Goal: Answer question/provide support: Share knowledge or assist other users

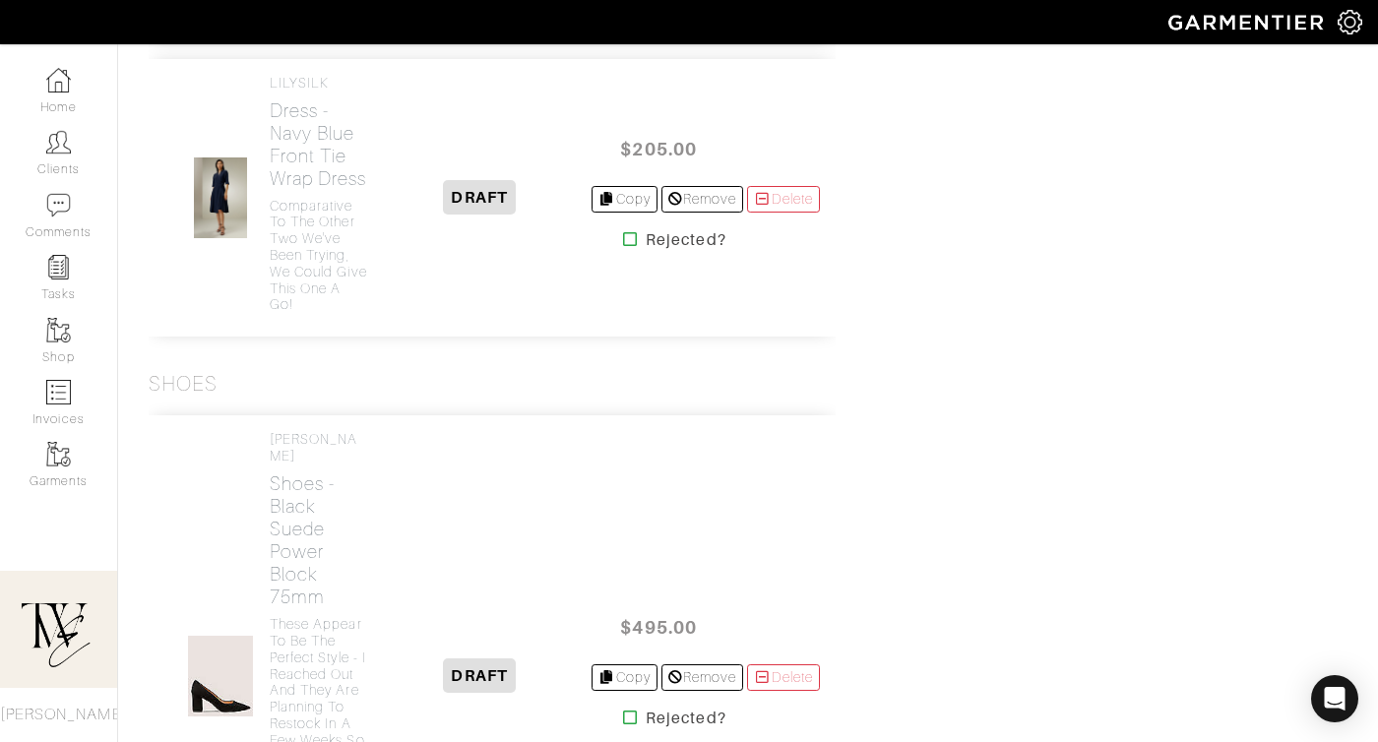
scroll to position [3283, 0]
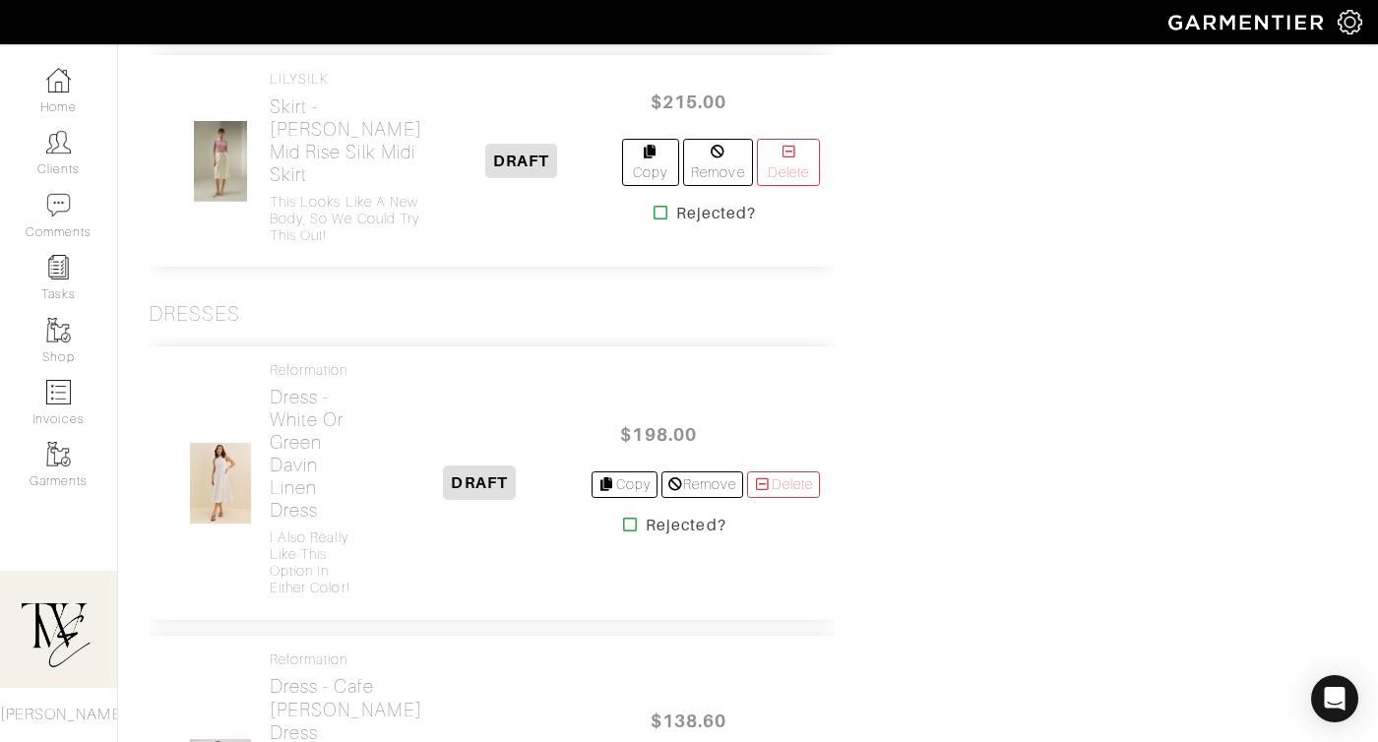
scroll to position [2819, 0]
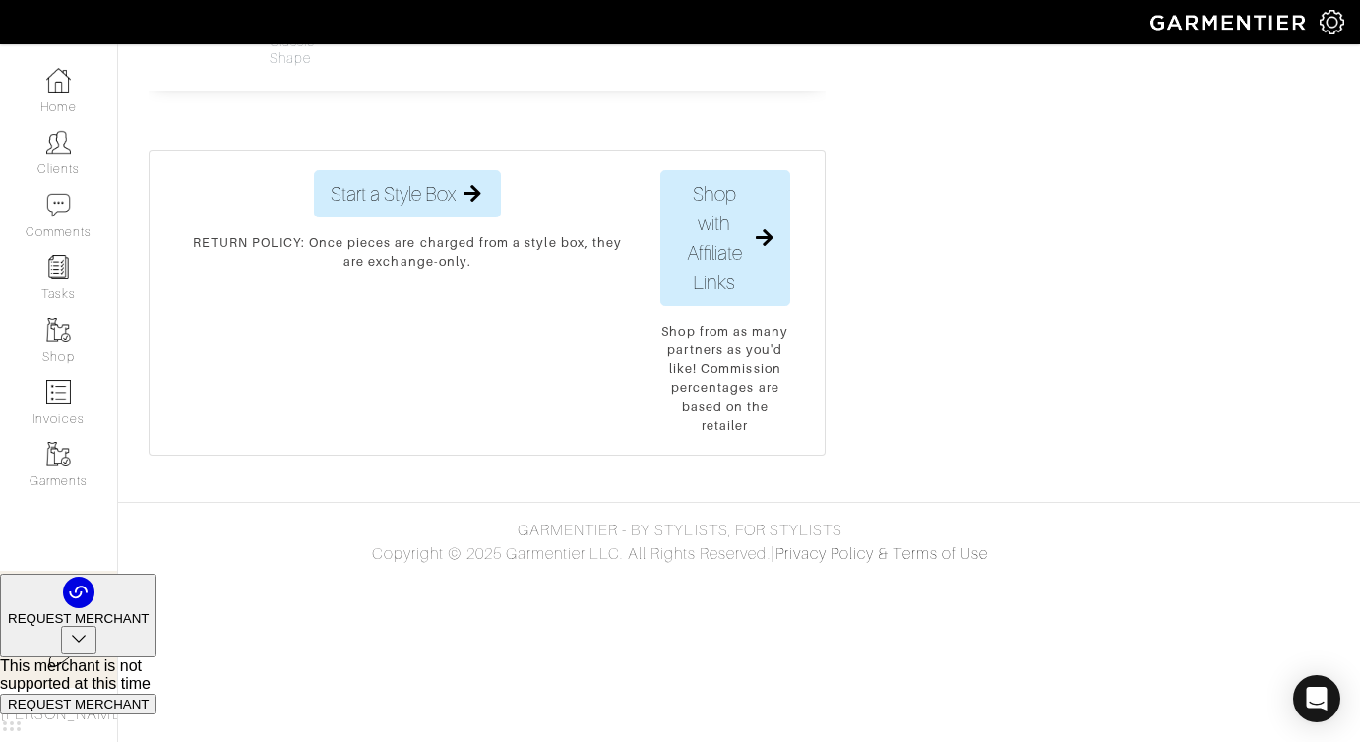
scroll to position [7850, 0]
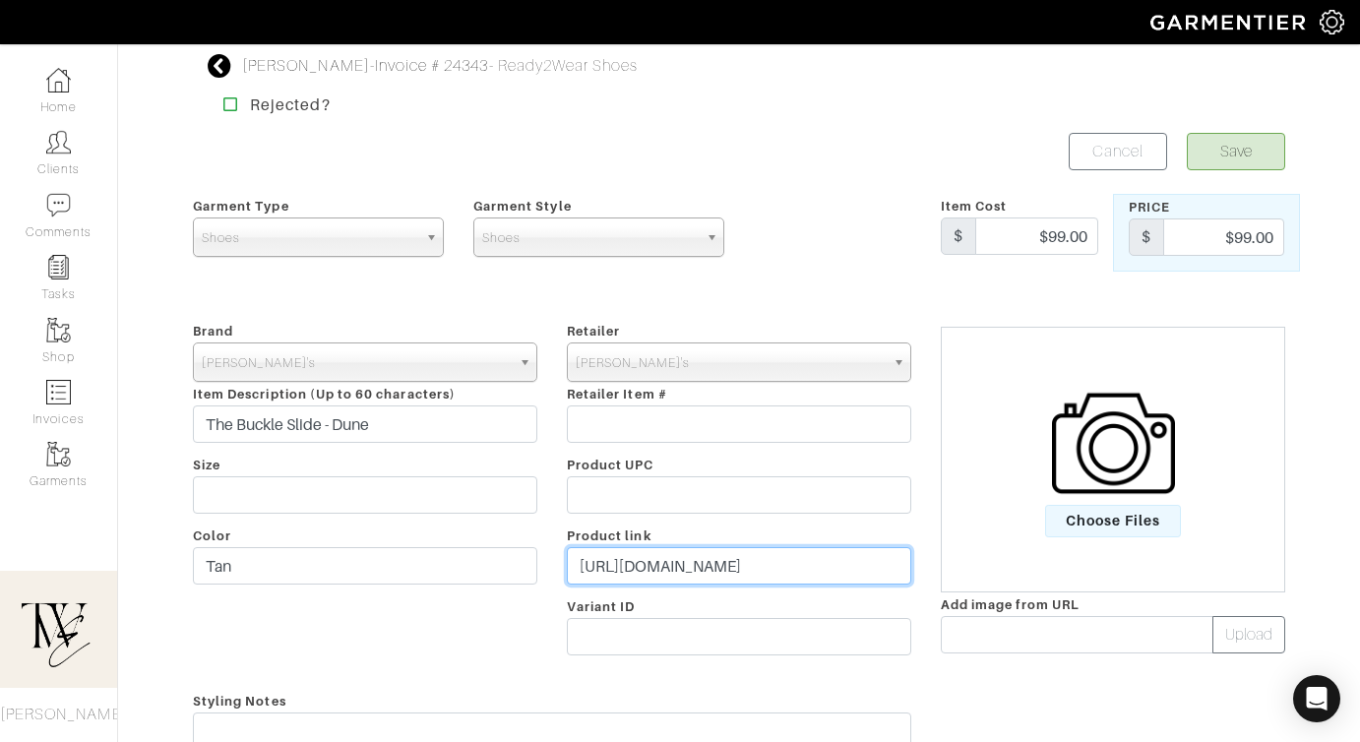
click at [752, 566] on input "https://rothys.com/products/womens-buckle-slide-dune?utm_medium=affiliate&utm_s…" at bounding box center [739, 565] width 344 height 37
paste input "go.shopmy.us/p-22979003"
type input "https://go.shopmy.us/p-22979003"
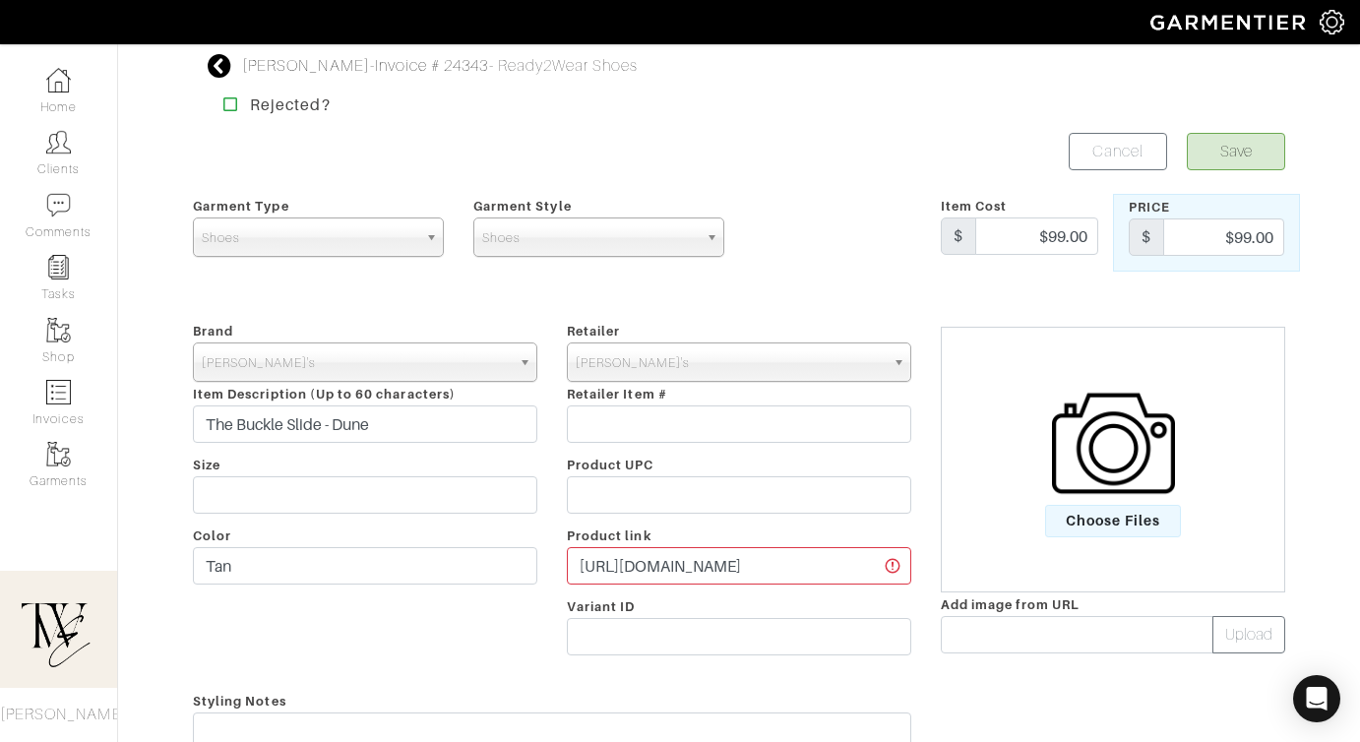
click at [1108, 501] on img at bounding box center [1113, 443] width 123 height 123
click at [0, 0] on input "Choose Files" at bounding box center [0, 0] width 0 height 0
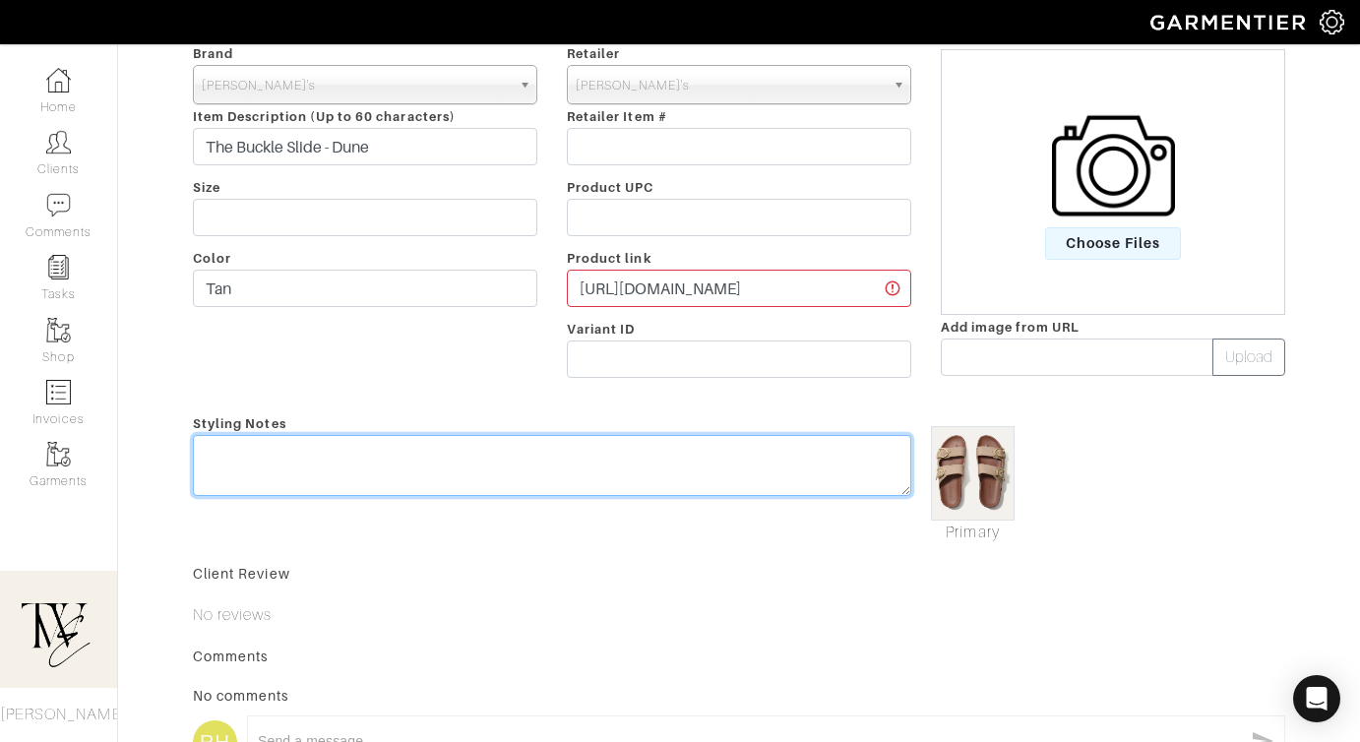
click at [667, 458] on textarea at bounding box center [552, 465] width 718 height 61
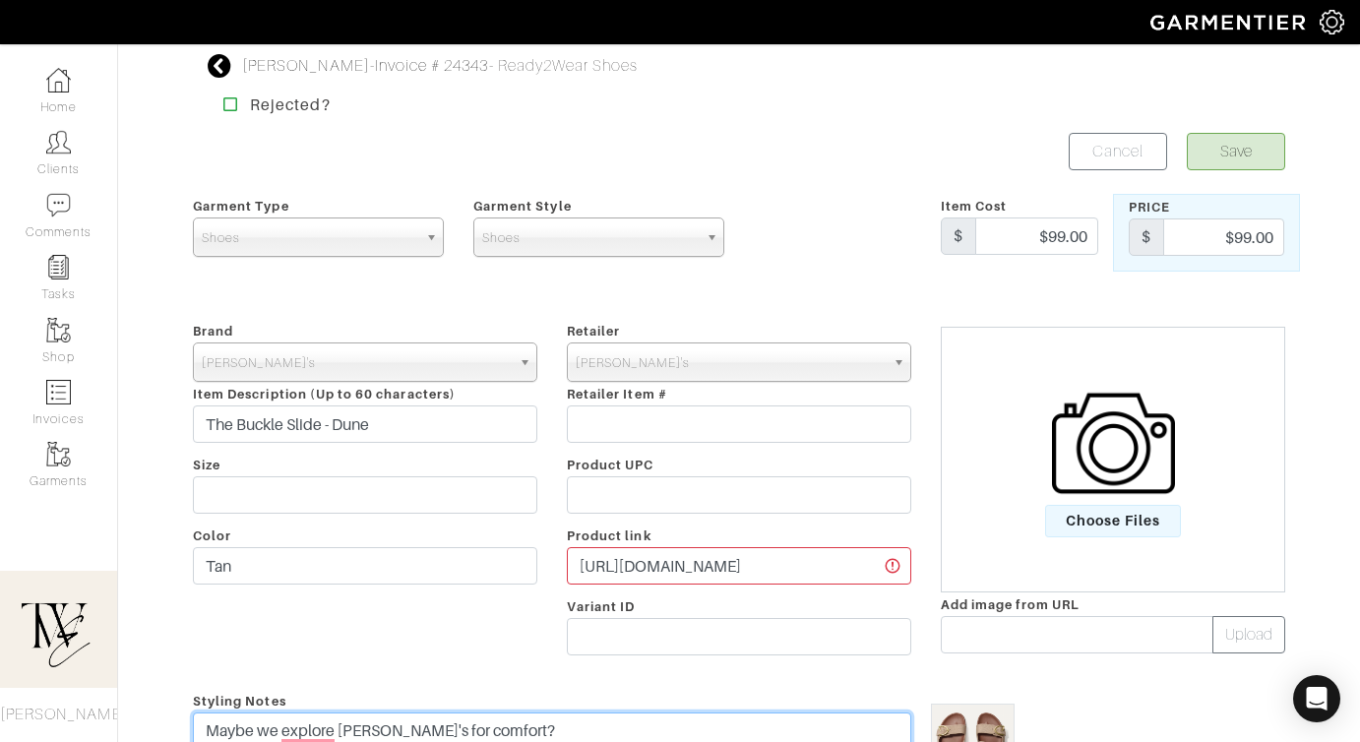
type textarea "Maybe we explore [PERSON_NAME]'s for comfort?"
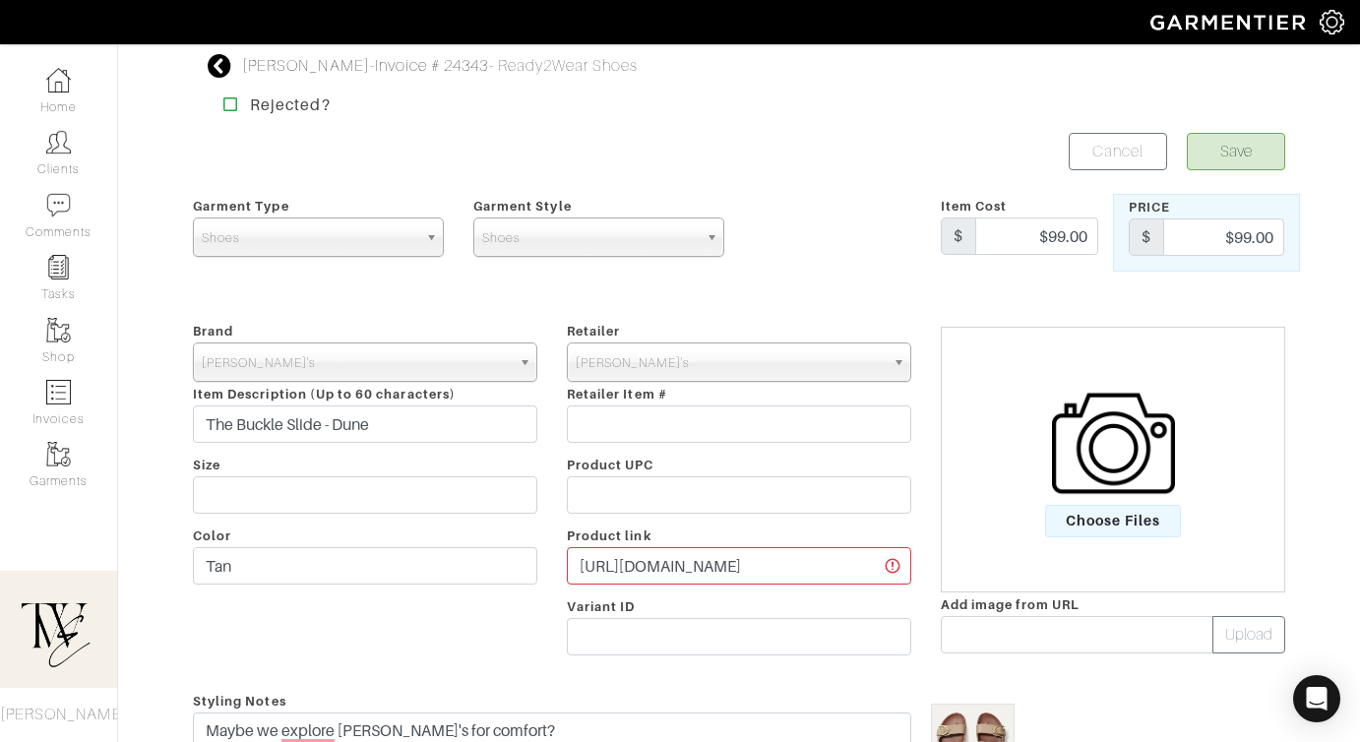
click at [1240, 173] on form "Save Cancel Garment Type Tops Bottoms Dresses Jumpsuits Suiting Outerwear Shoes…" at bounding box center [739, 629] width 1092 height 993
click at [1236, 165] on button "Save" at bounding box center [1236, 151] width 98 height 37
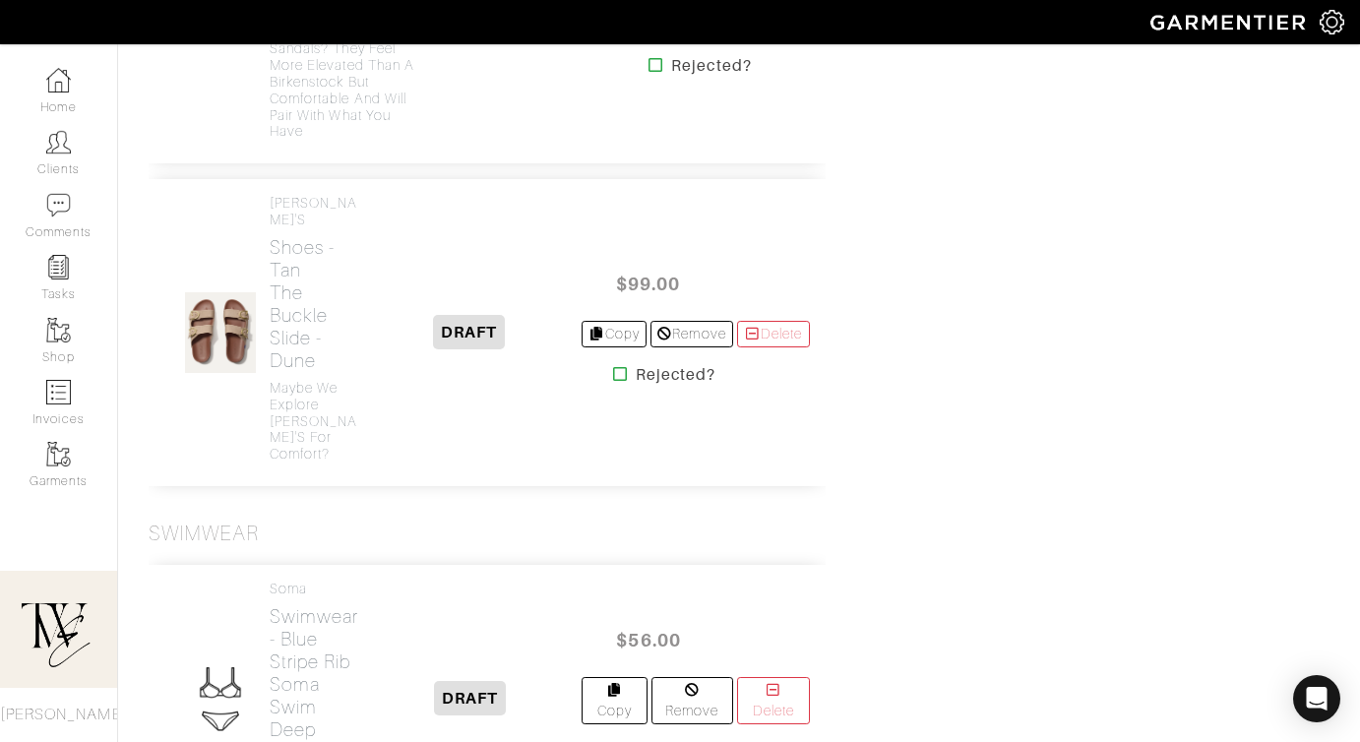
scroll to position [6625, 0]
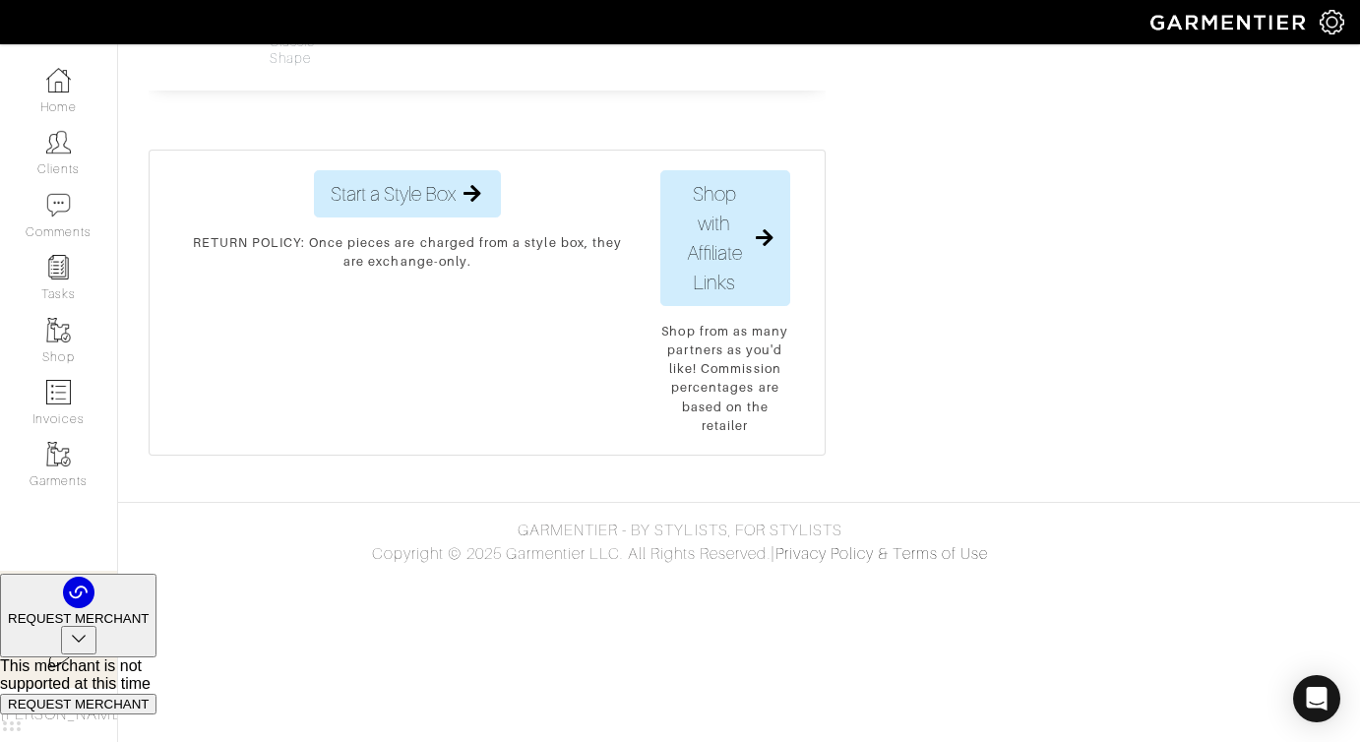
scroll to position [8173, 0]
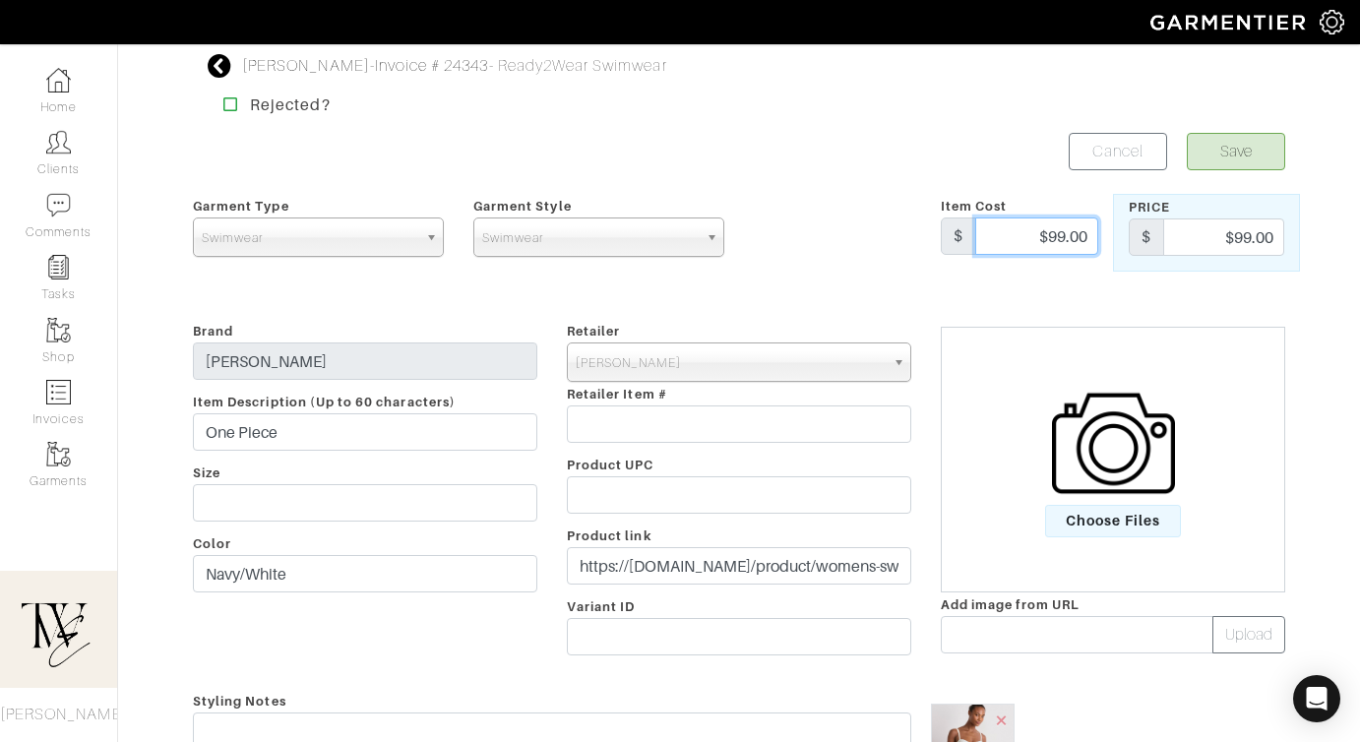
click at [1008, 234] on input "$99.00" at bounding box center [1036, 235] width 123 height 37
type input "138"
click at [1202, 237] on input "$99.00" at bounding box center [1223, 236] width 121 height 37
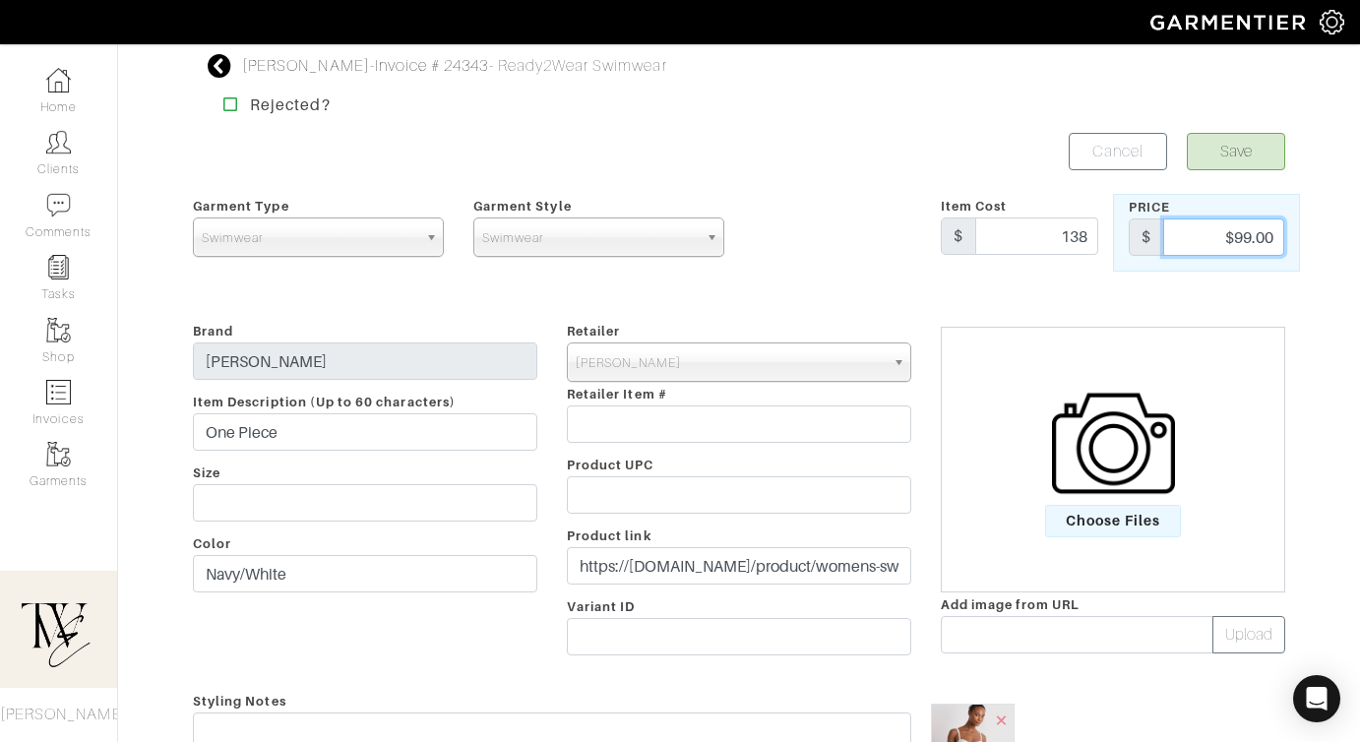
click at [1202, 237] on input "$99.00" at bounding box center [1223, 236] width 121 height 37
type input "138"
click at [1264, 156] on button "Save" at bounding box center [1236, 151] width 98 height 37
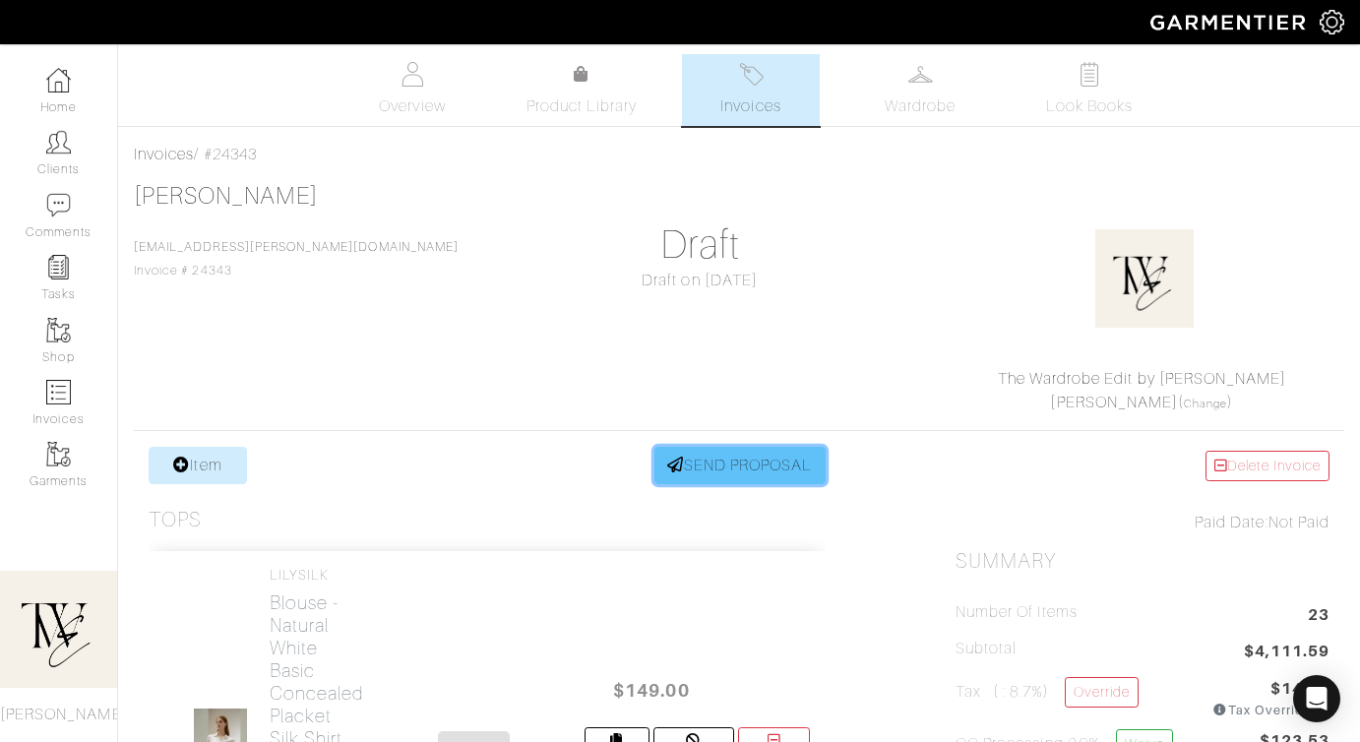
click at [731, 459] on link "SEND PROPOSAL" at bounding box center [739, 465] width 171 height 37
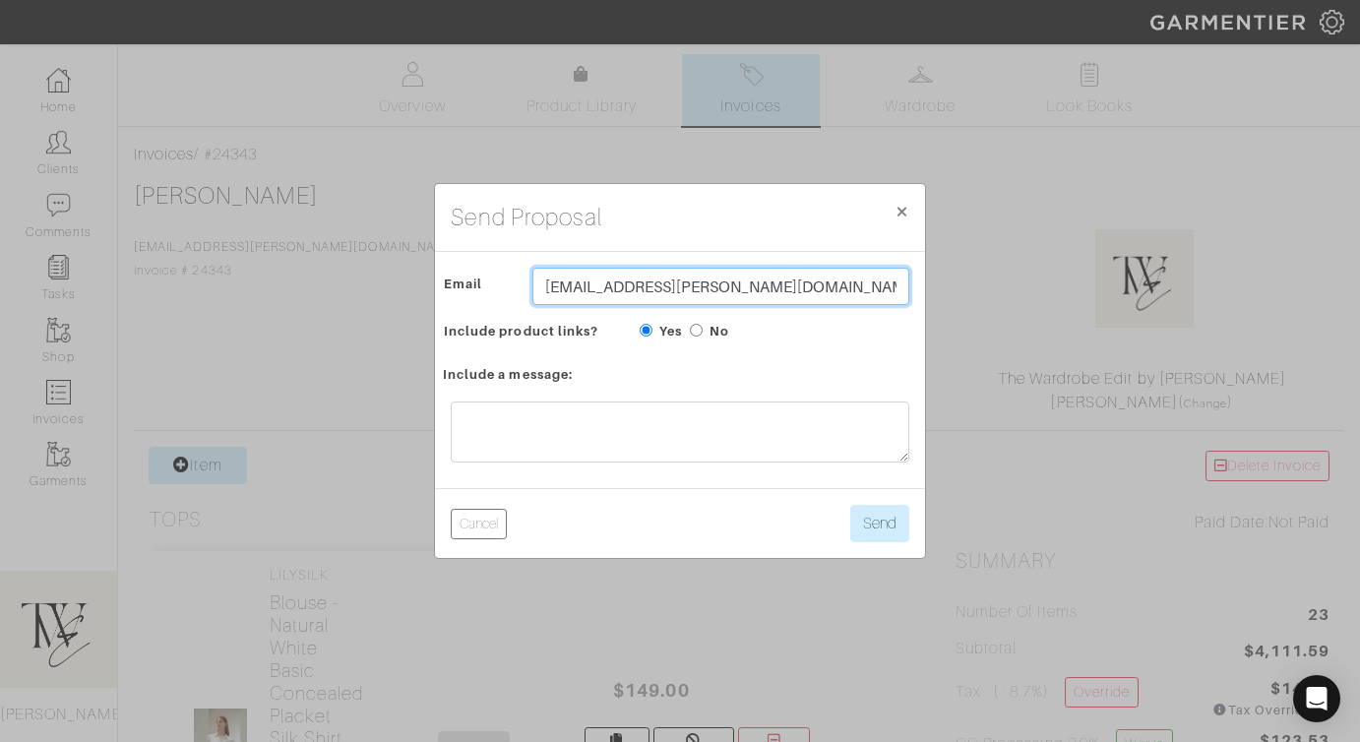
click at [666, 273] on input "[EMAIL_ADDRESS][PERSON_NAME][DOMAIN_NAME]" at bounding box center [720, 286] width 377 height 37
type input "twebyregan@gmail.com"
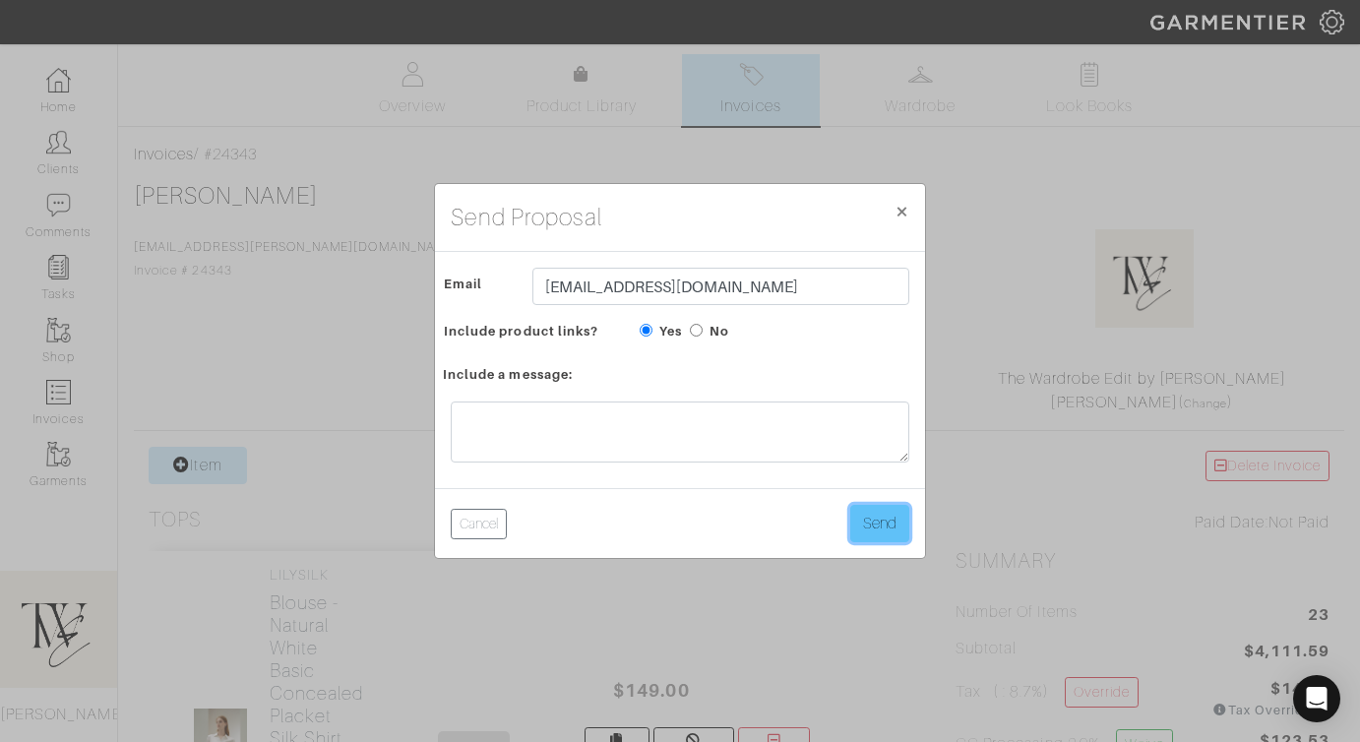
click at [868, 518] on button "Send" at bounding box center [879, 523] width 59 height 37
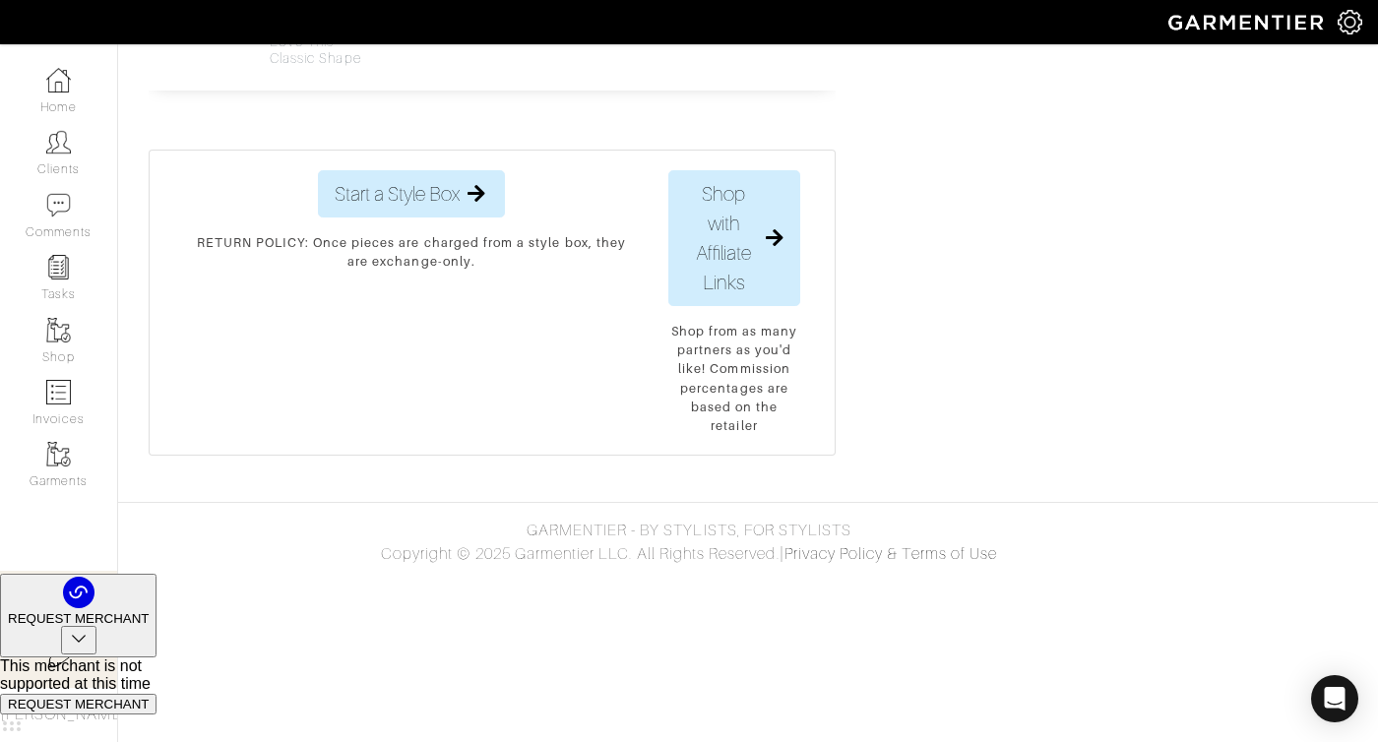
scroll to position [8398, 0]
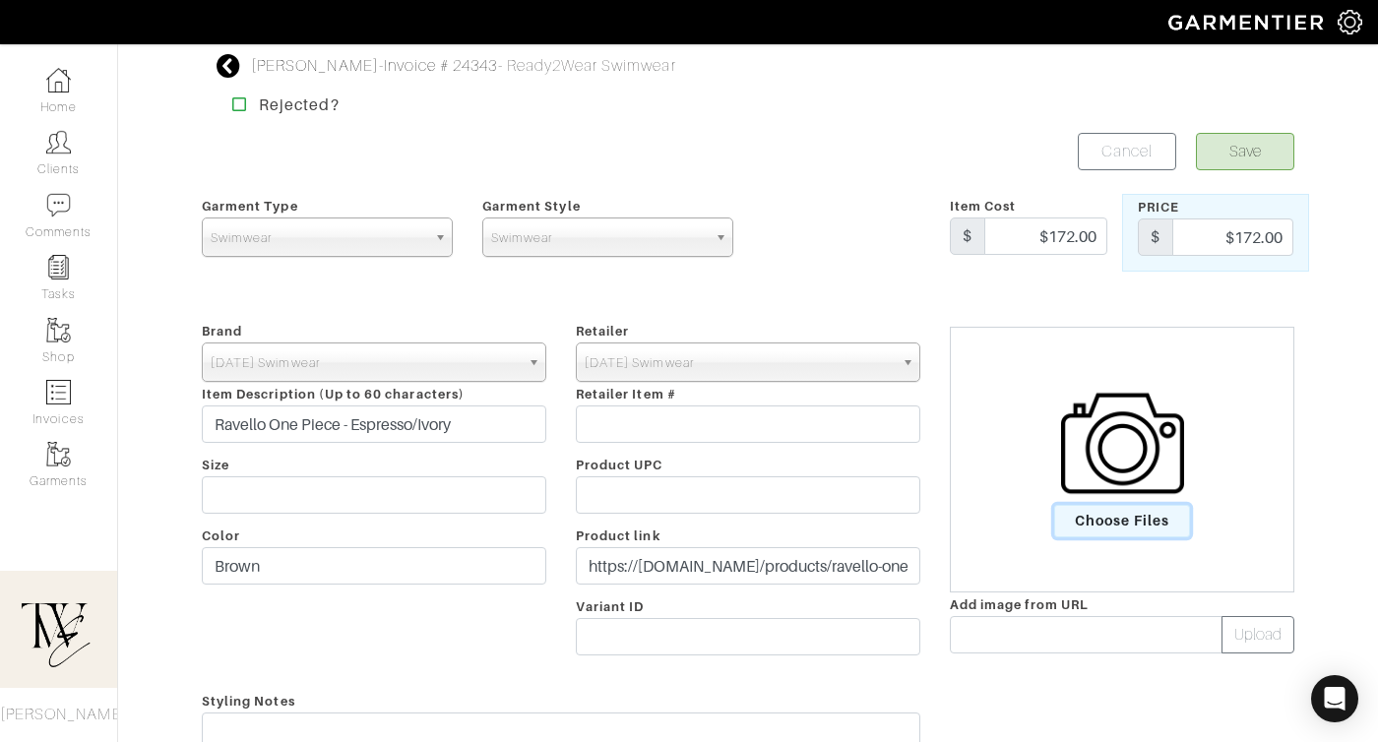
click at [1081, 523] on span "Choose Files" at bounding box center [1122, 521] width 137 height 32
click at [0, 0] on input "Choose Files" at bounding box center [0, 0] width 0 height 0
click at [1256, 148] on button "Save" at bounding box center [1245, 151] width 98 height 37
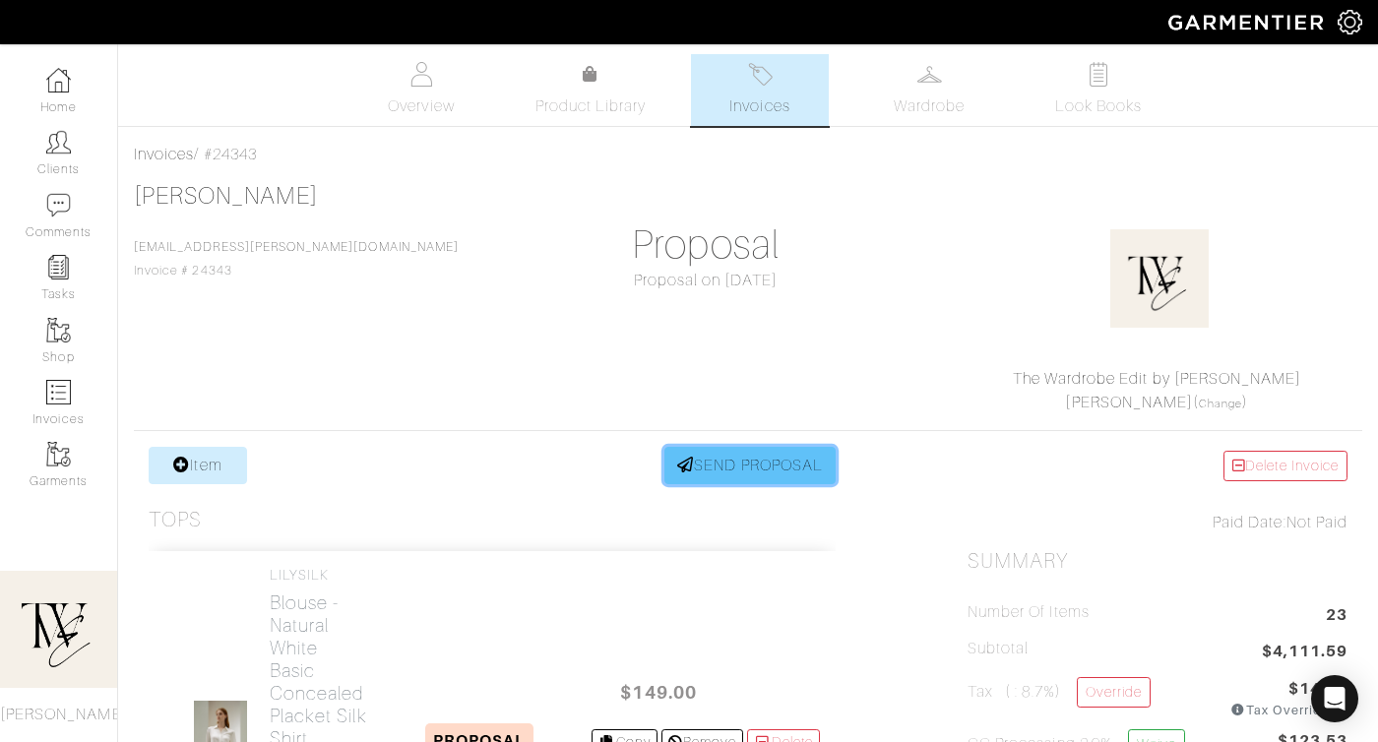
click at [744, 460] on link "SEND PROPOSAL" at bounding box center [749, 465] width 171 height 37
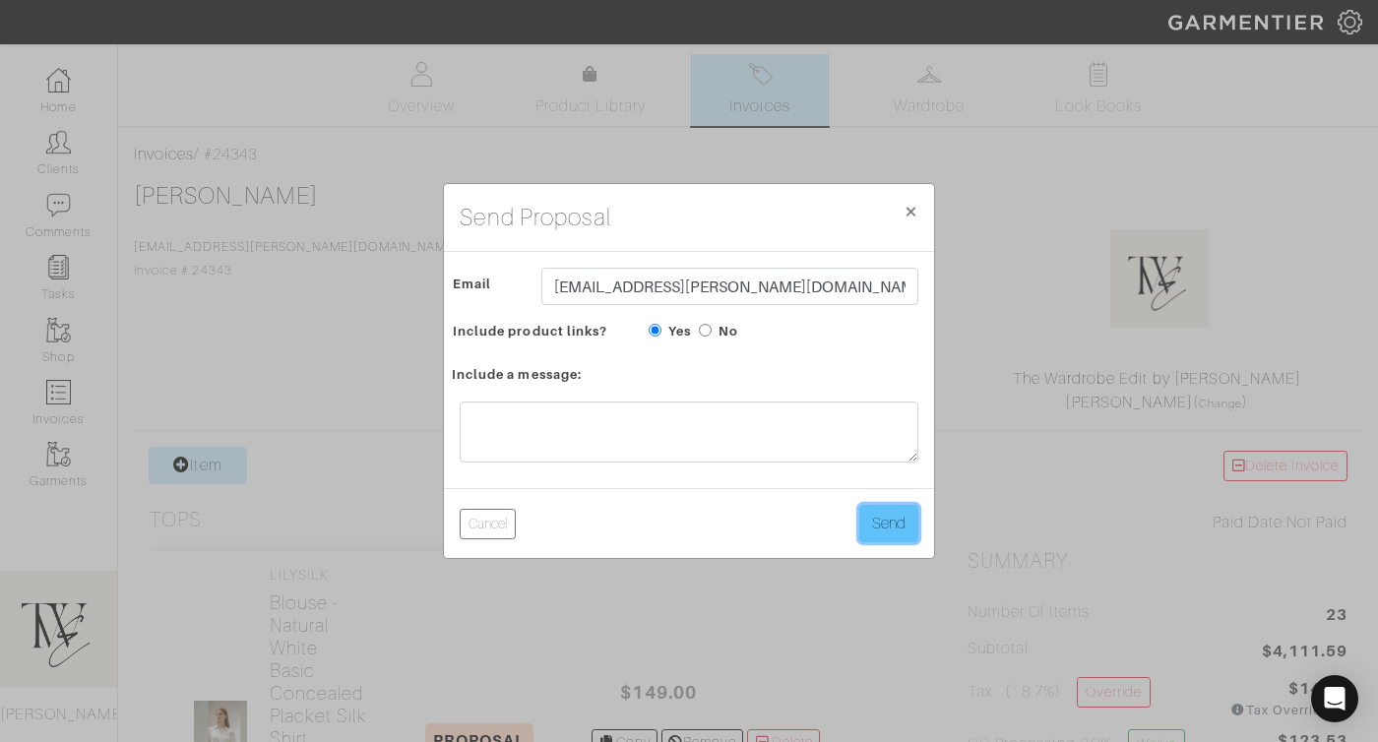
click at [876, 511] on button "Send" at bounding box center [888, 523] width 59 height 37
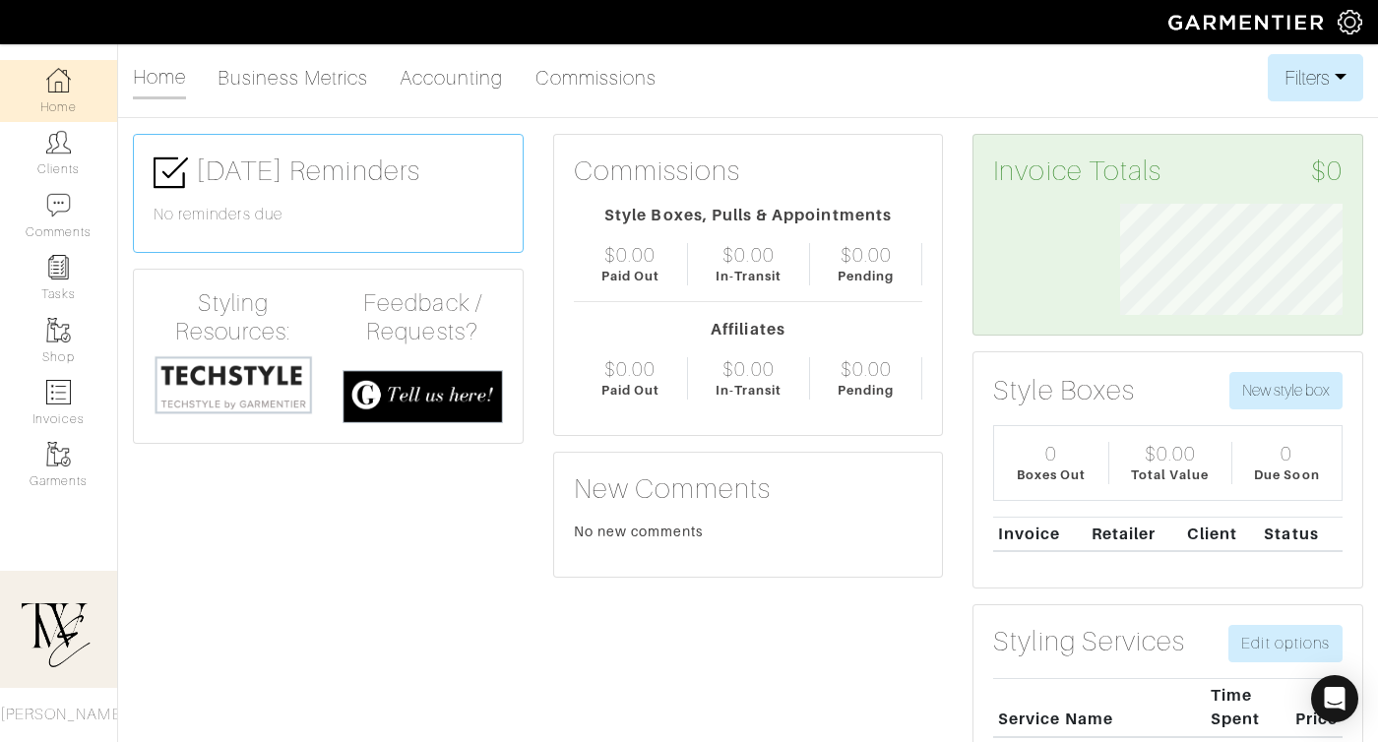
click at [61, 174] on link "Clients" at bounding box center [58, 153] width 117 height 62
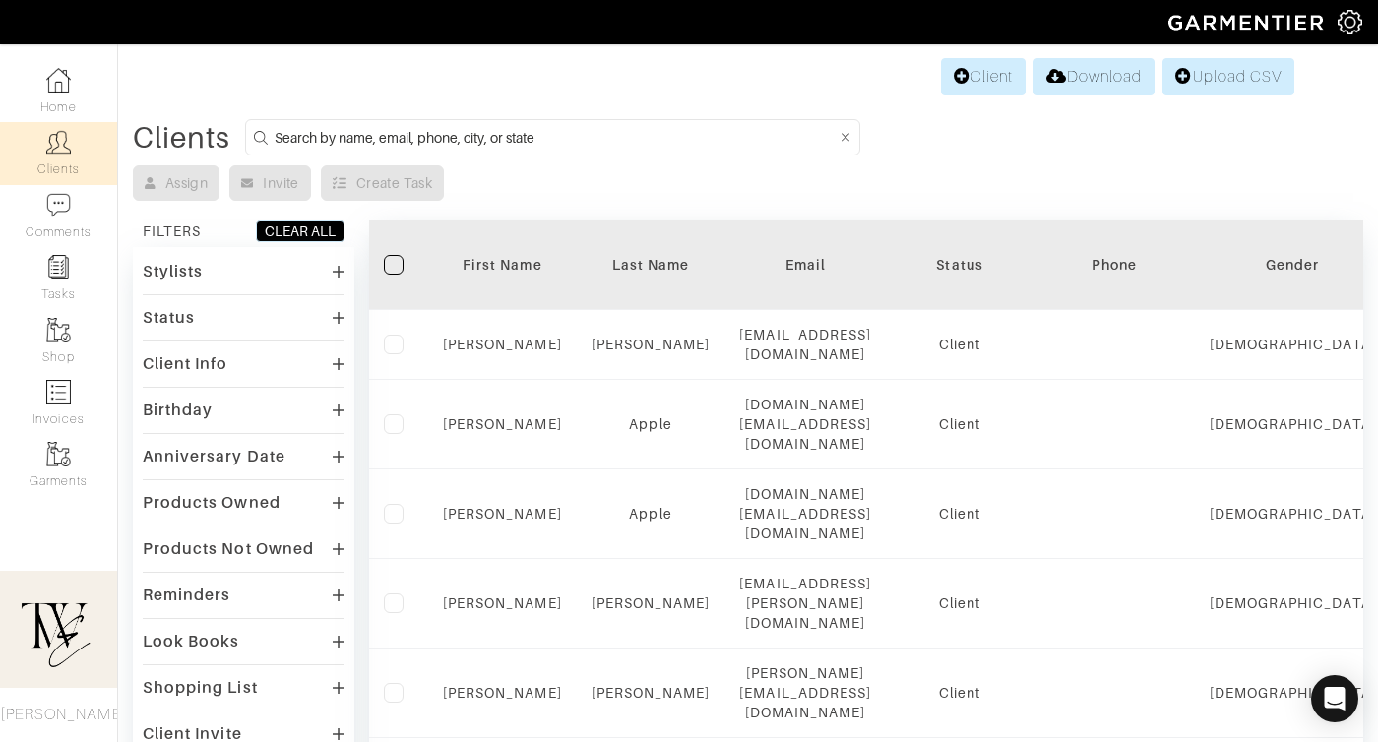
click at [499, 276] on th "First Name" at bounding box center [502, 265] width 149 height 90
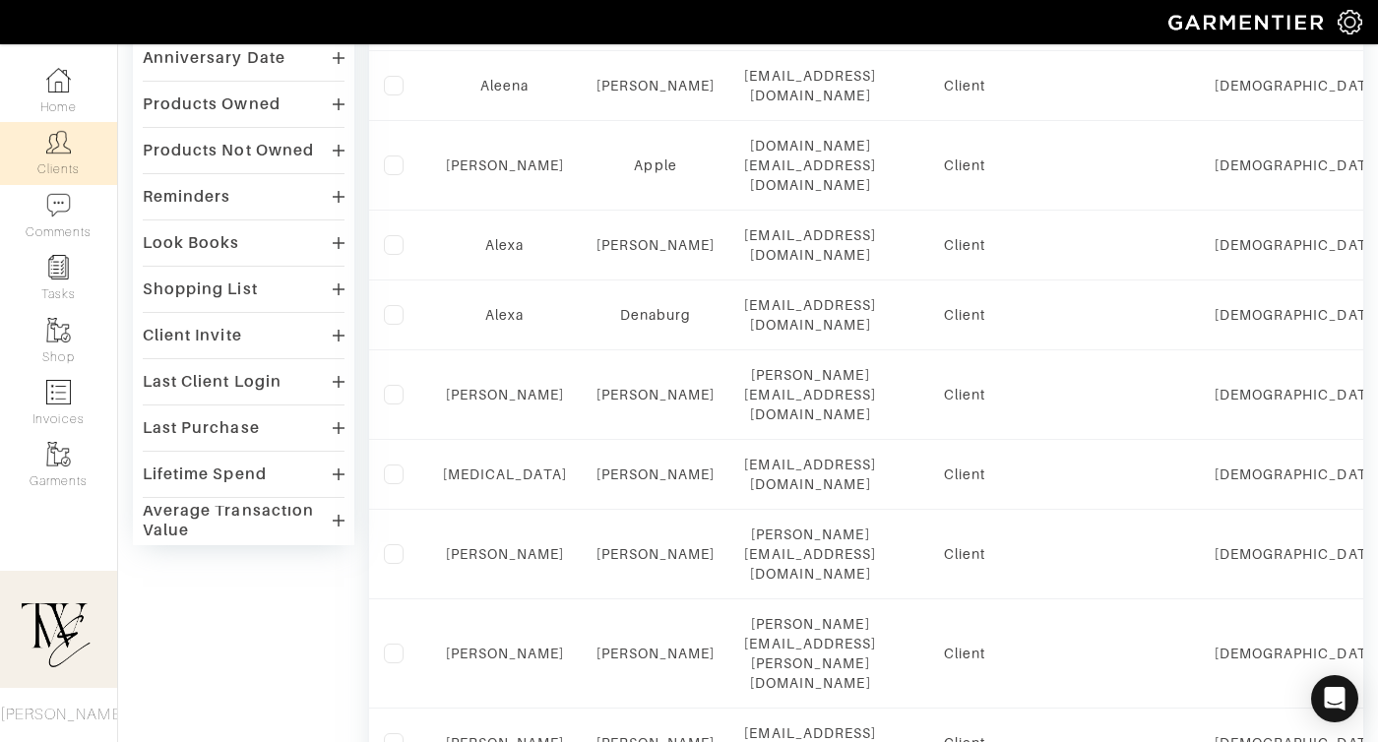
scroll to position [1352, 0]
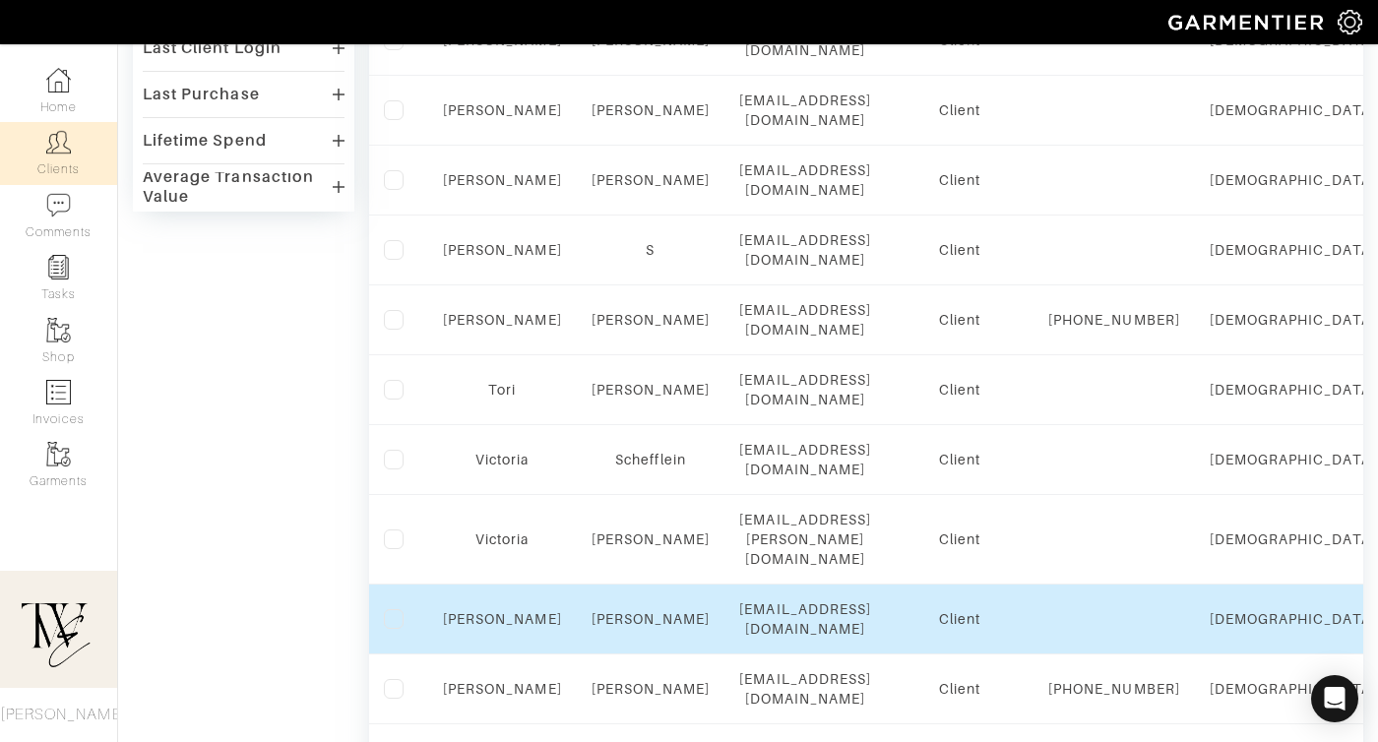
scroll to position [648, 0]
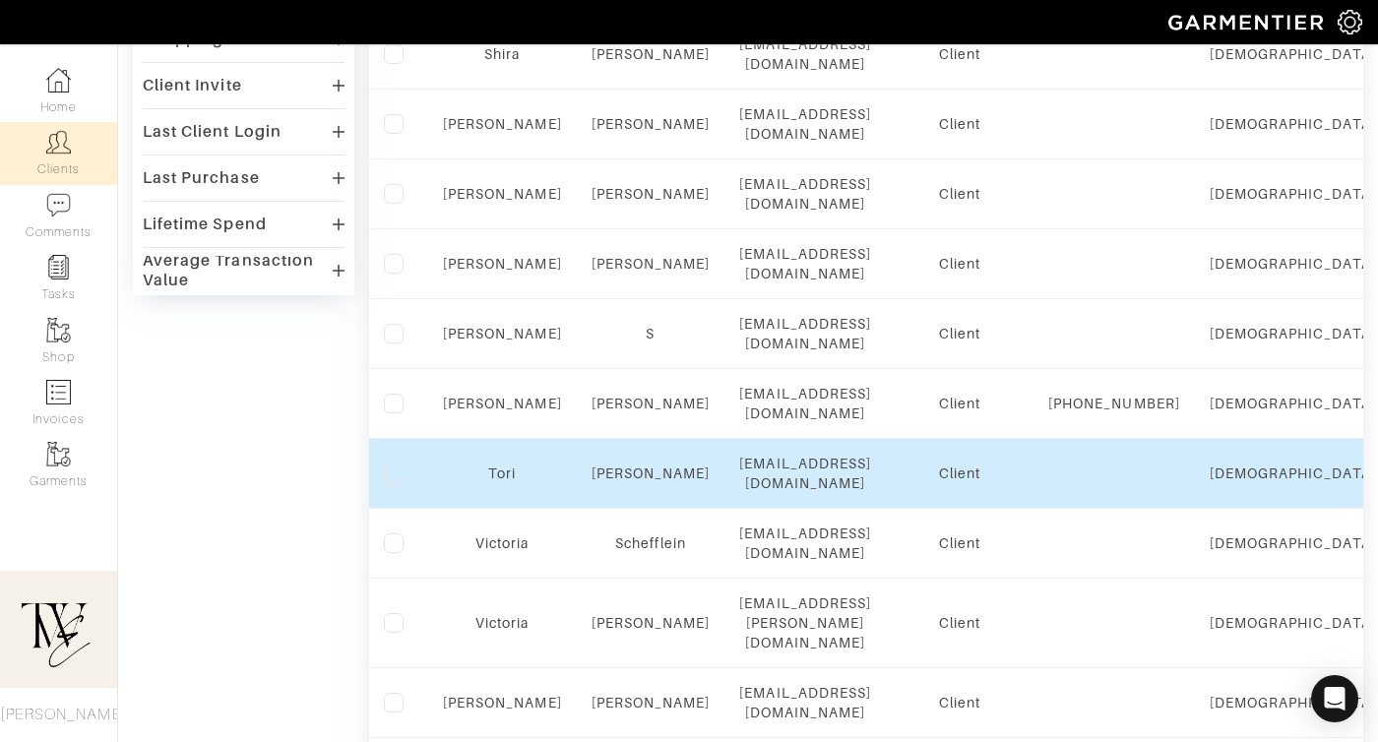
click at [504, 439] on td "Tori" at bounding box center [502, 474] width 149 height 70
click at [504, 465] on link "Tori" at bounding box center [502, 473] width 28 height 16
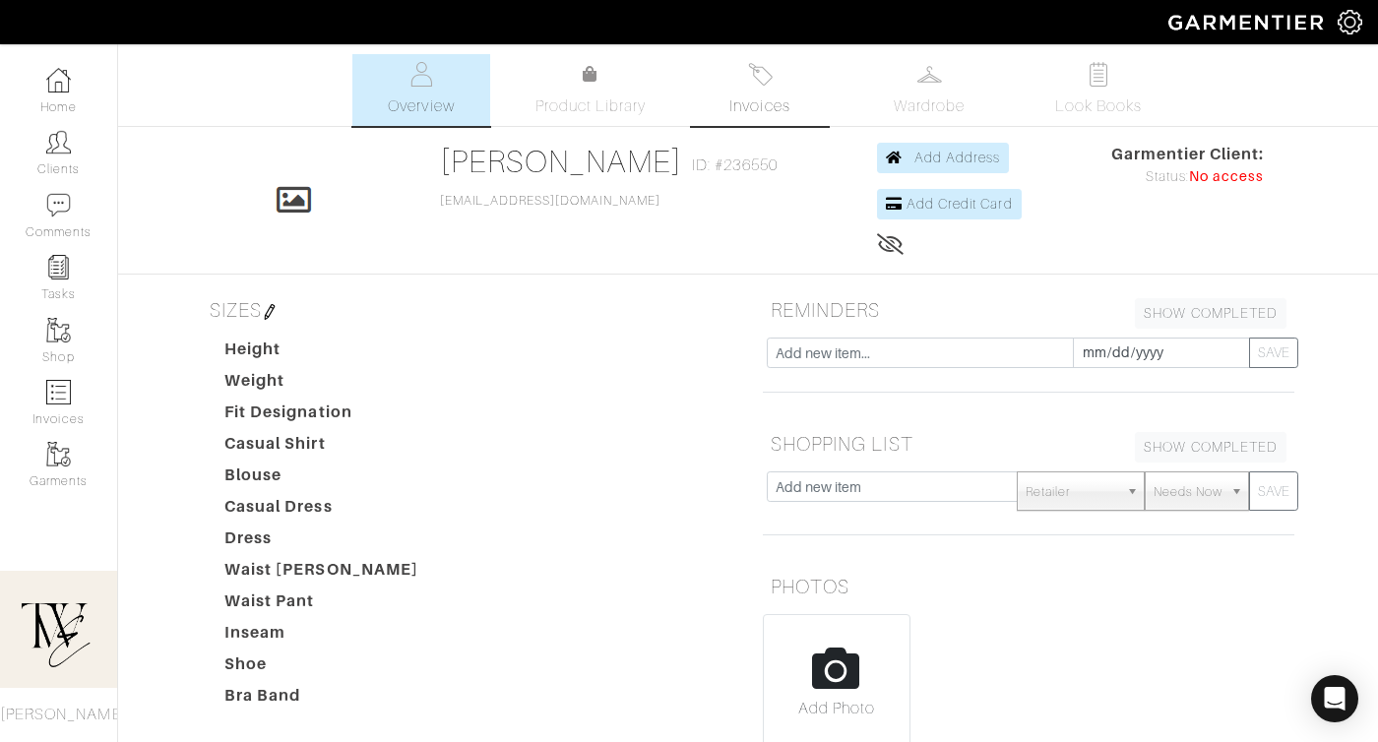
click at [779, 82] on link "Invoices" at bounding box center [760, 90] width 138 height 72
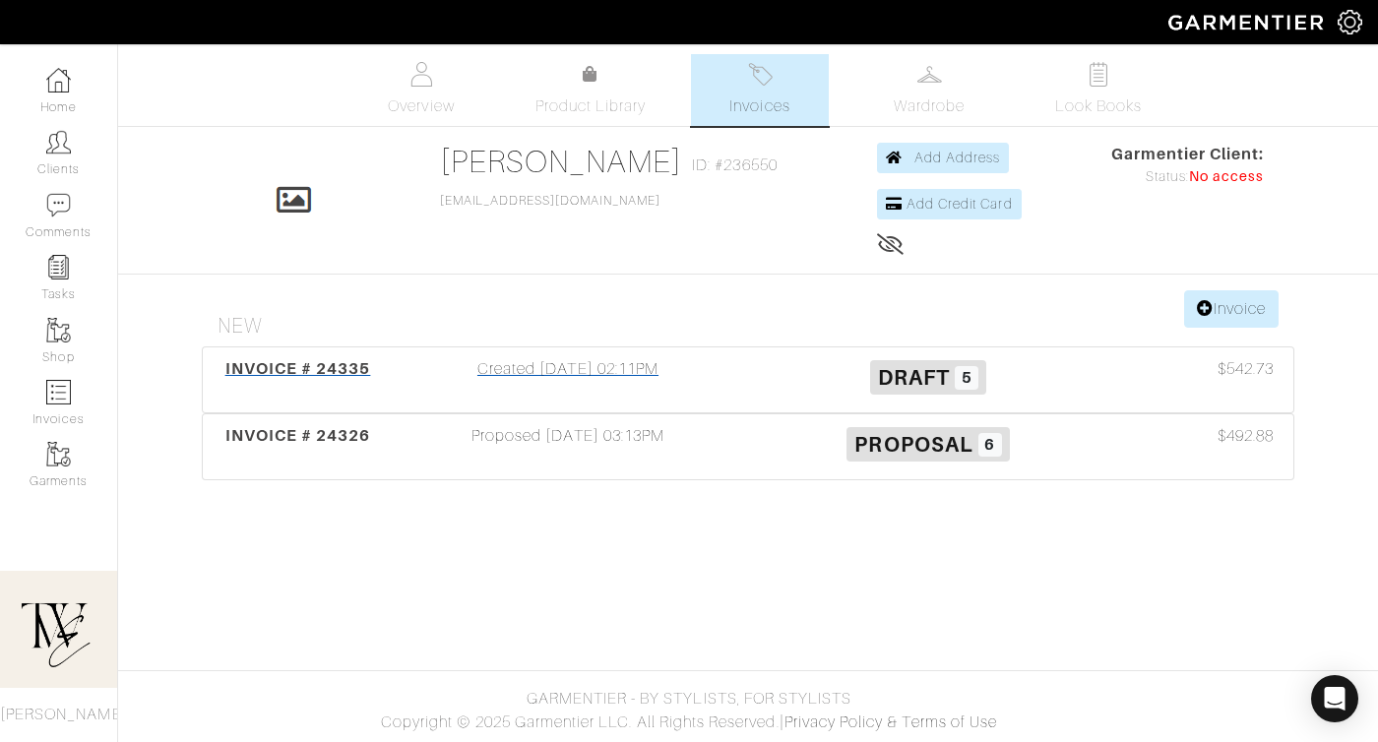
click at [306, 378] on div "INVOICE # 24335" at bounding box center [298, 379] width 180 height 45
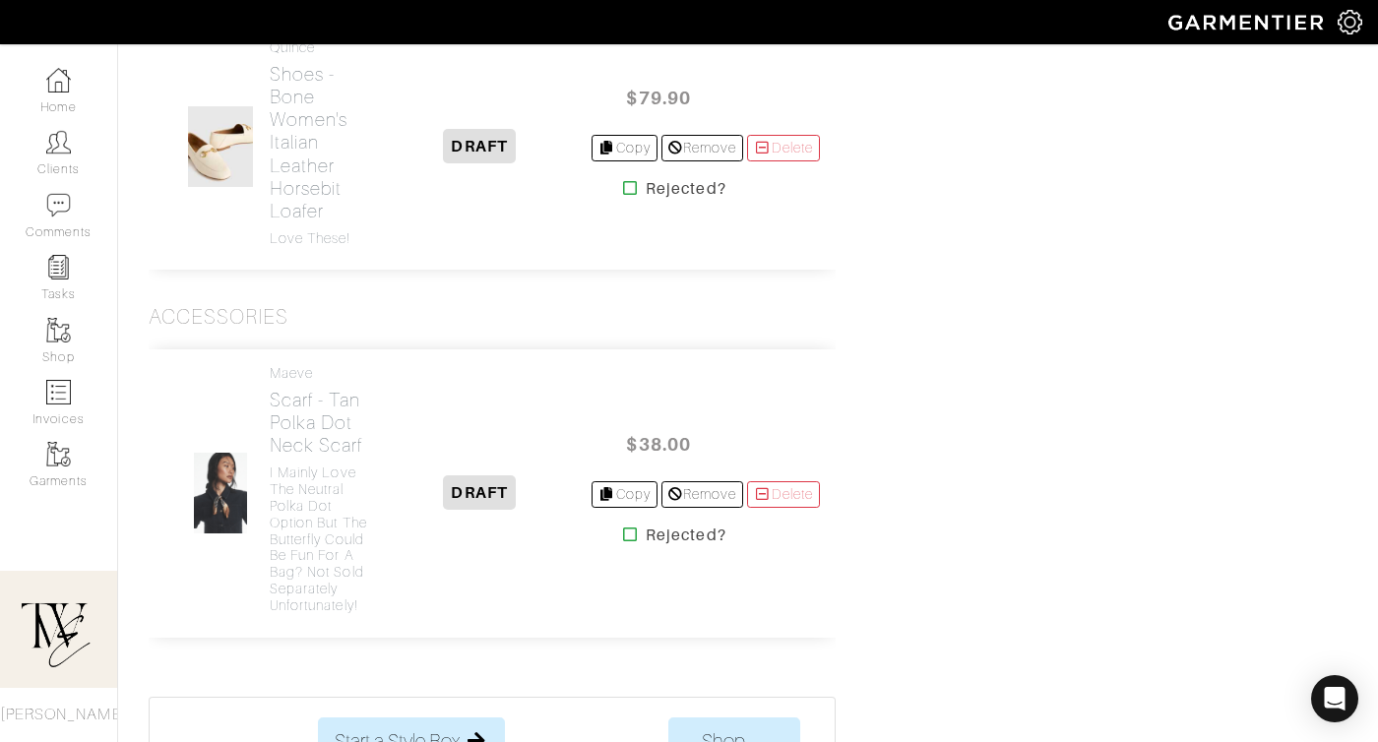
scroll to position [1792, 0]
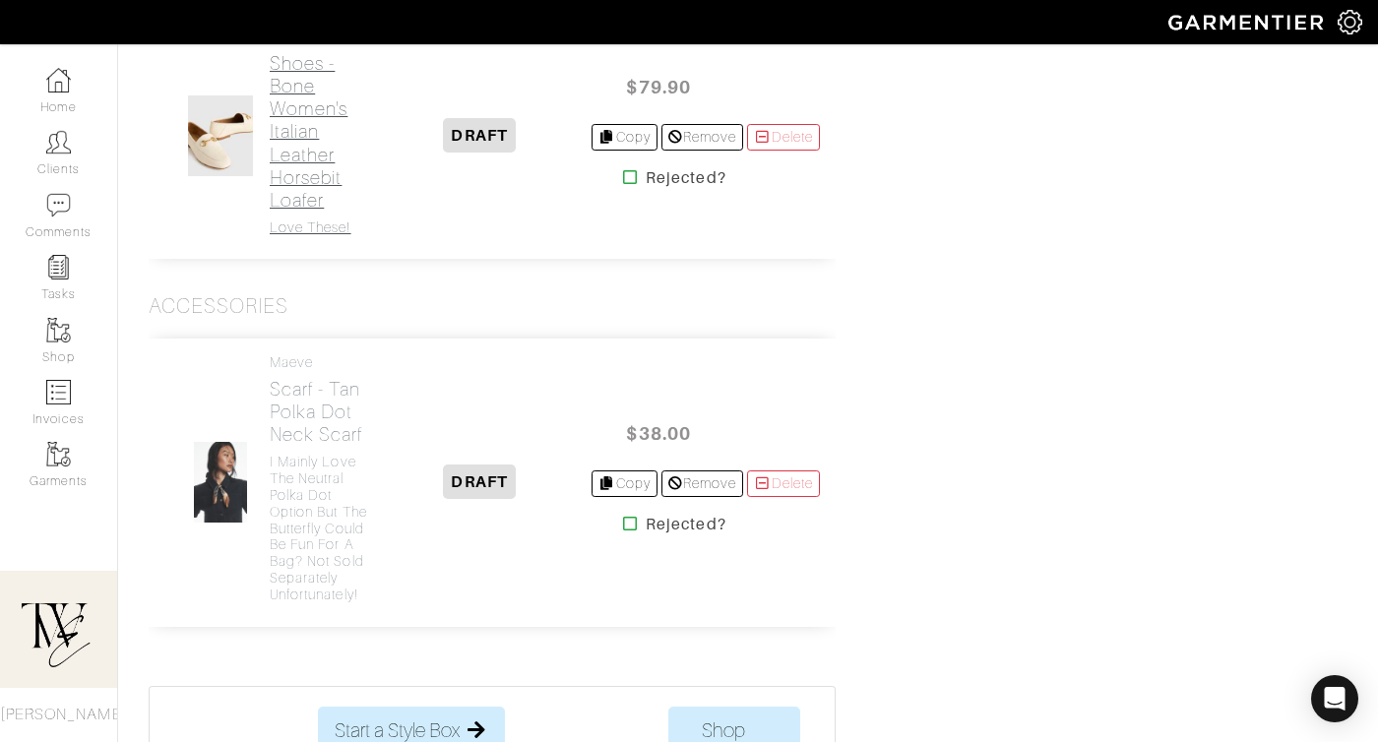
click at [342, 211] on h2 "Shoes - Bone Women's Italian Leather Horsebit Loafer" at bounding box center [319, 131] width 98 height 158
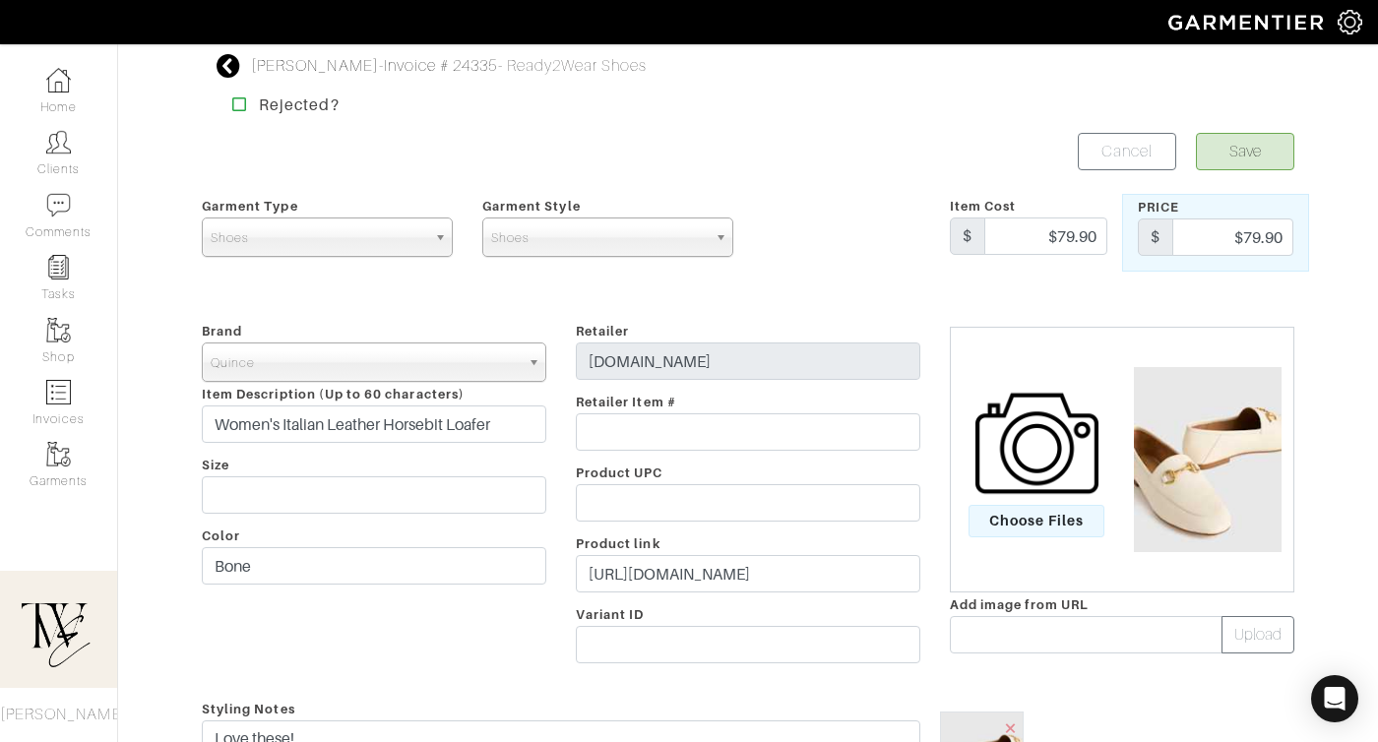
scroll to position [341, 0]
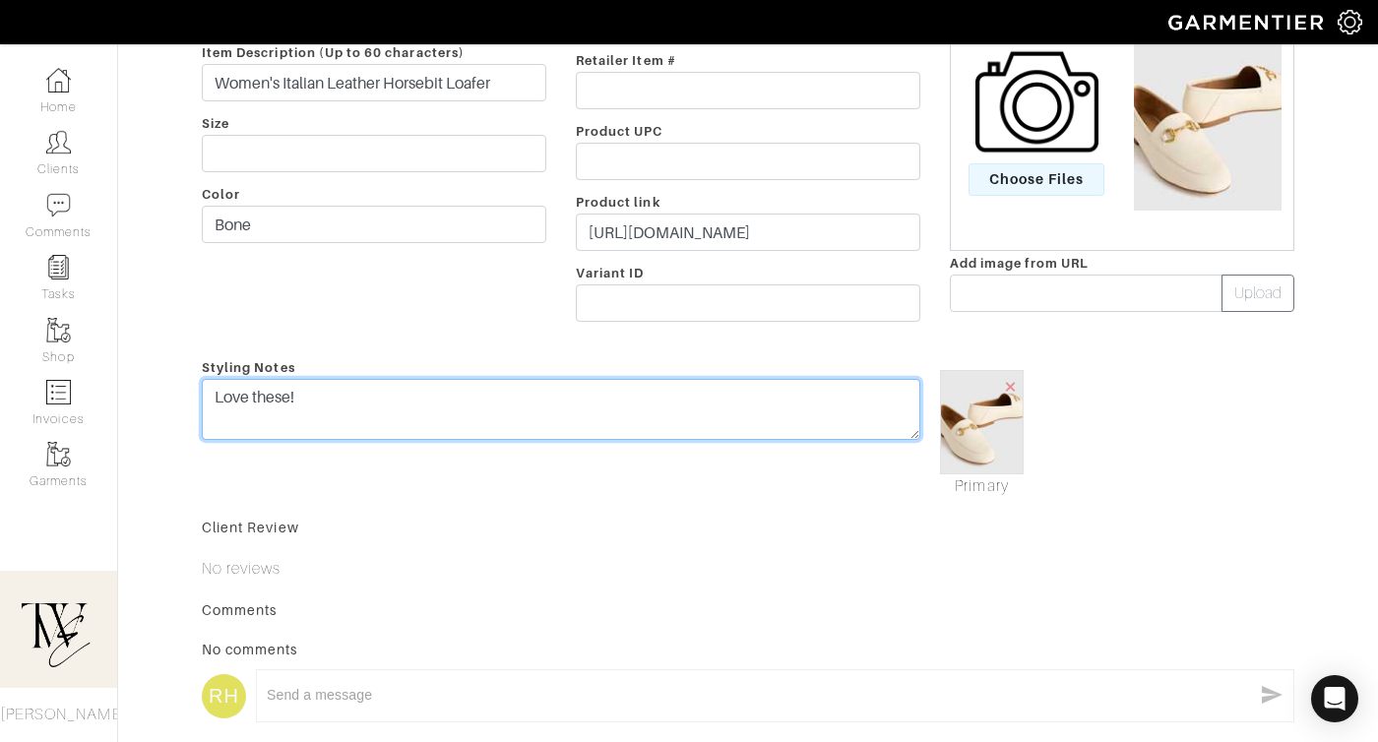
click at [512, 416] on textarea "Love these!" at bounding box center [561, 409] width 718 height 61
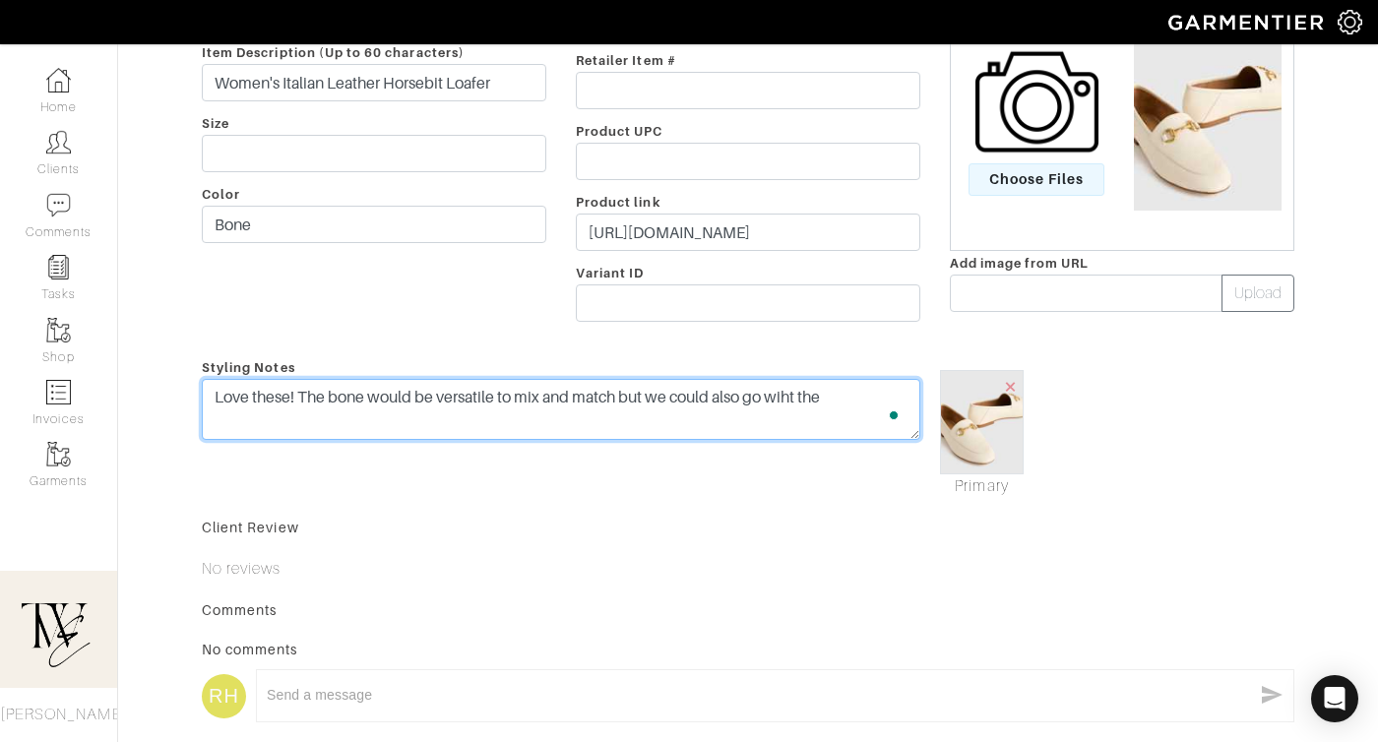
type textarea "Love these! The bone would be versatile to mix and match but we could also go w…"
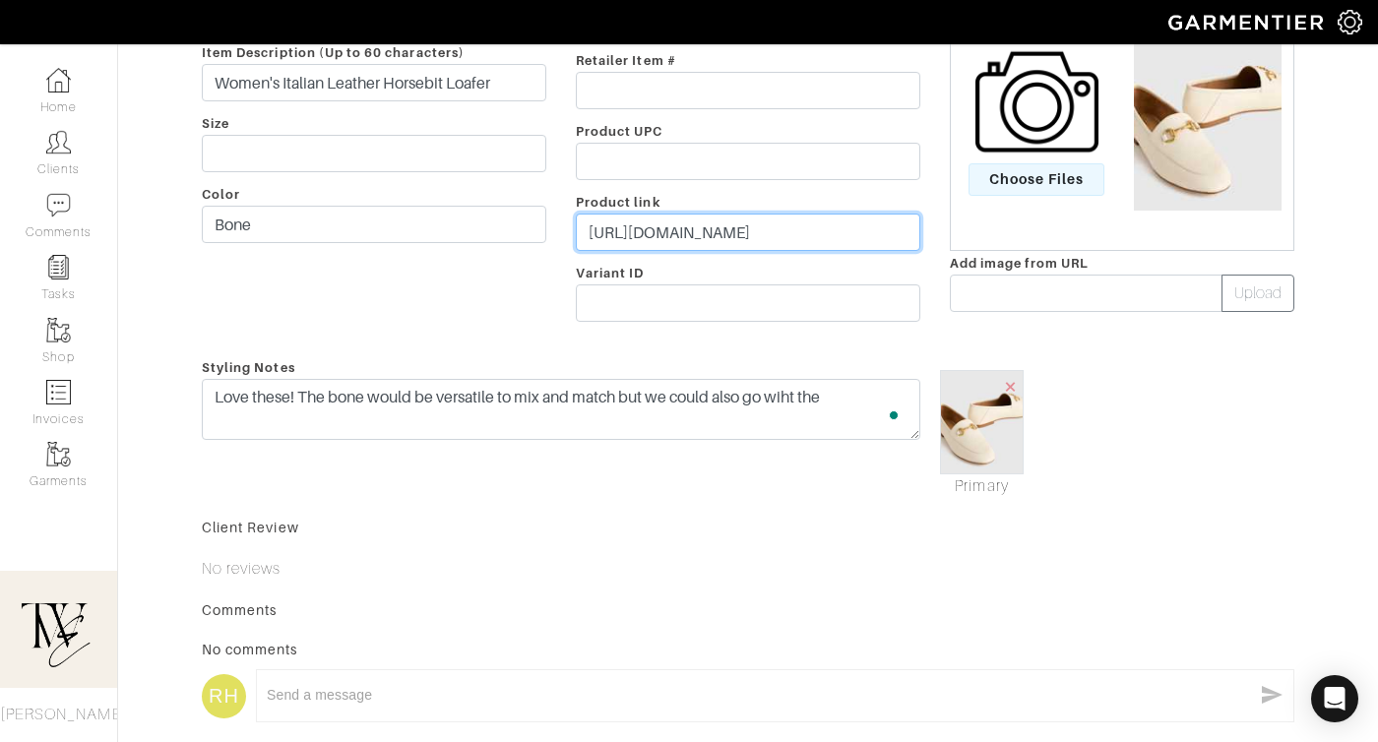
click at [667, 231] on input "https://go.shopmy.us/p-22837151" at bounding box center [748, 232] width 344 height 37
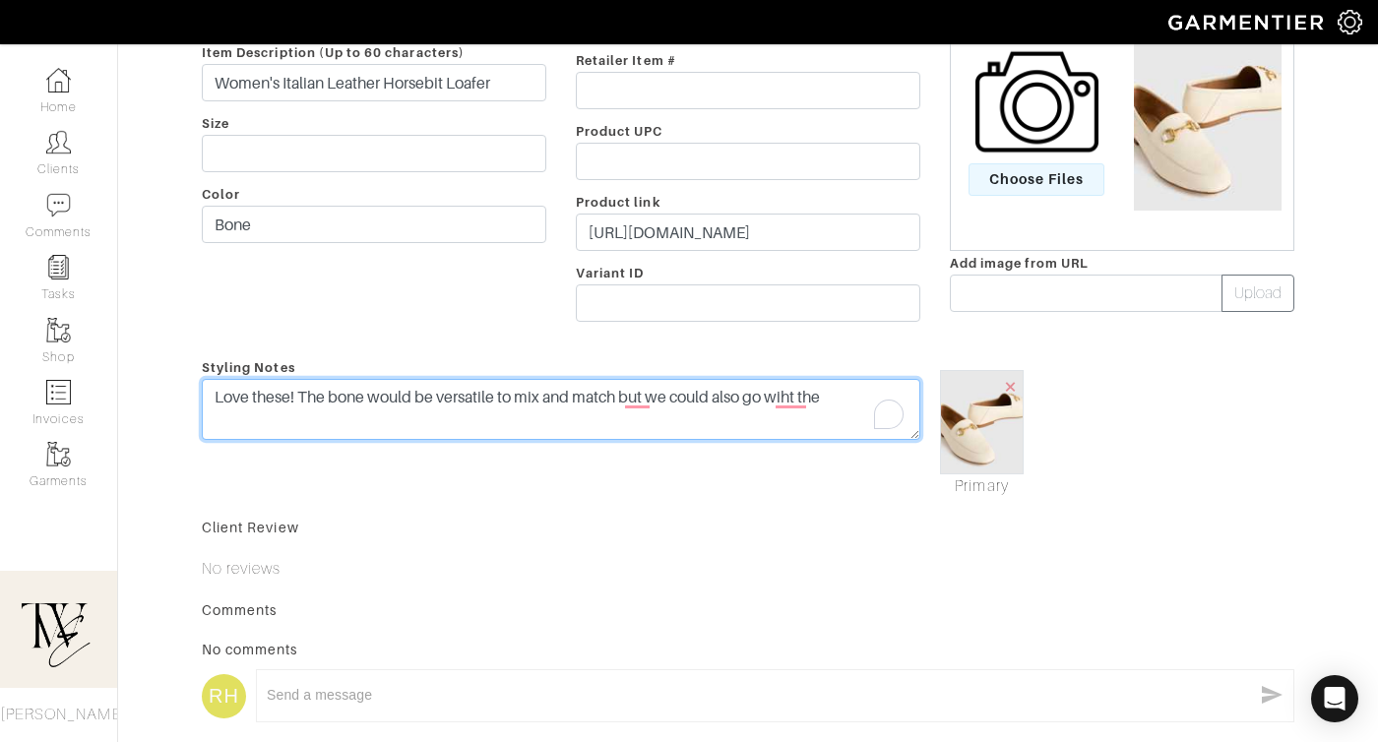
click at [728, 408] on textarea "Love these!" at bounding box center [561, 409] width 718 height 61
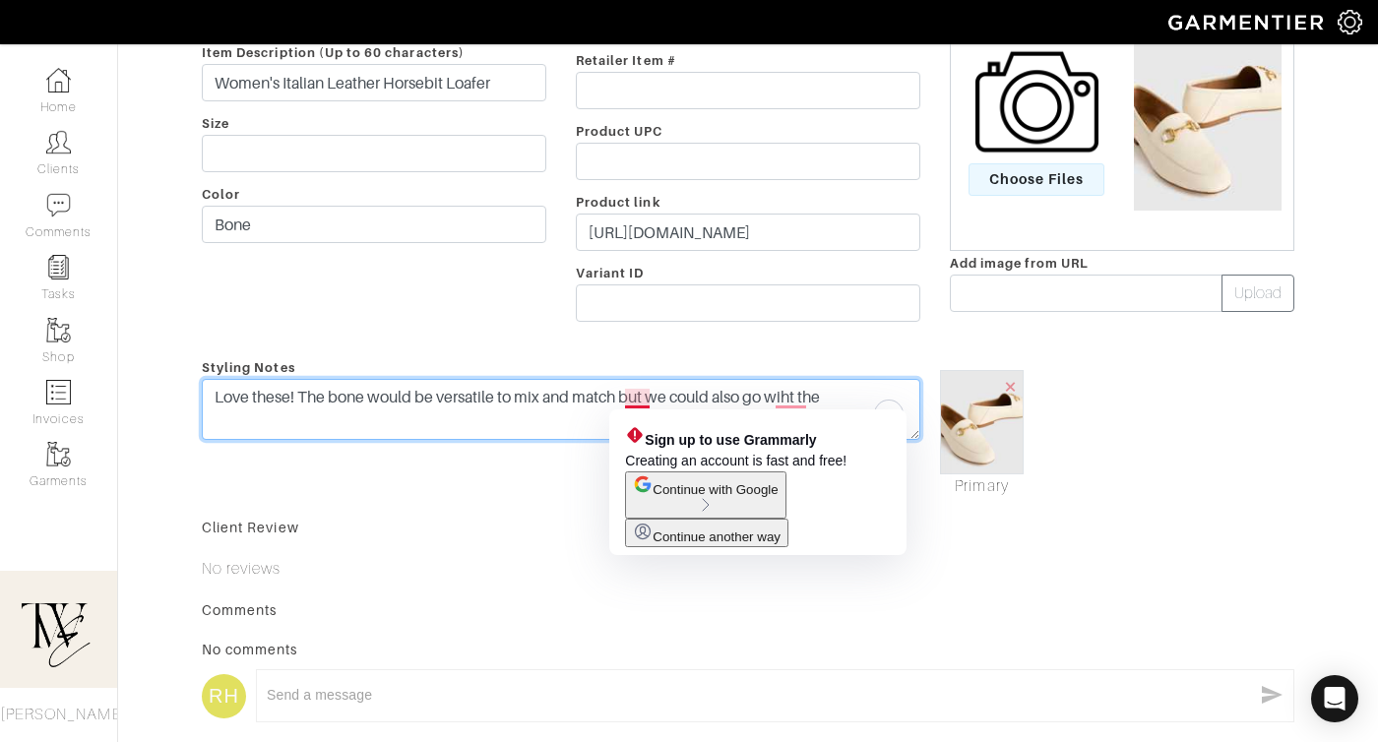
drag, startPoint x: 842, startPoint y: 391, endPoint x: 630, endPoint y: 393, distance: 212.6
click at [630, 393] on textarea "Love these!" at bounding box center [561, 409] width 718 height 61
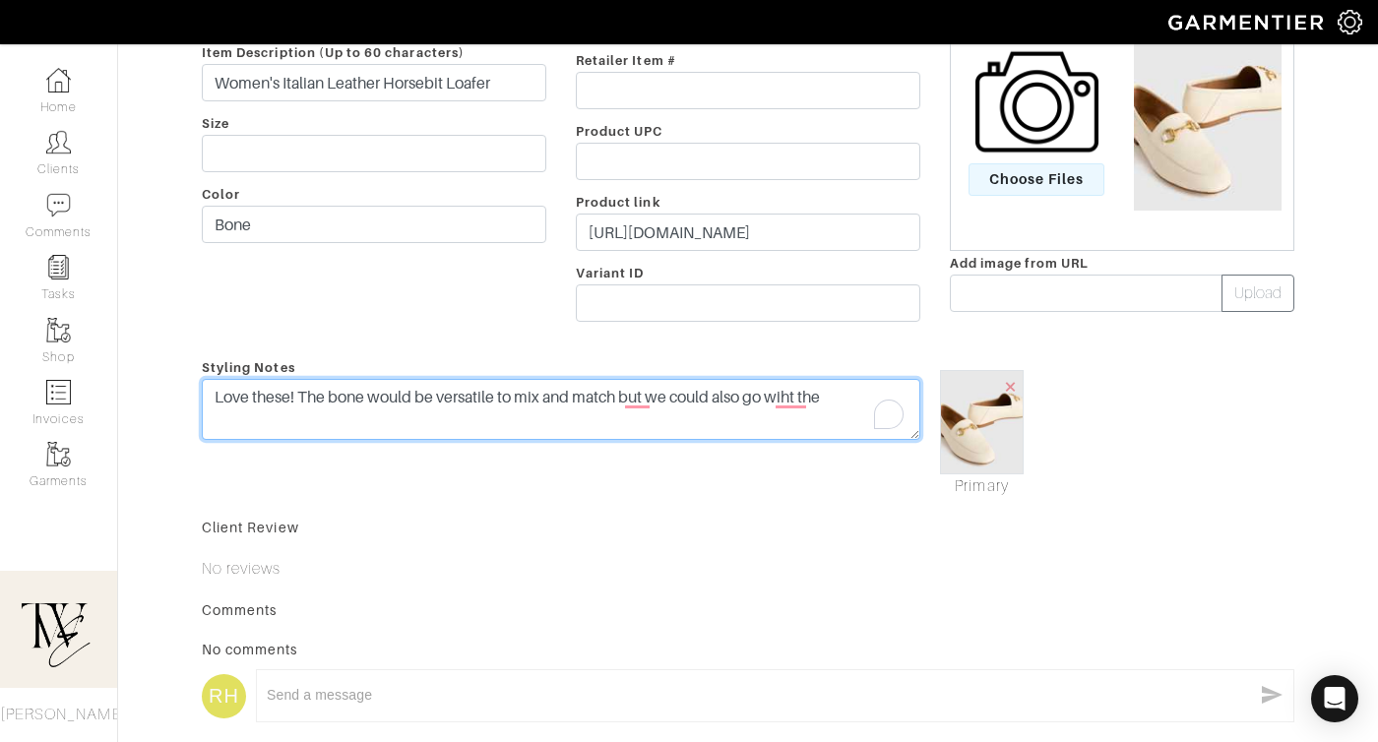
scroll to position [507, 0]
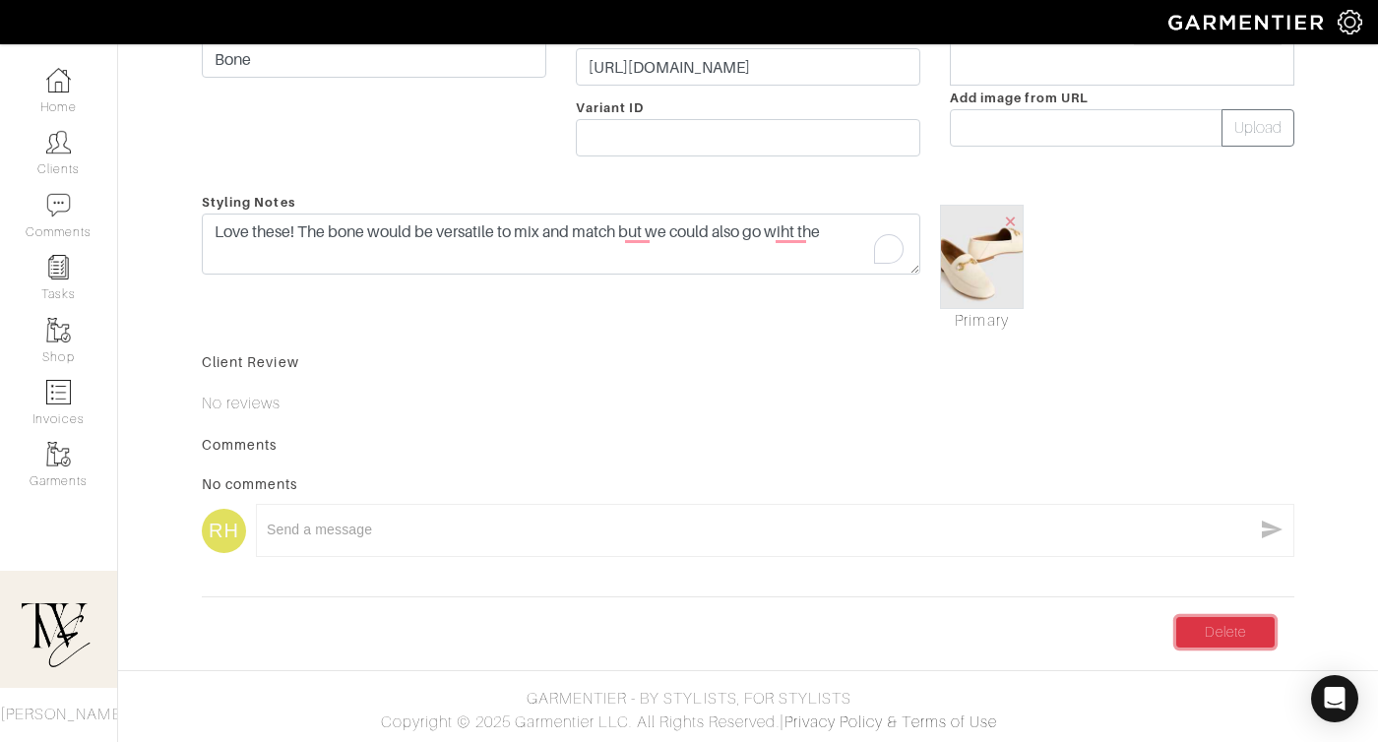
click at [1234, 638] on link "Delete" at bounding box center [1225, 632] width 98 height 31
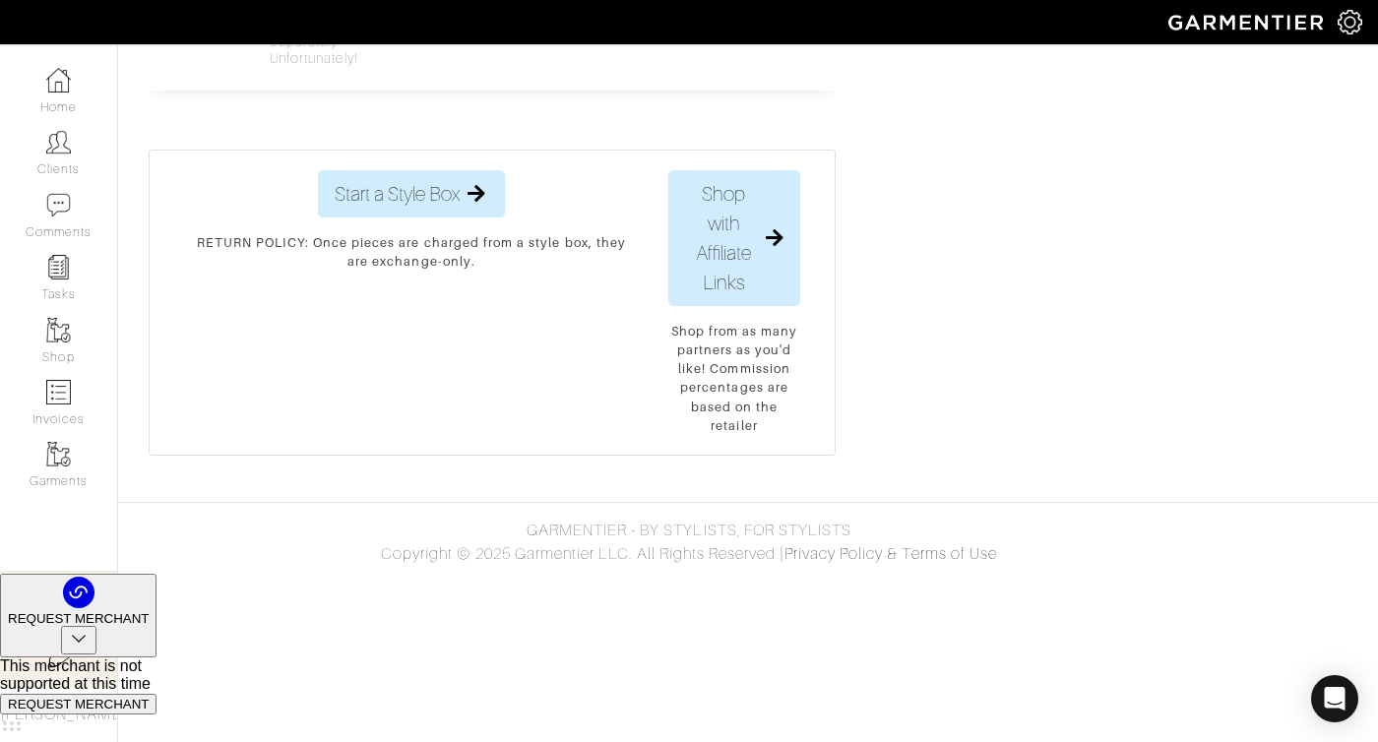
scroll to position [1945, 0]
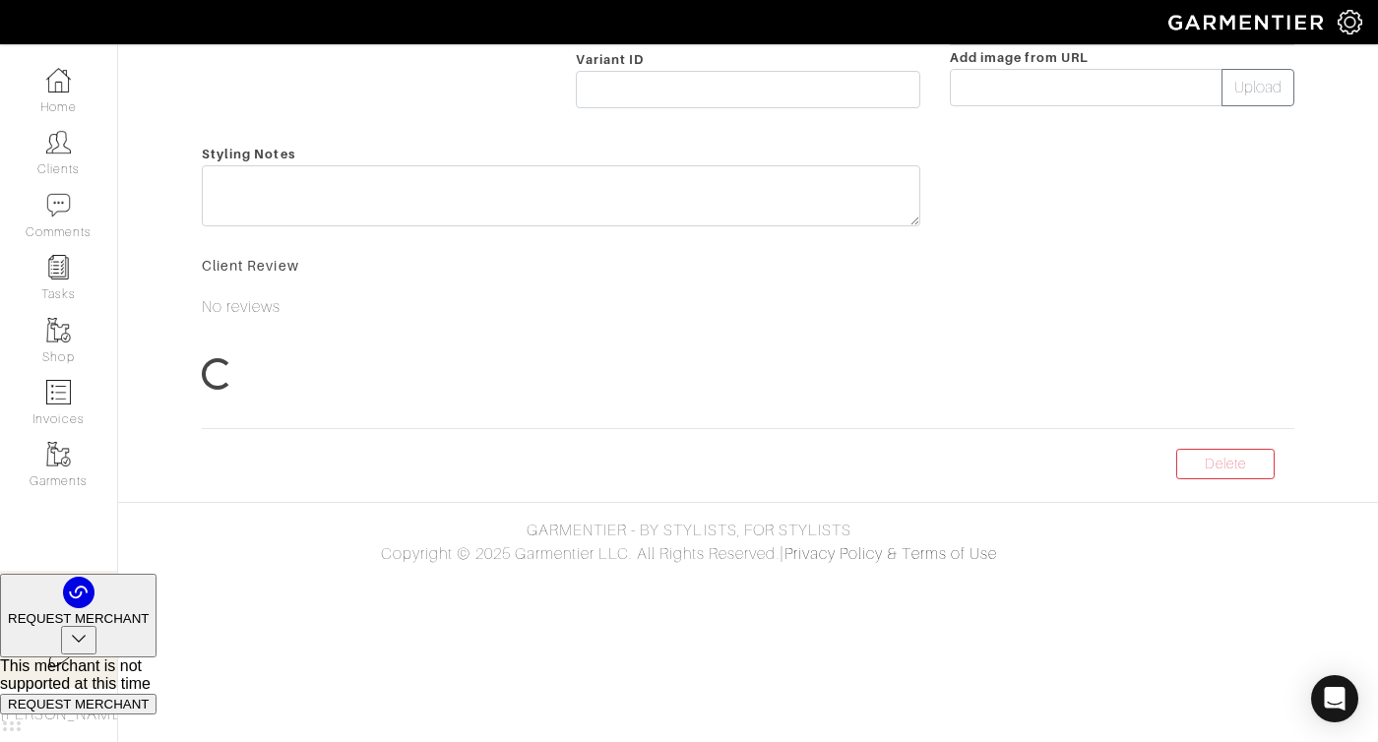
scroll to position [89, 0]
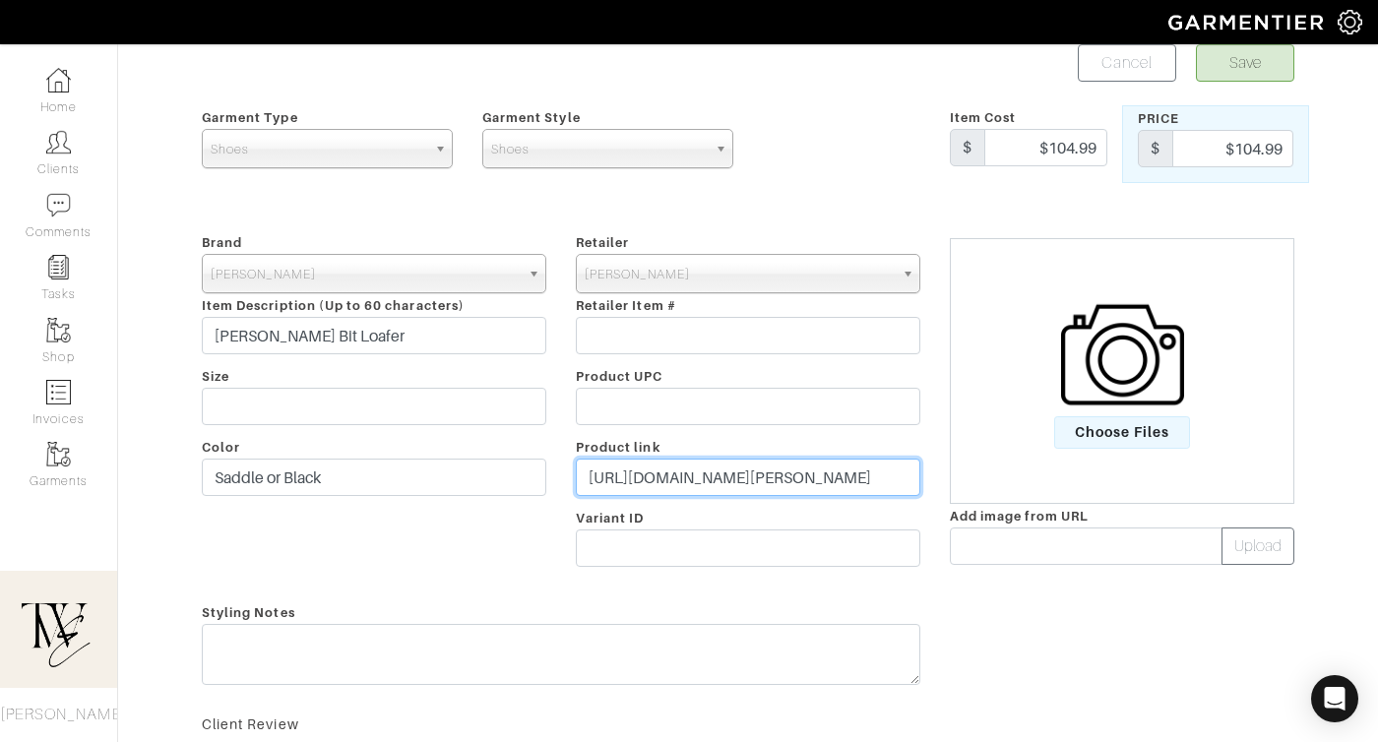
click at [670, 491] on input "https://www.samedelman.com/product/womens-loraine-bit-loafer-3016088/saddle-lea…" at bounding box center [748, 477] width 344 height 37
paste input "go.shopmy.us/p-22982648"
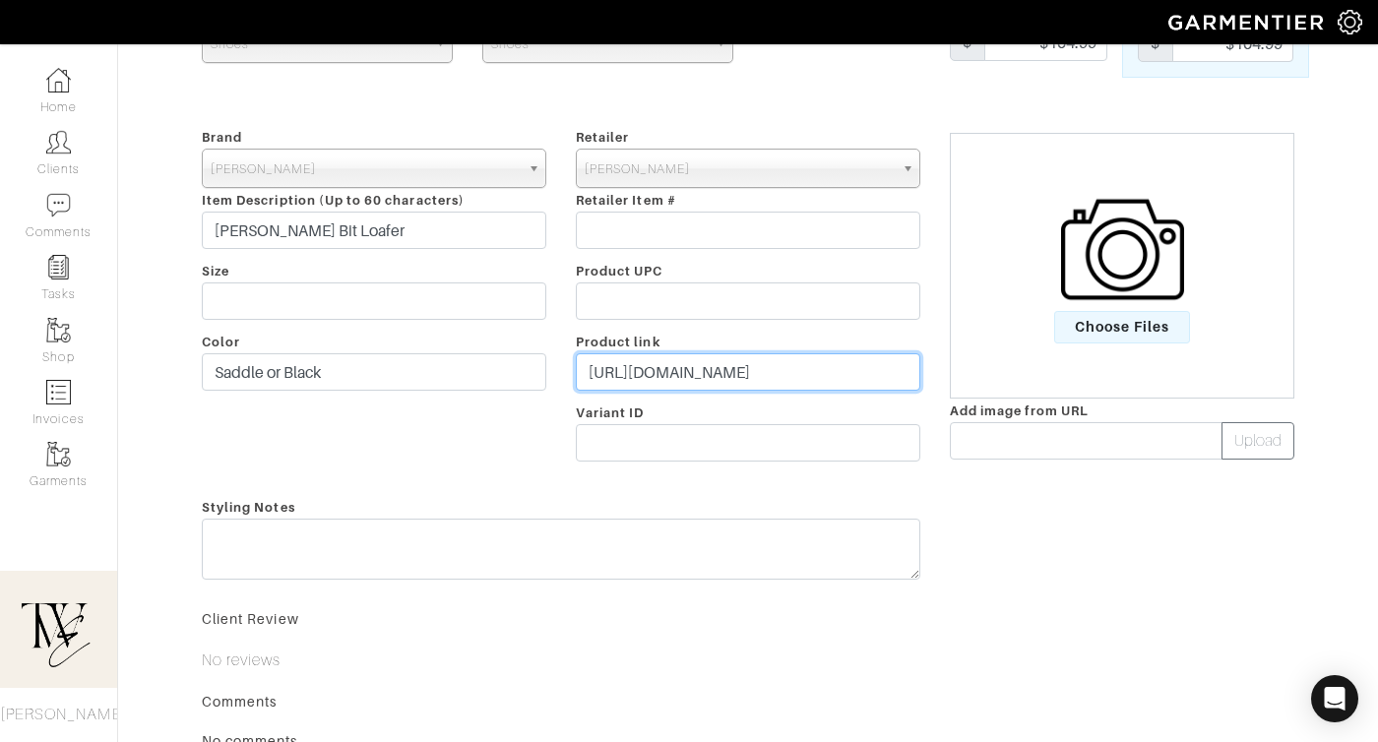
scroll to position [235, 0]
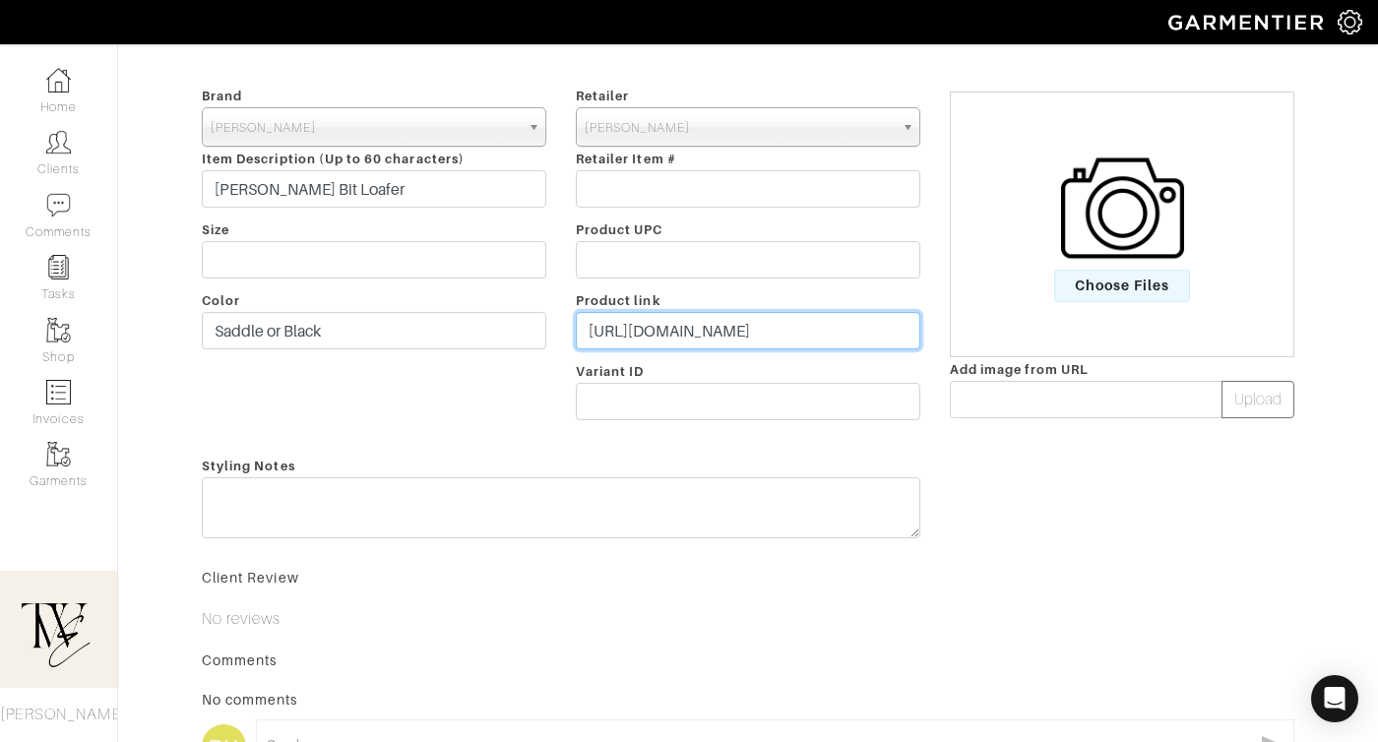
type input "[URL][DOMAIN_NAME]"
click at [662, 538] on div "Styling Notes" at bounding box center [561, 501] width 748 height 94
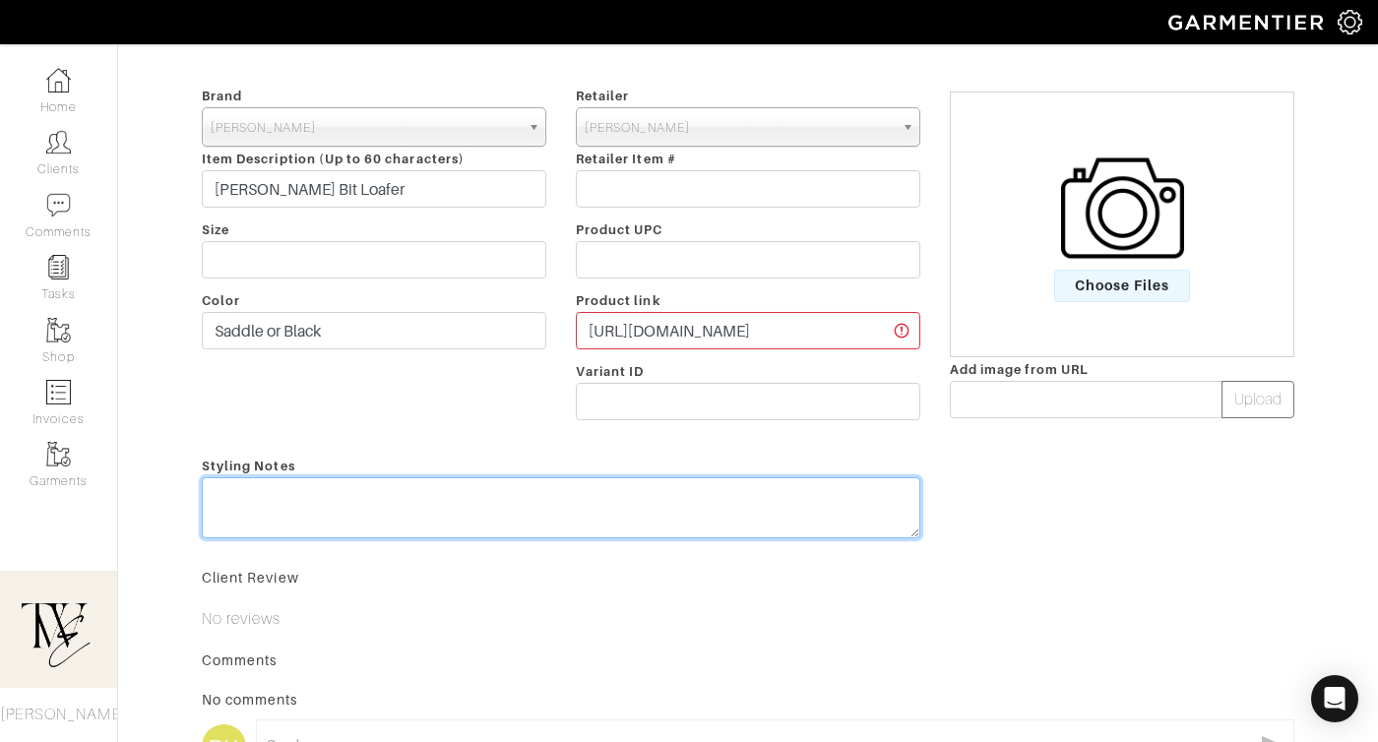
click at [662, 524] on textarea at bounding box center [561, 507] width 718 height 61
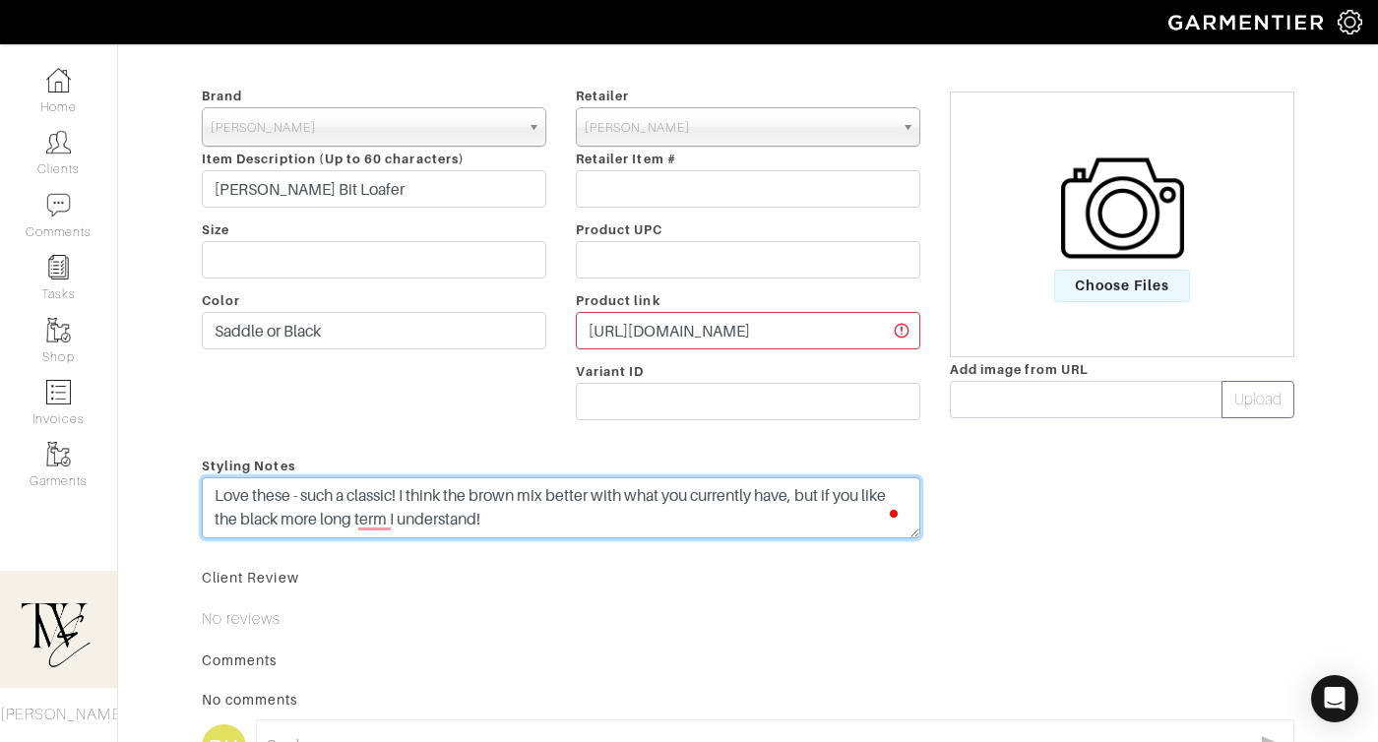
scroll to position [0, 0]
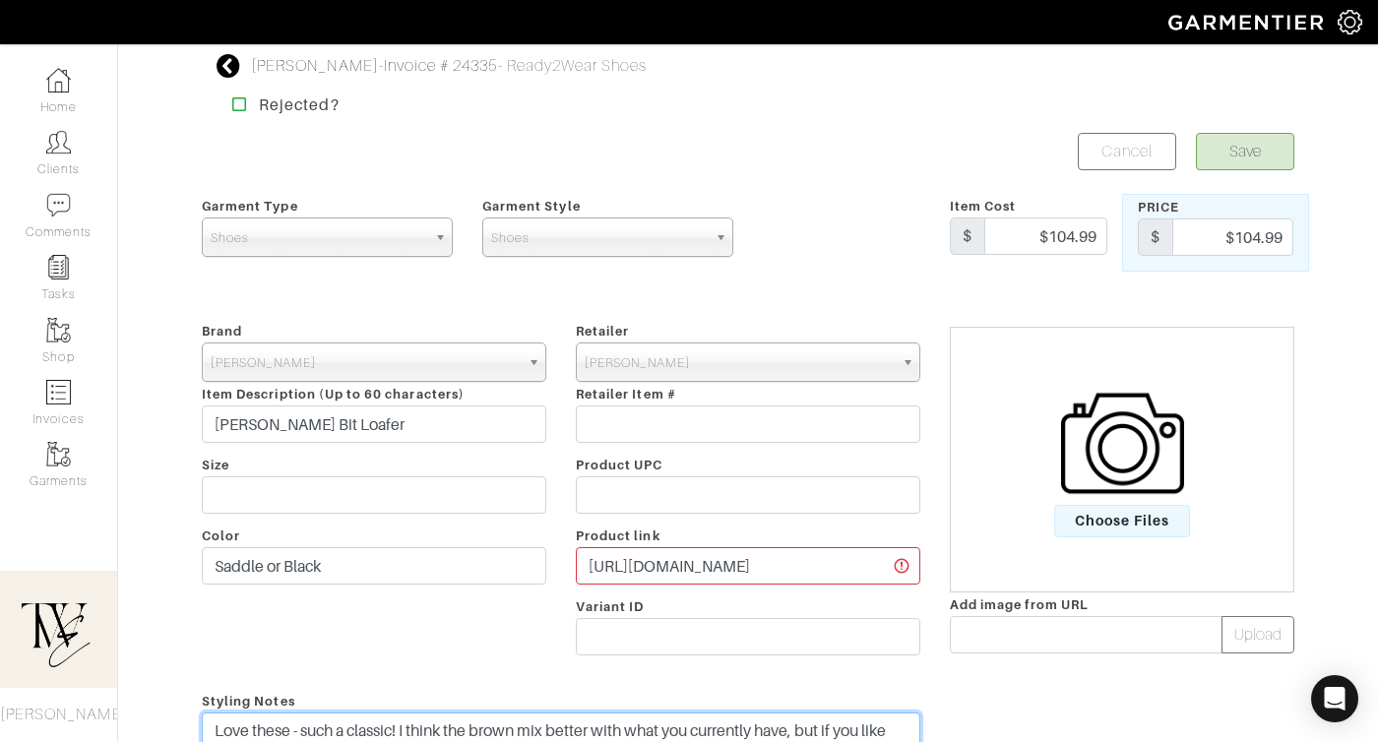
type textarea "Love these - such a classic! I think the brown mix better with what you current…"
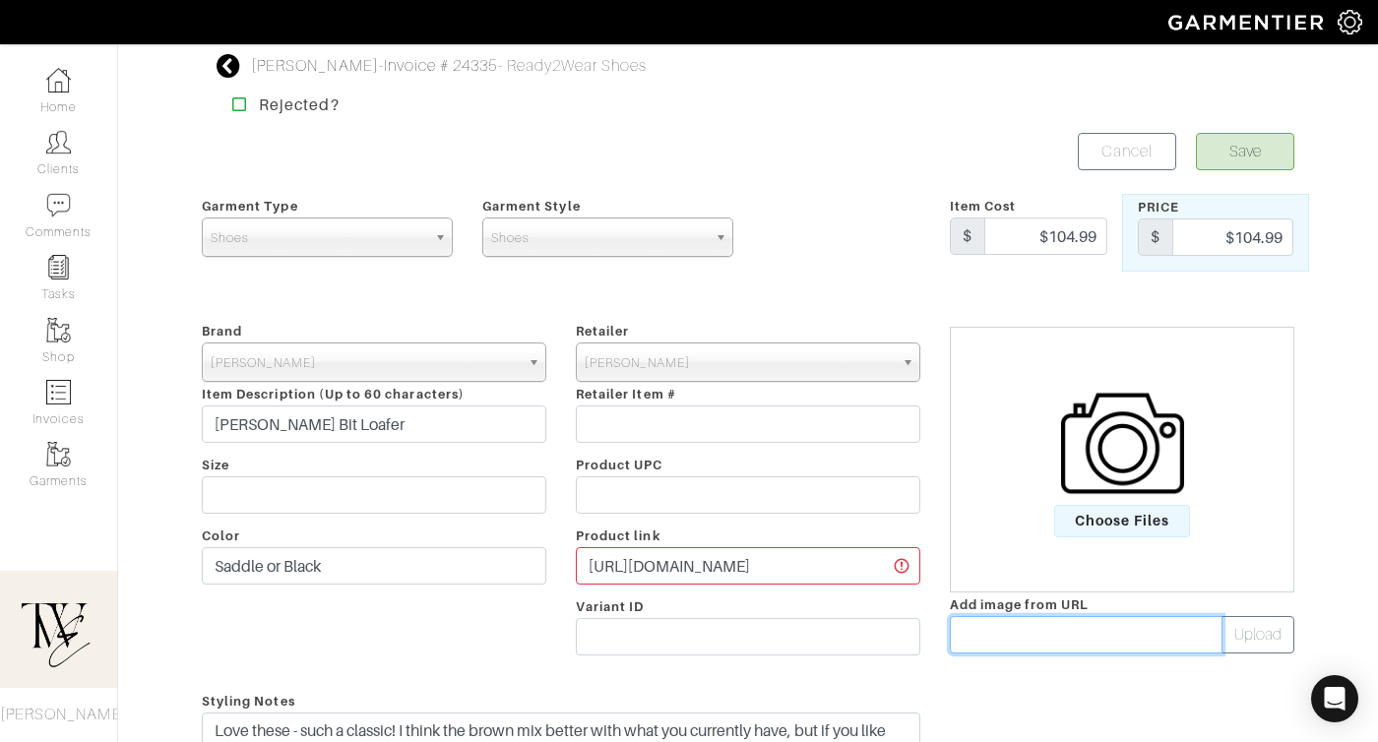
click at [983, 627] on input "text" at bounding box center [1086, 634] width 273 height 37
paste input "https://www.samedelman.com/blob/product-images/99900/ec/02/20825/ec0220825_pair…"
type input "https://www.samedelman.com/blob/product-images/99900/ec/02/20825/ec0220825_pair…"
click at [1265, 632] on button "Upload" at bounding box center [1257, 634] width 73 height 37
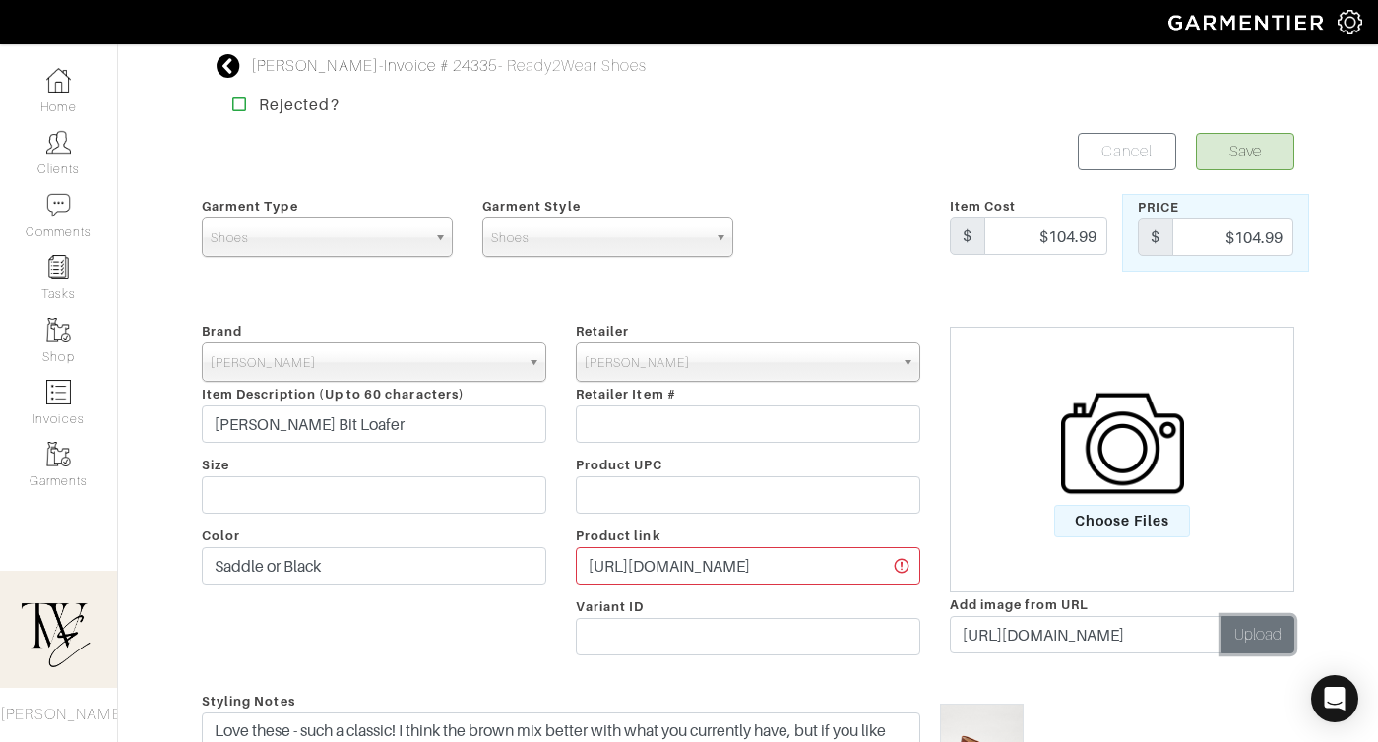
scroll to position [0, 0]
click at [1243, 157] on button "Save" at bounding box center [1245, 151] width 98 height 37
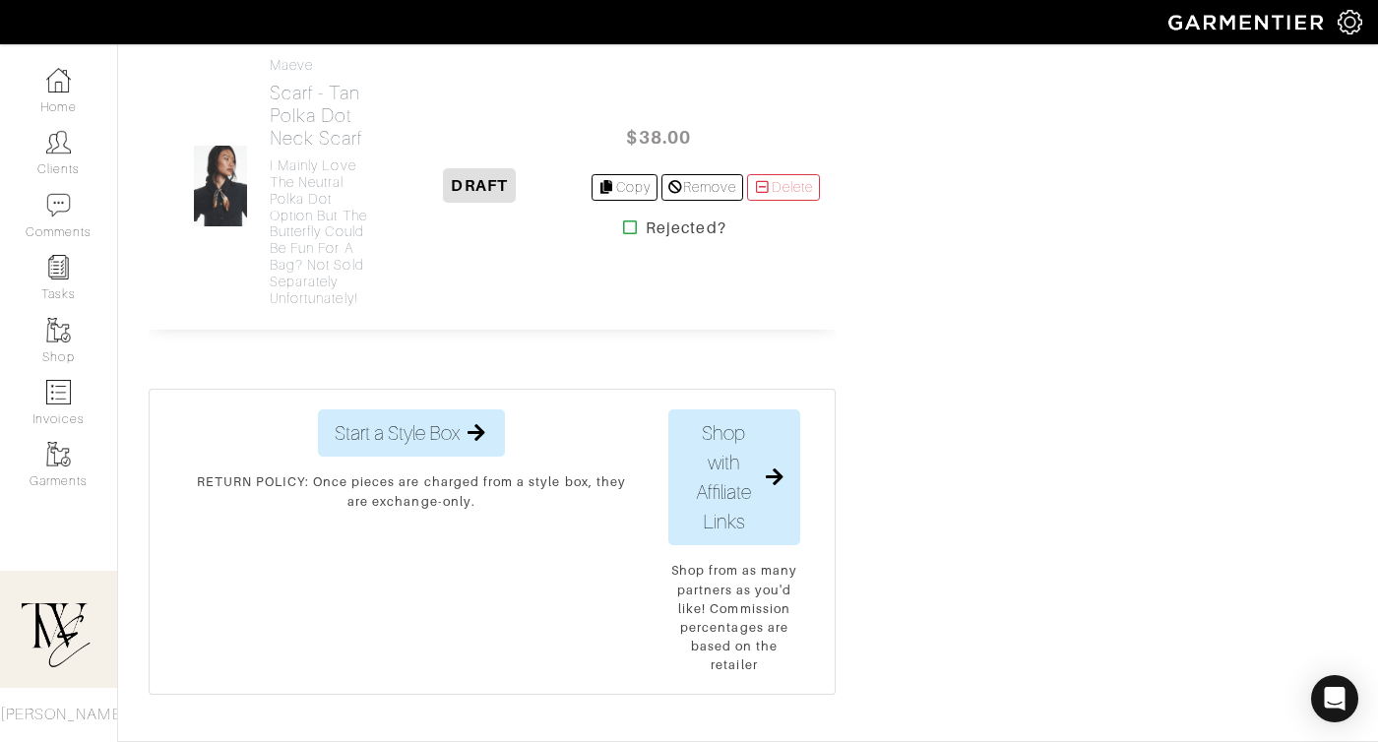
scroll to position [1932, 0]
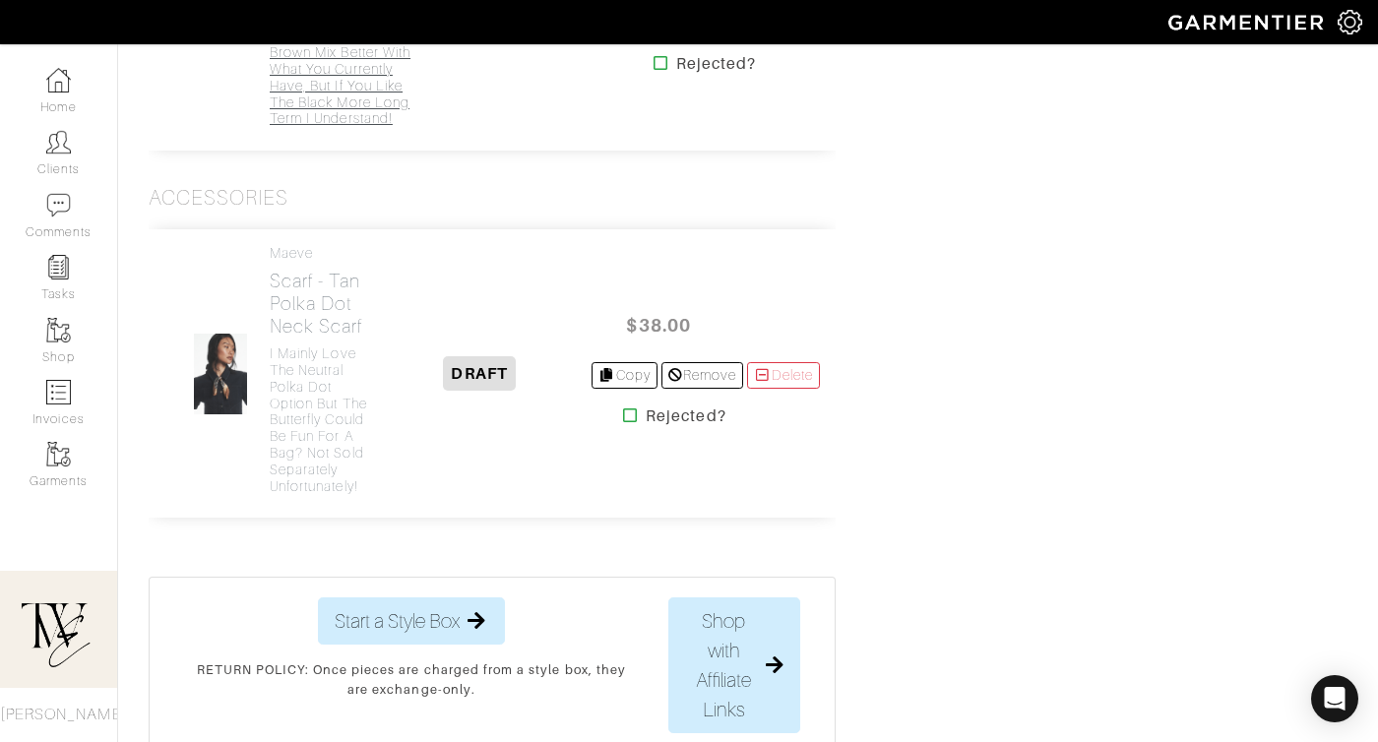
click at [332, 128] on h4 "Love these - such a classic! I think the brown mix better with what you current…" at bounding box center [346, 70] width 153 height 116
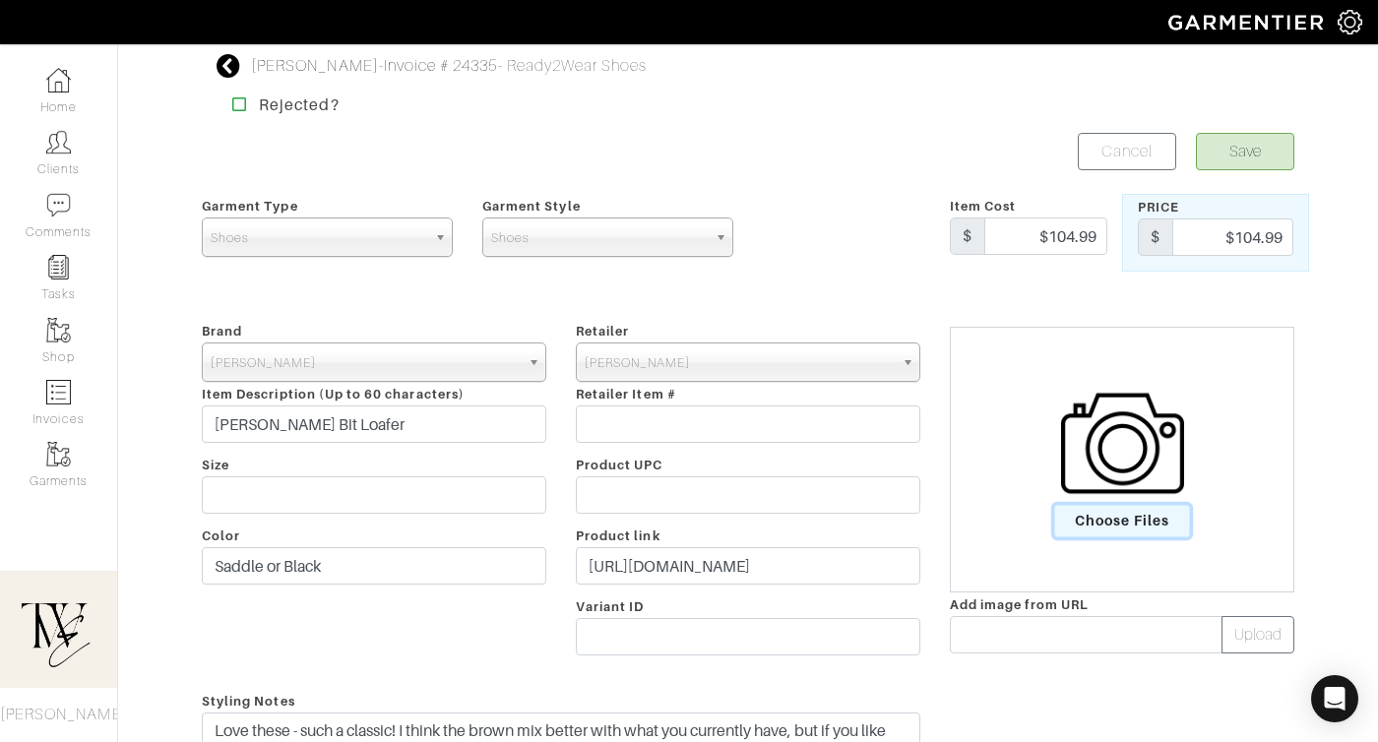
click at [1111, 505] on span "Choose Files" at bounding box center [1122, 521] width 137 height 32
click at [0, 0] on input "Choose Files" at bounding box center [0, 0] width 0 height 0
click at [1141, 528] on span "Choose Files" at bounding box center [1122, 521] width 137 height 32
click at [0, 0] on input "Choose Files" at bounding box center [0, 0] width 0 height 0
click at [1238, 153] on button "Save" at bounding box center [1245, 151] width 98 height 37
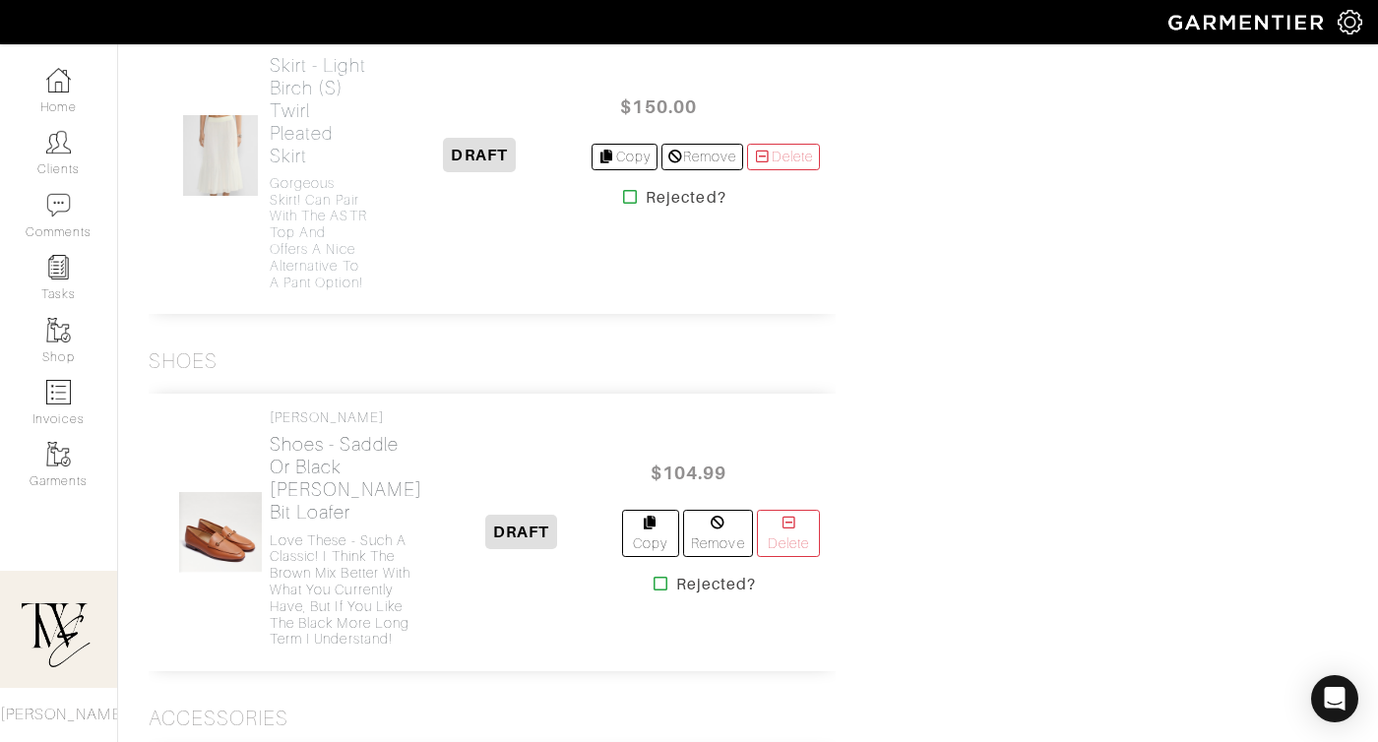
scroll to position [1488, 0]
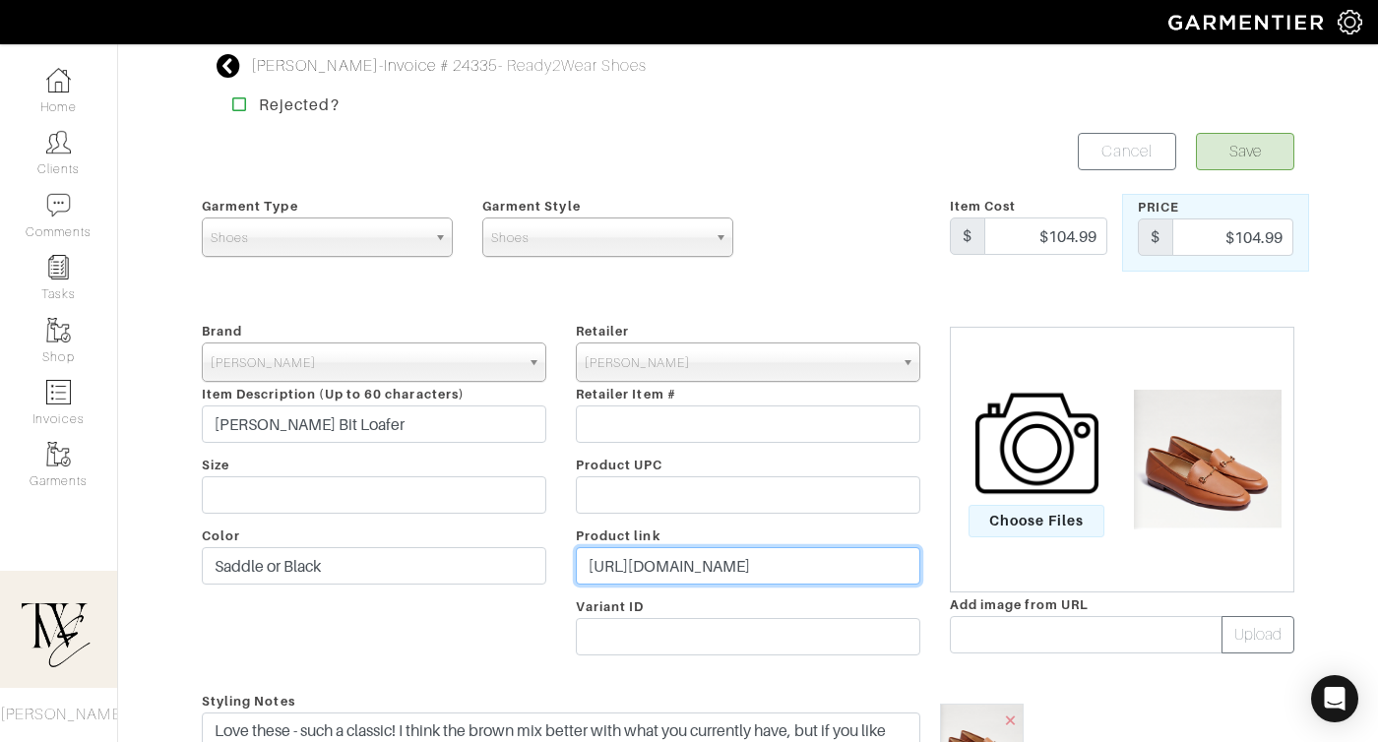
click at [665, 571] on input "[URL][DOMAIN_NAME]" at bounding box center [748, 565] width 344 height 37
click at [665, 571] on input "https://go.shopmy.us/p-22982648" at bounding box center [748, 565] width 344 height 37
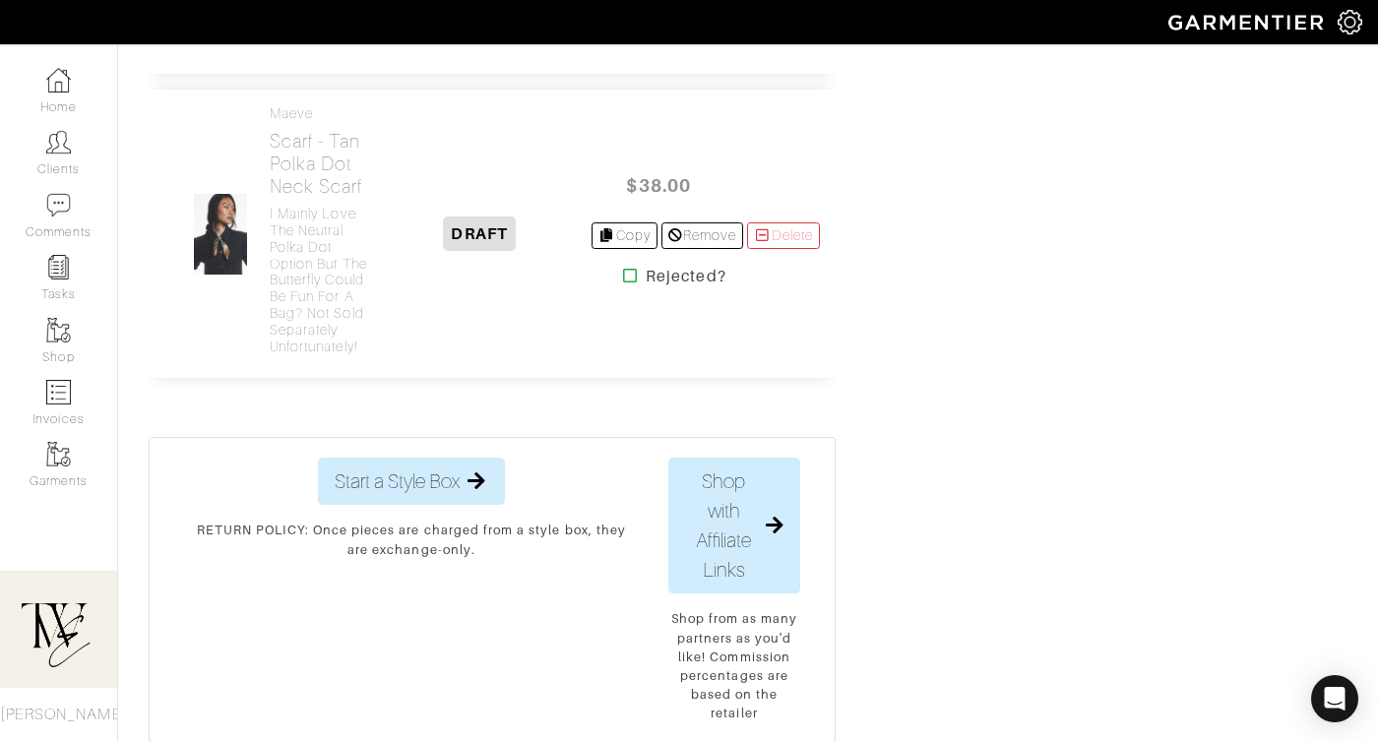
scroll to position [2665, 0]
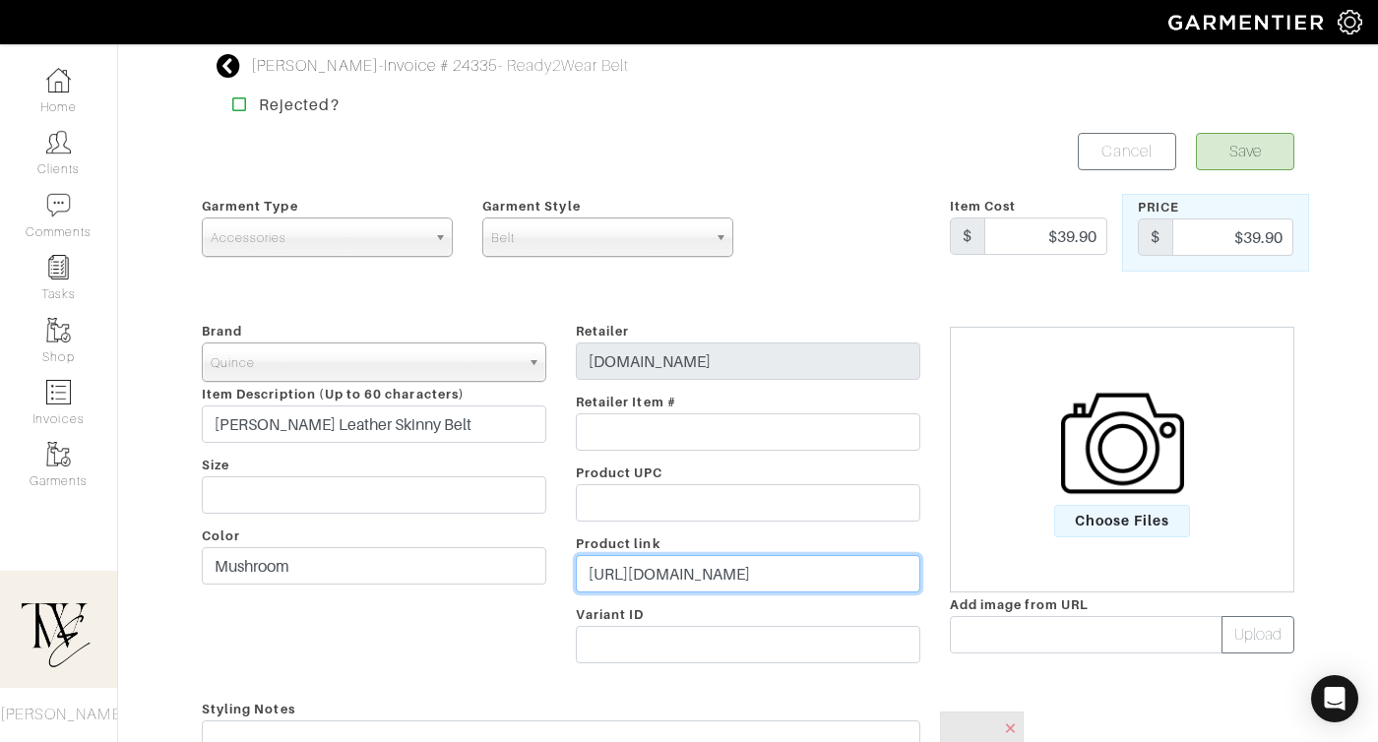
click at [673, 579] on input "https://www.quince.com/women/sofia-european-leather-skinny-belt?color=mushroom&…" at bounding box center [748, 573] width 344 height 37
paste input "go.shopmy.us/p-22983152"
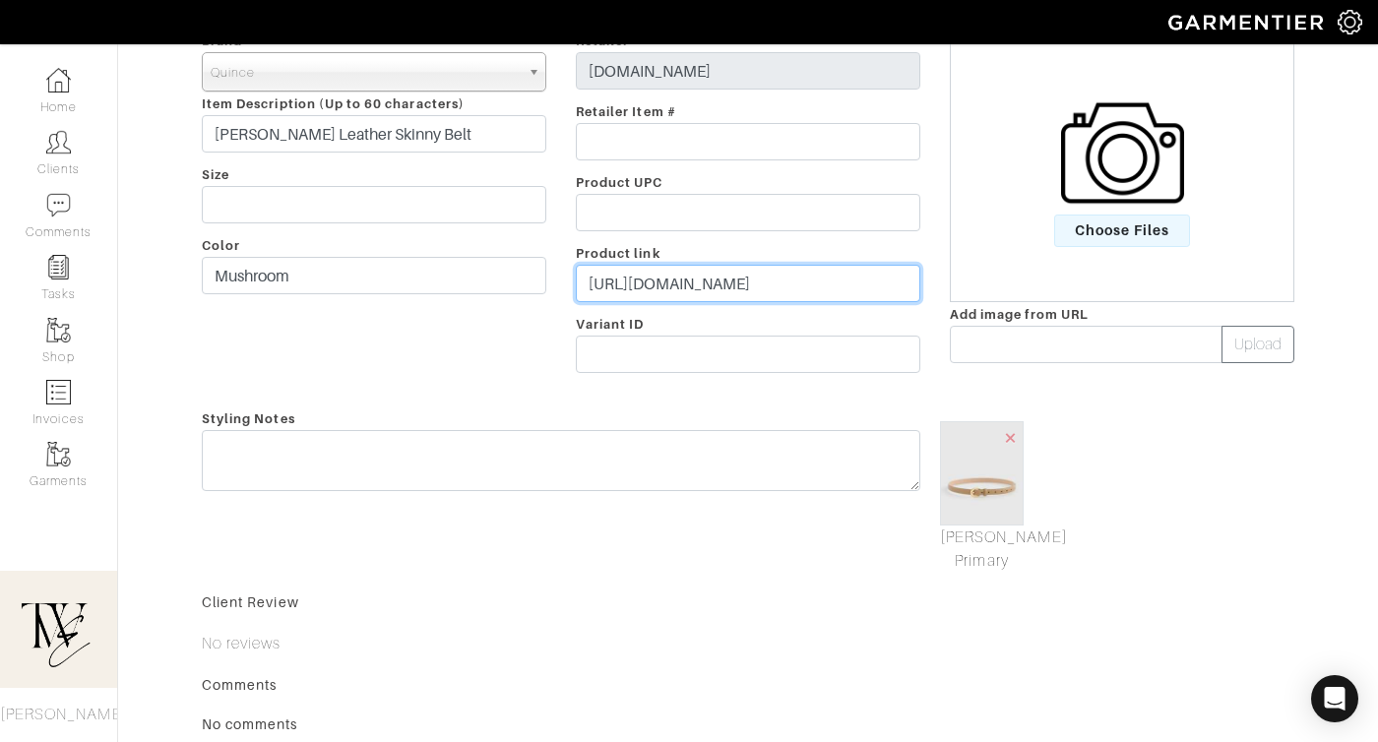
type input "https://go.shopmy.us/p-22983152"
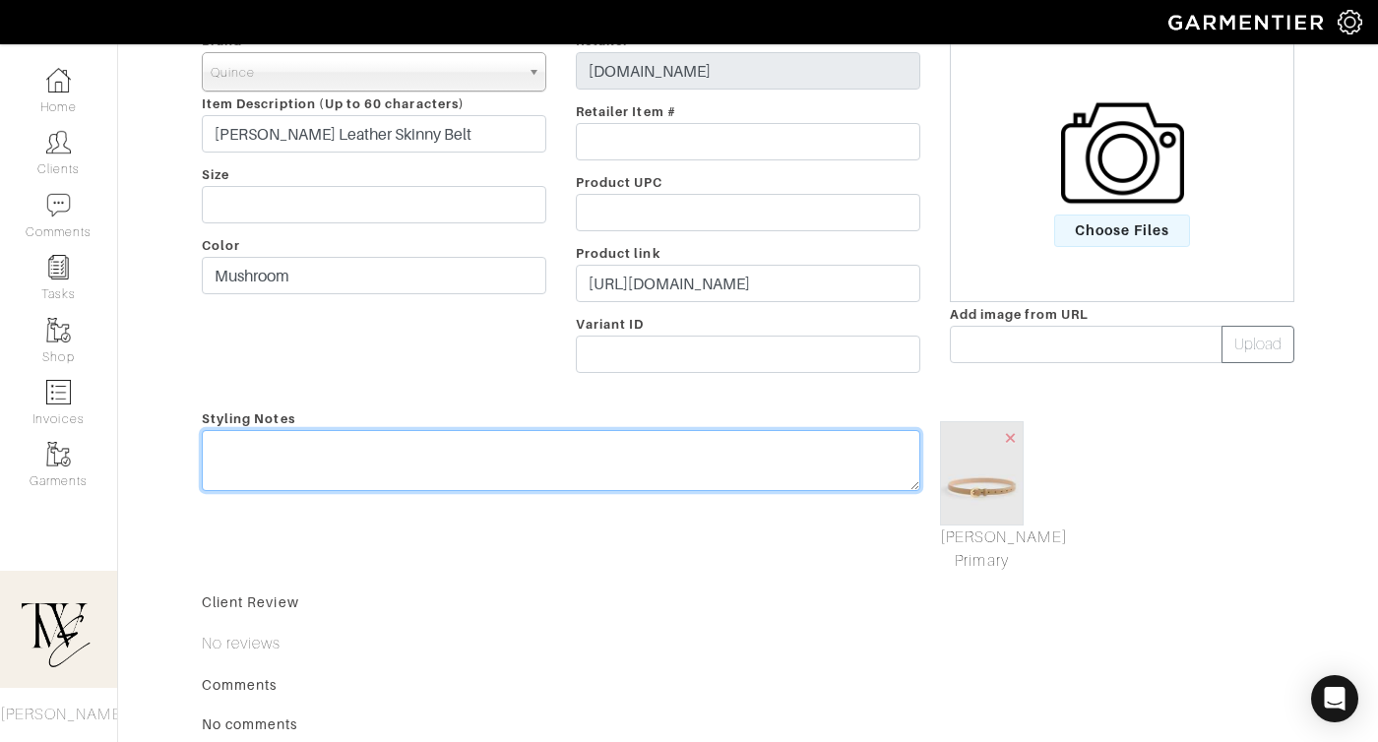
click at [666, 478] on textarea at bounding box center [561, 460] width 718 height 61
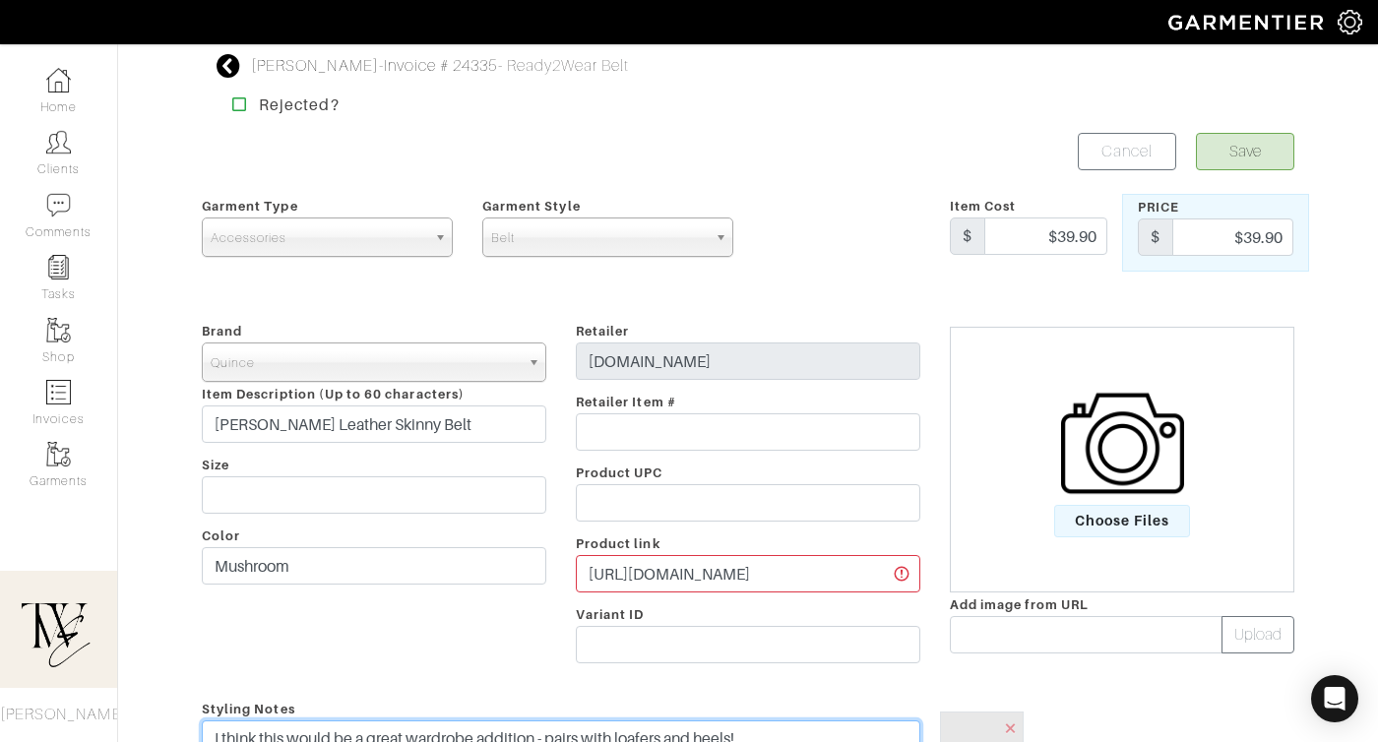
type textarea "I think this would be a great wardrobe addition - pairs with loafers and heels!"
click at [1230, 136] on button "Save" at bounding box center [1245, 151] width 98 height 37
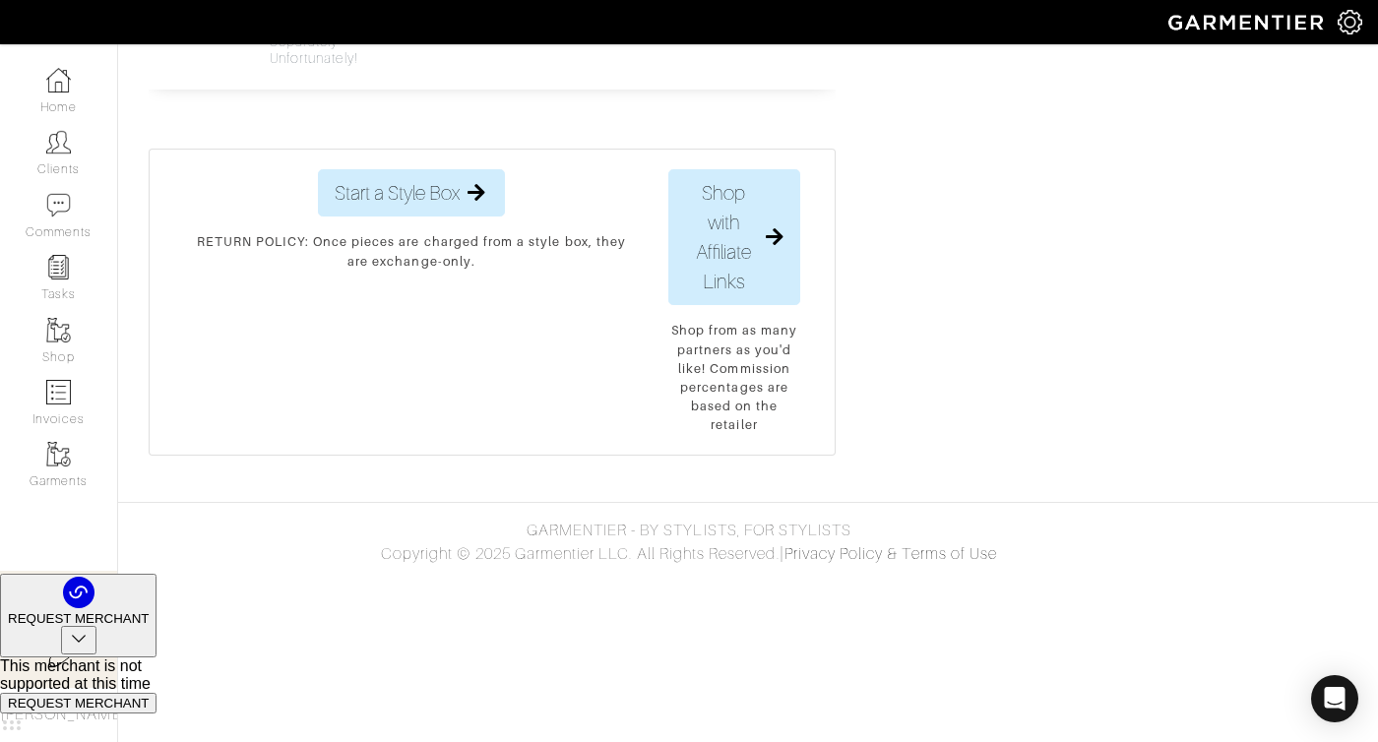
scroll to position [2646, 0]
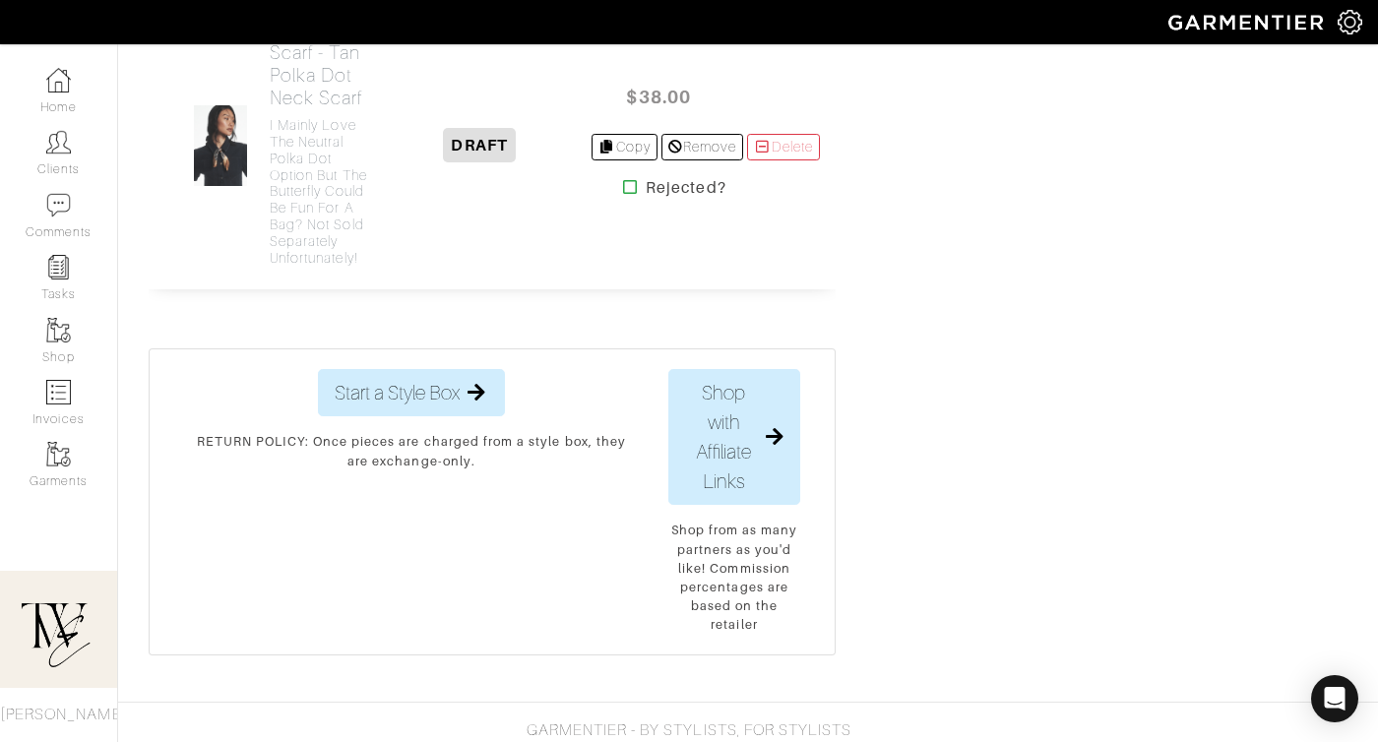
scroll to position [2408, 0]
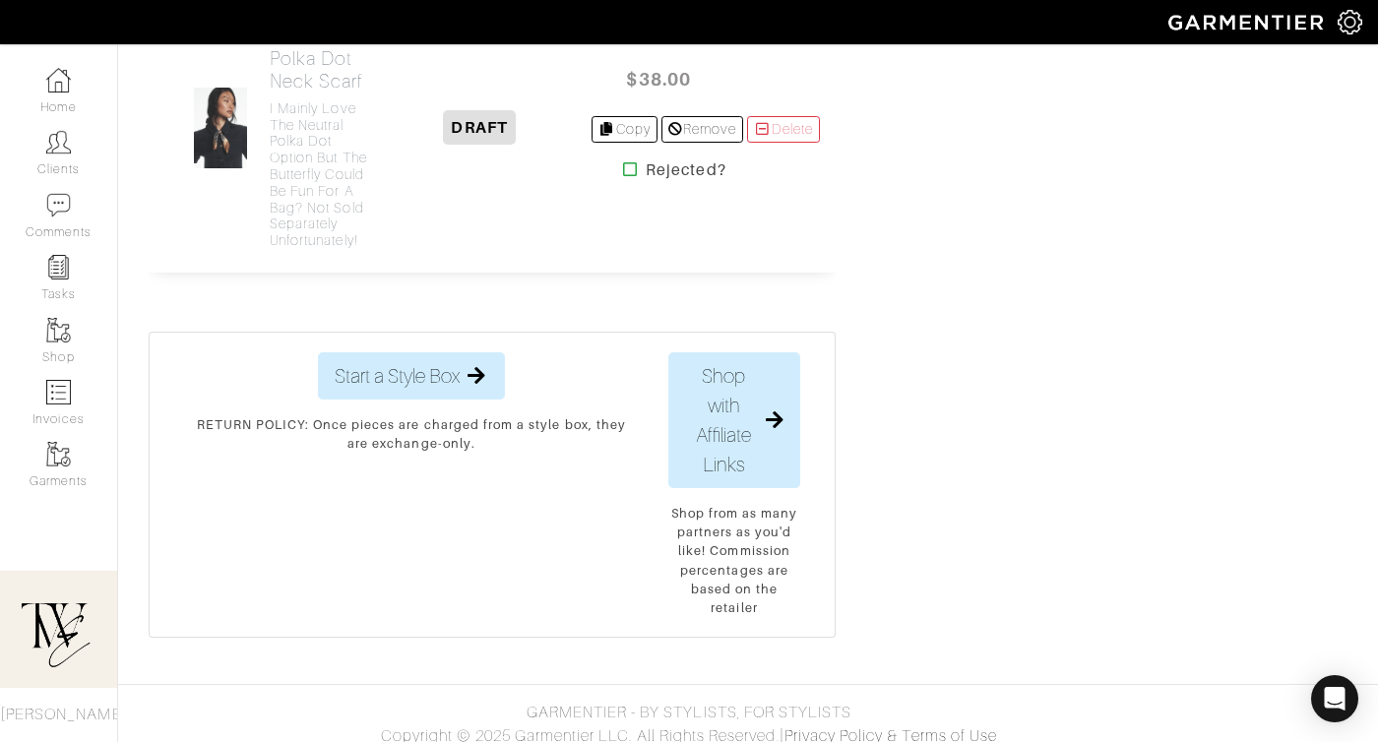
scroll to position [1952, 0]
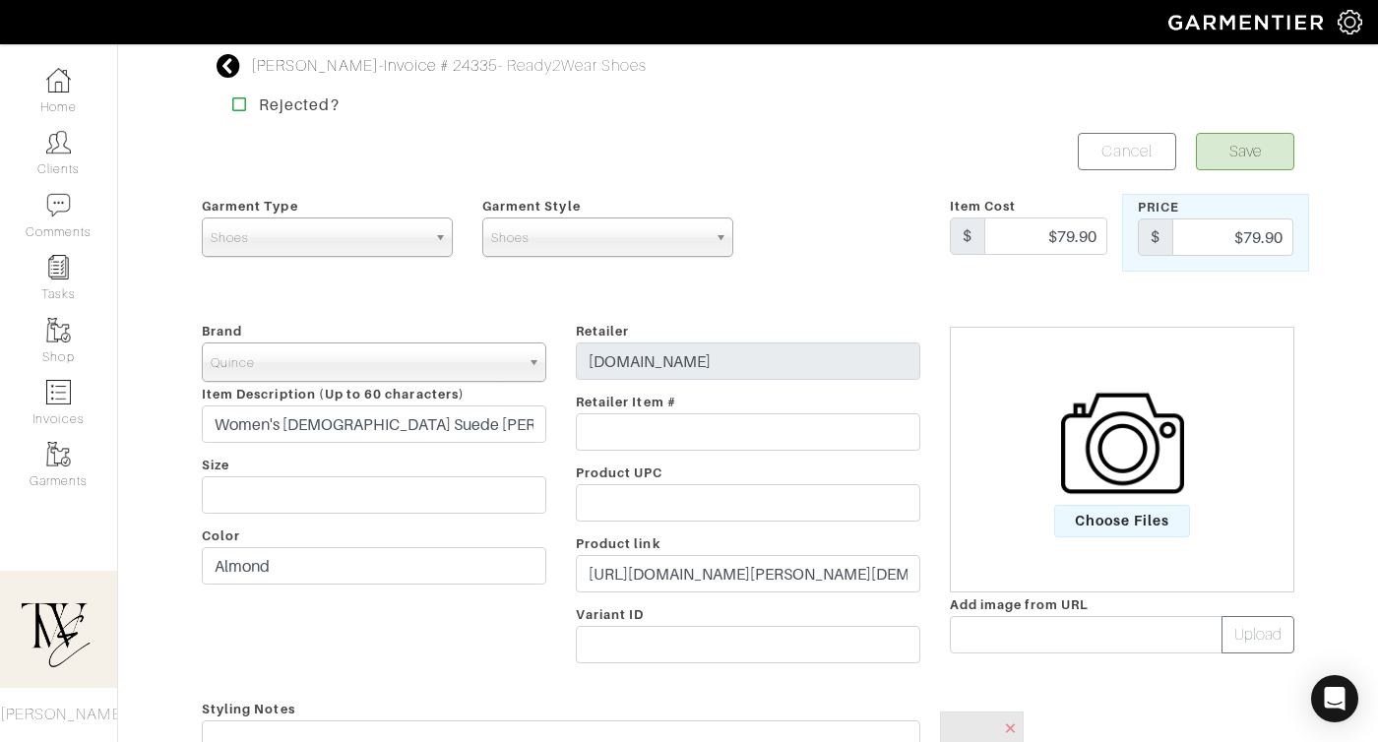
scroll to position [355, 0]
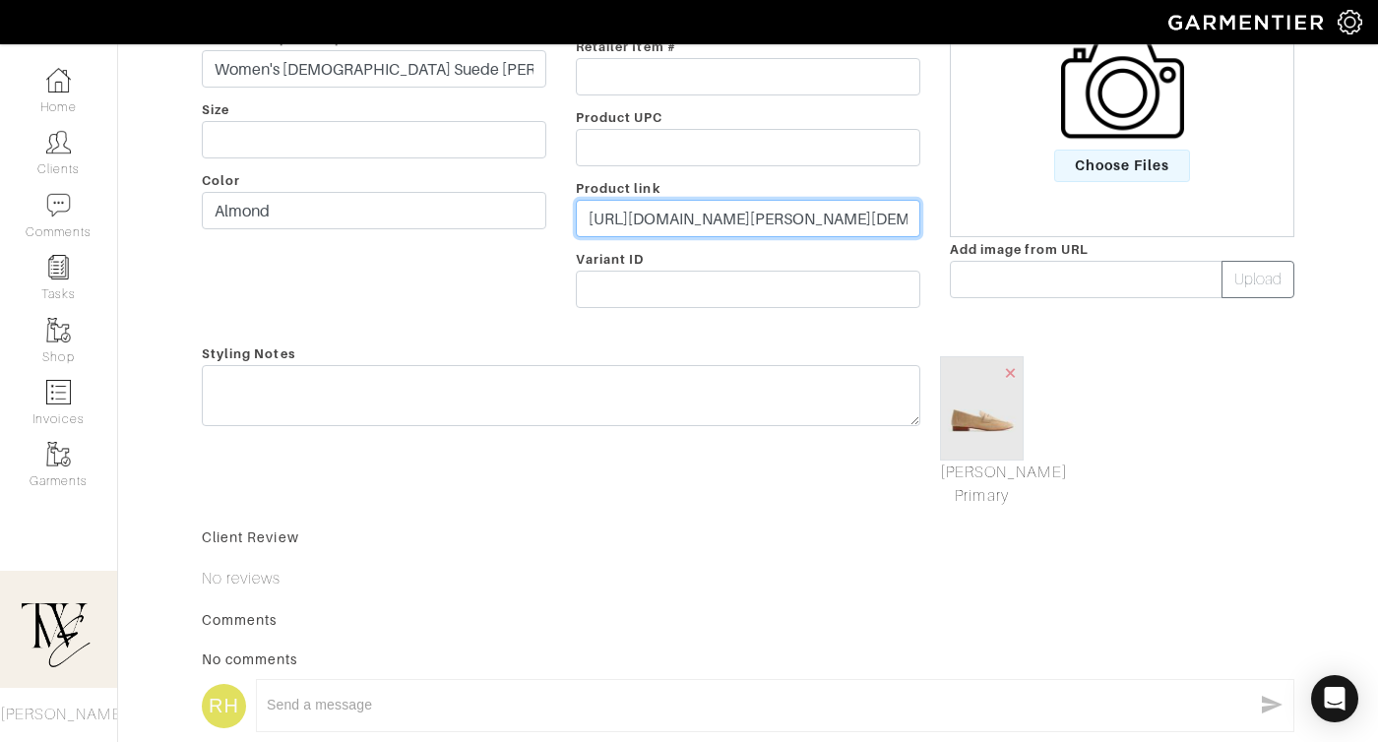
click at [763, 218] on input "[URL][DOMAIN_NAME][PERSON_NAME][DEMOGRAPHIC_DATA]" at bounding box center [748, 218] width 344 height 37
paste input "[DOMAIN_NAME][URL]"
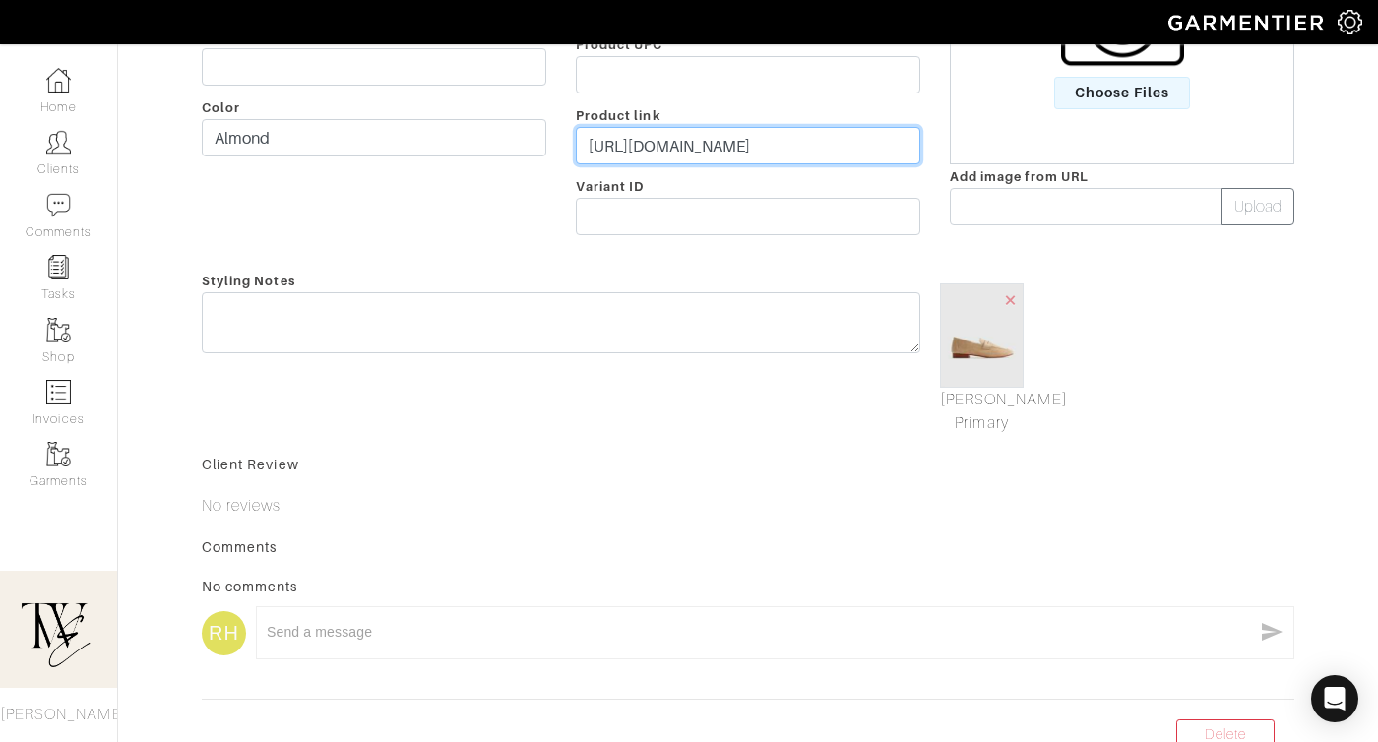
scroll to position [427, 0]
type input "[URL][DOMAIN_NAME]"
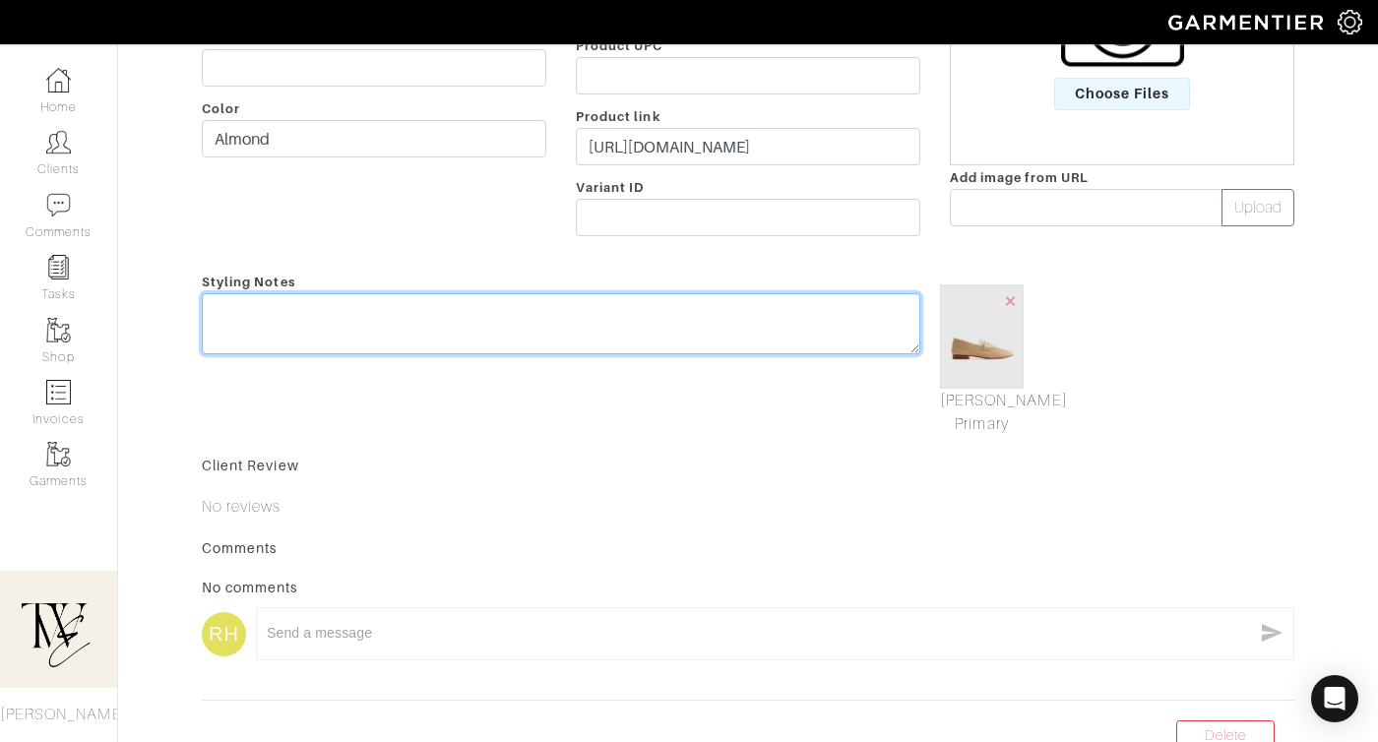
click at [741, 304] on div "Styling Notes" at bounding box center [561, 353] width 748 height 166
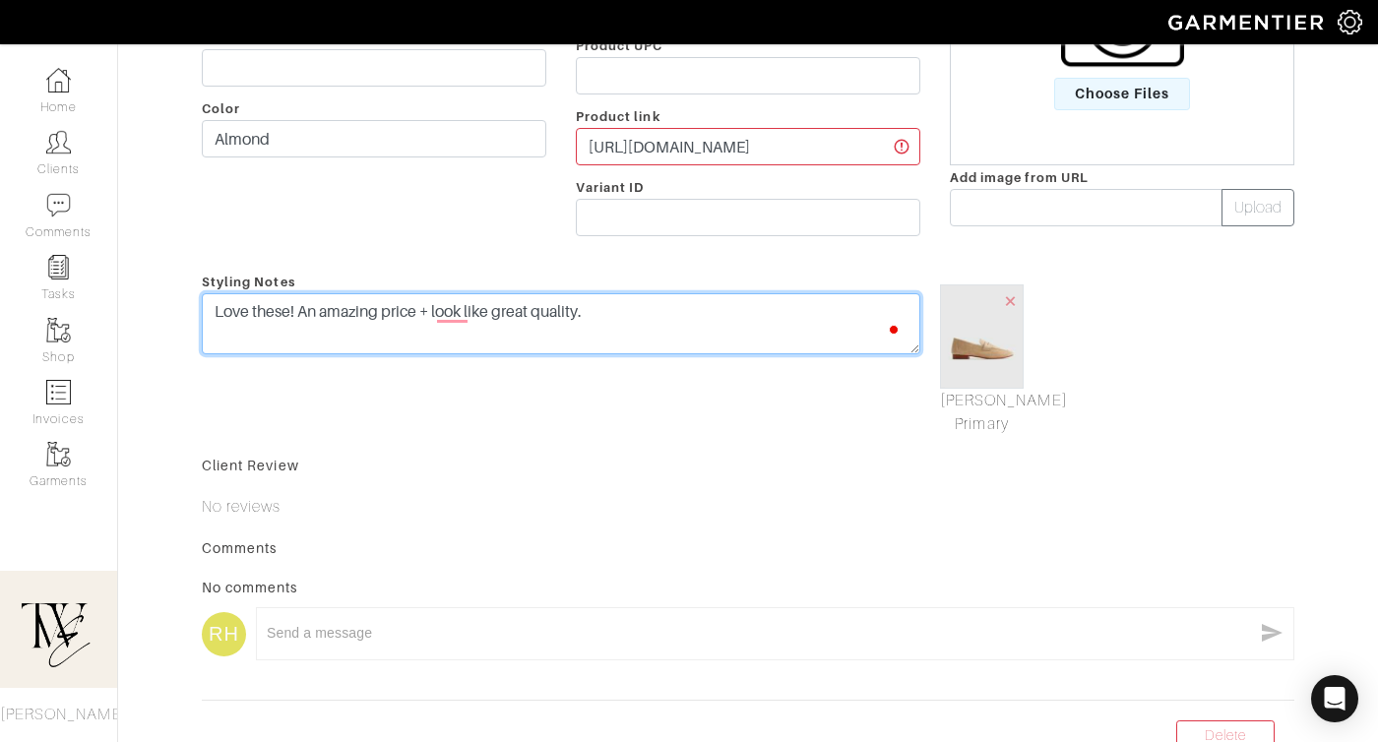
scroll to position [0, 0]
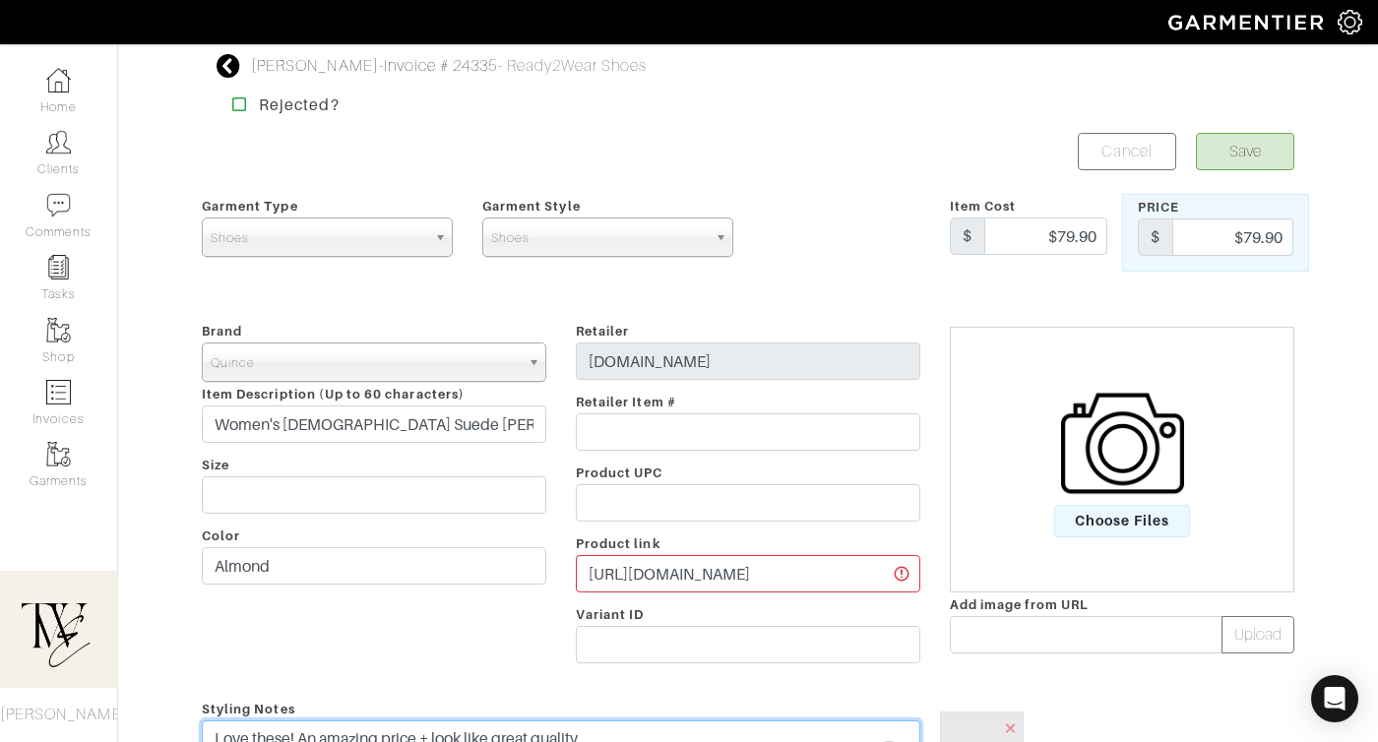
type textarea "Love these! An amazing price + look like great quality."
click at [1242, 154] on button "Save" at bounding box center [1245, 151] width 98 height 37
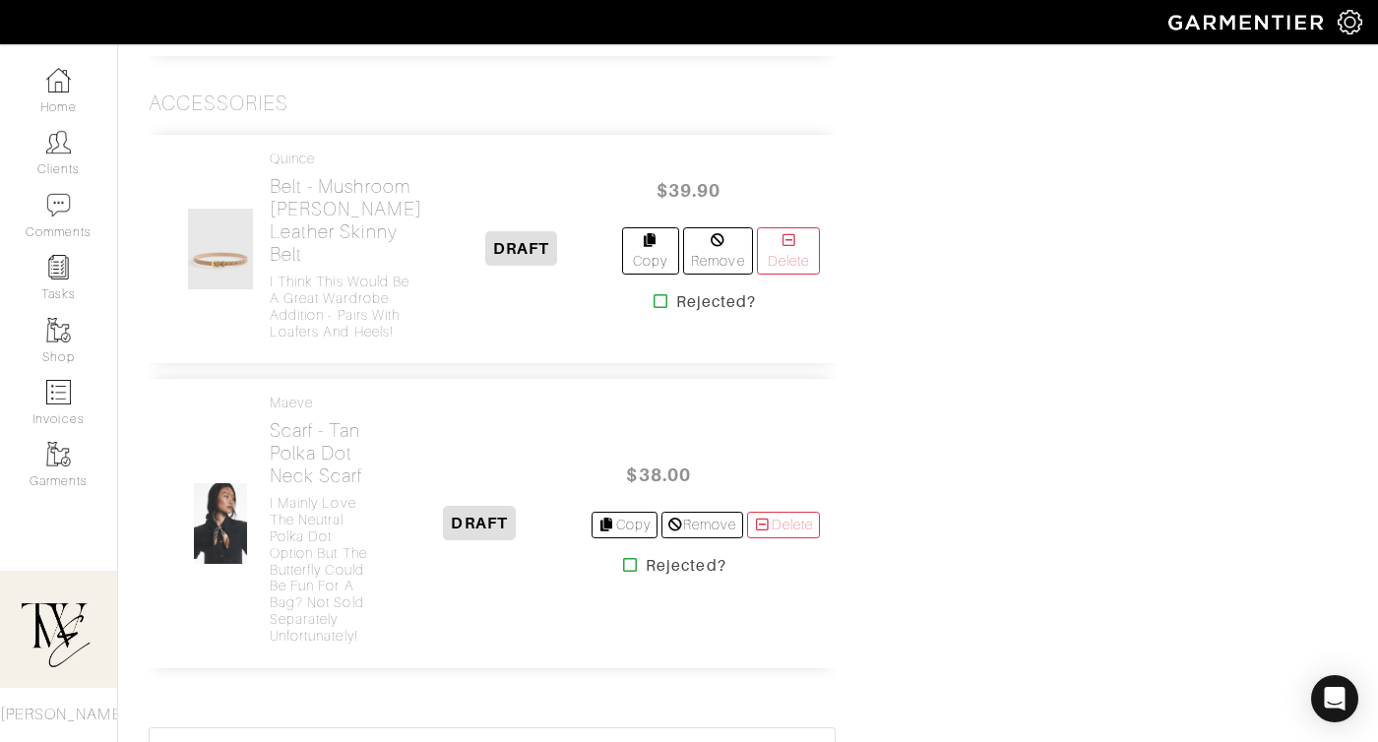
scroll to position [2217, 0]
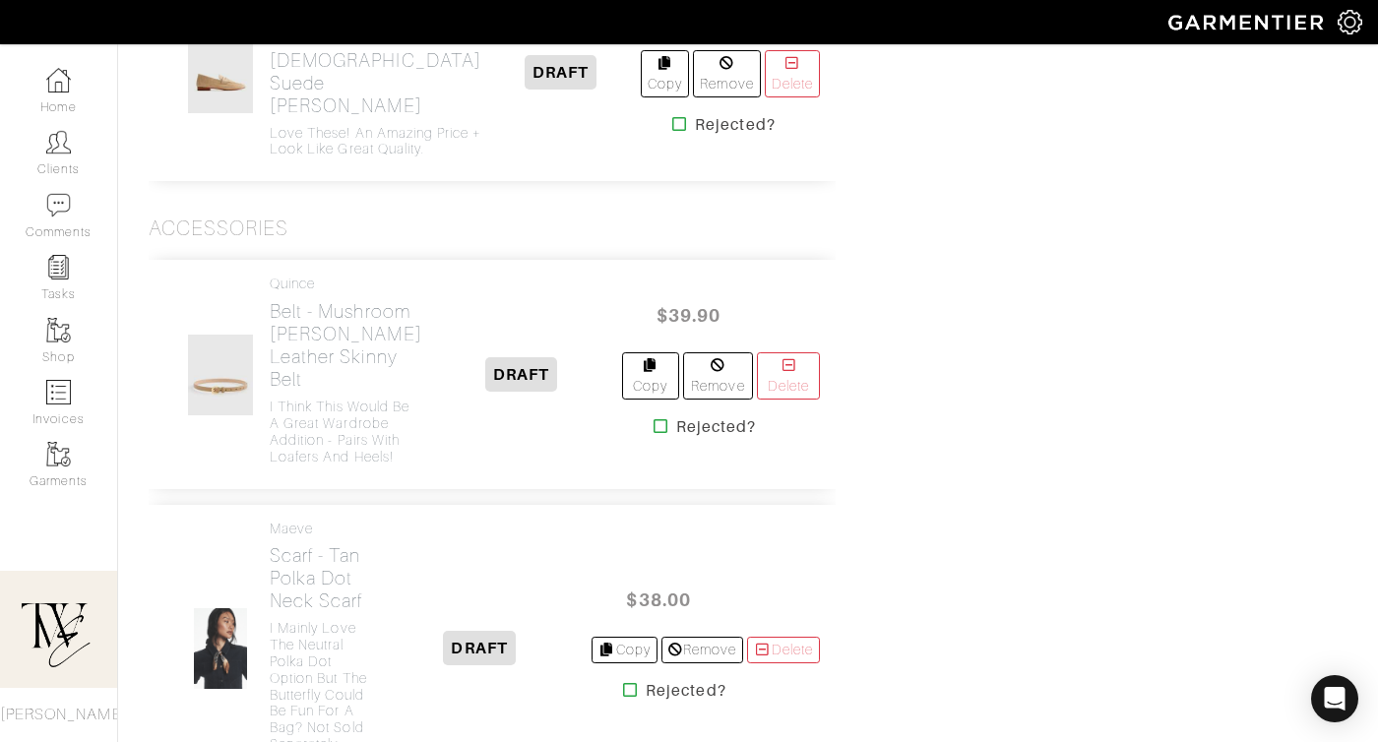
scroll to position [1881, 0]
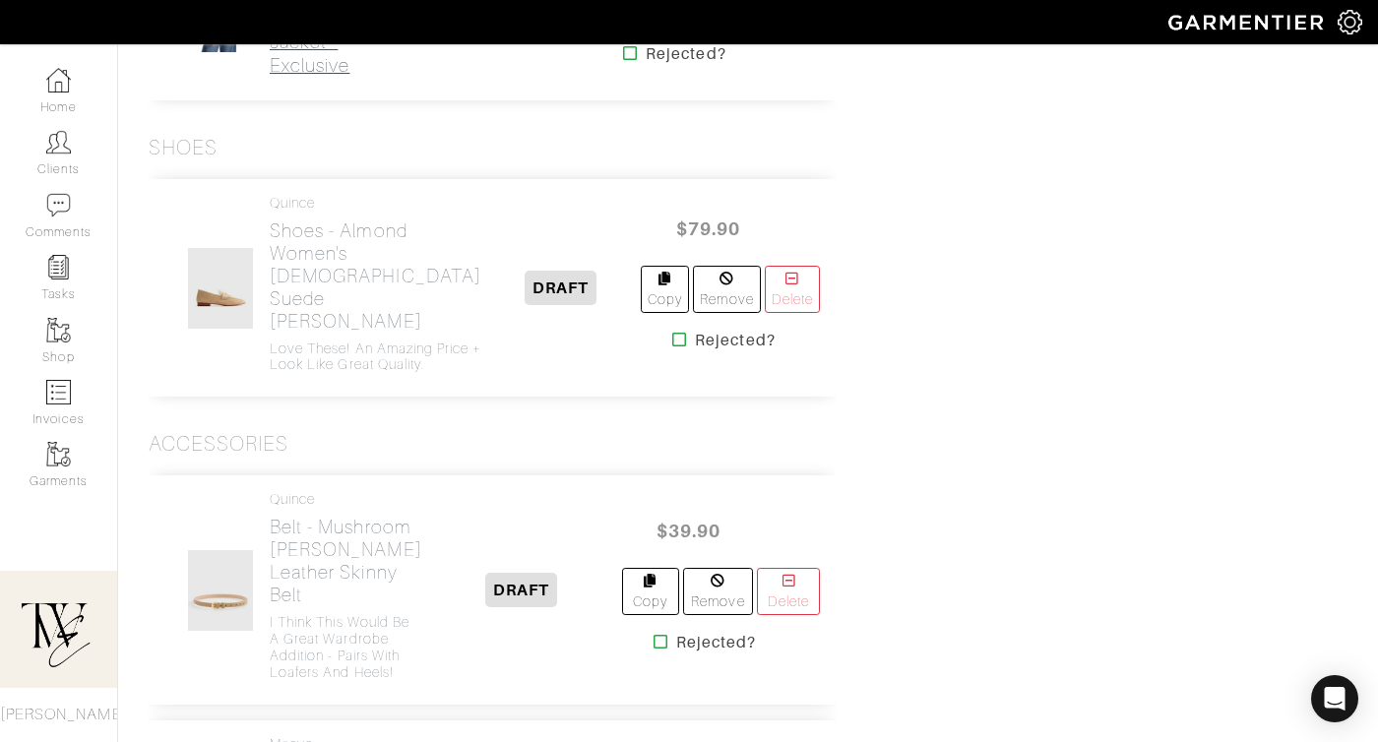
click at [325, 76] on h2 "Jacket - Chocolate Tweed Jacket - Exclusive" at bounding box center [319, 19] width 98 height 113
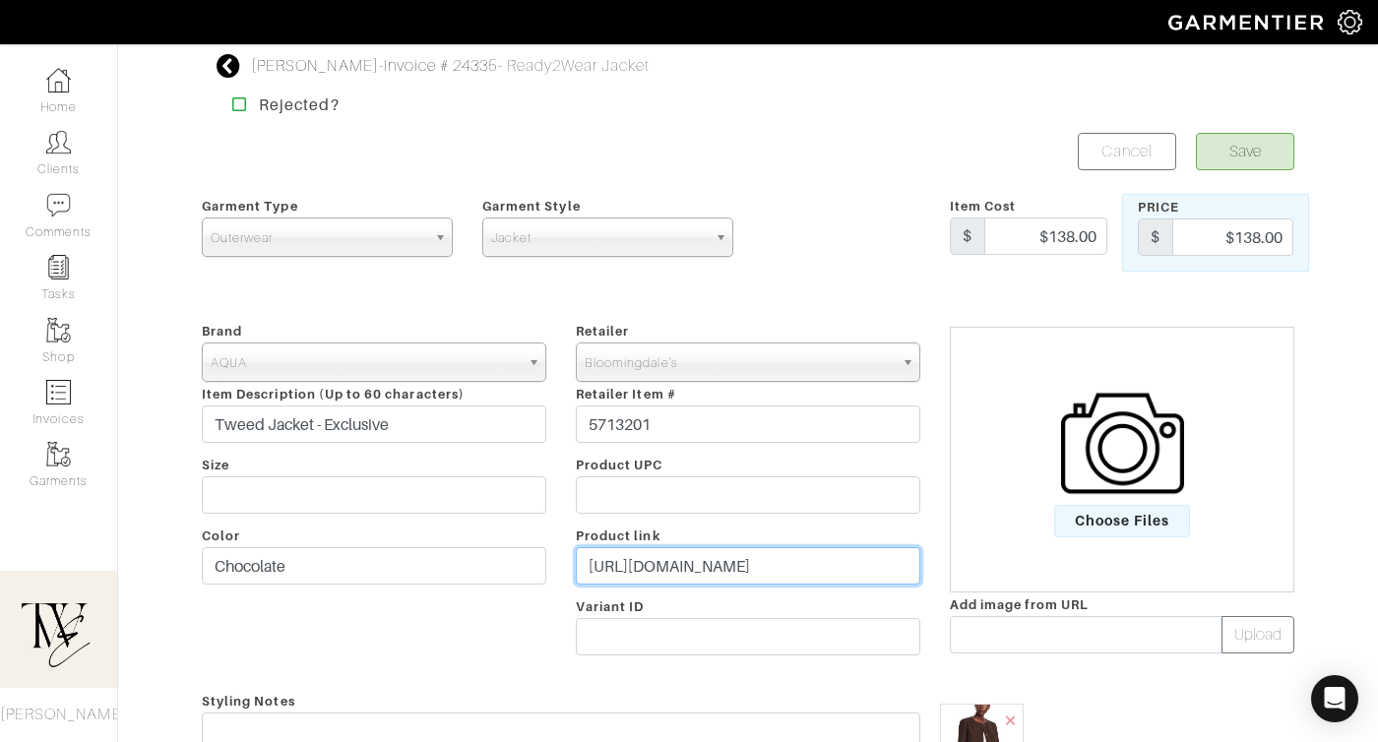
click at [658, 574] on input "[URL][DOMAIN_NAME]" at bounding box center [748, 565] width 344 height 37
paste input "[DOMAIN_NAME][URL]"
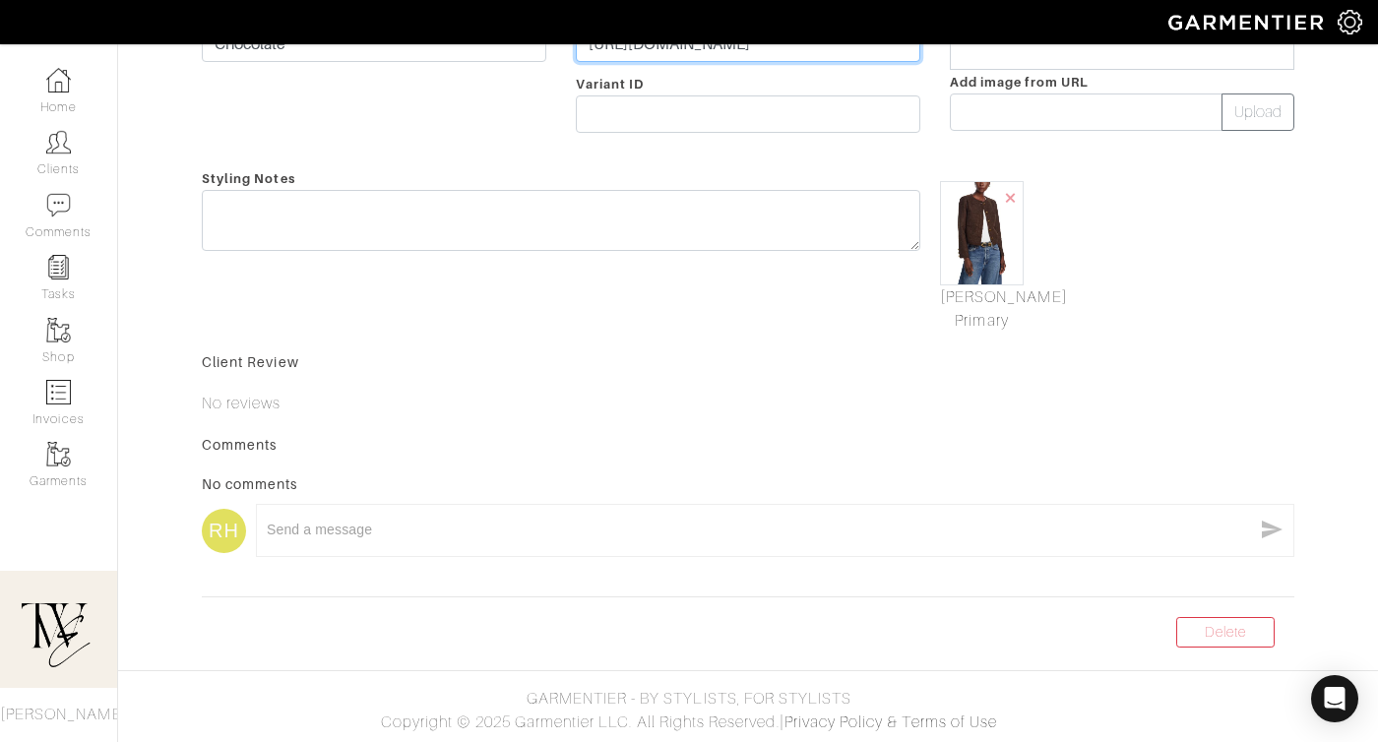
type input "[URL][DOMAIN_NAME]"
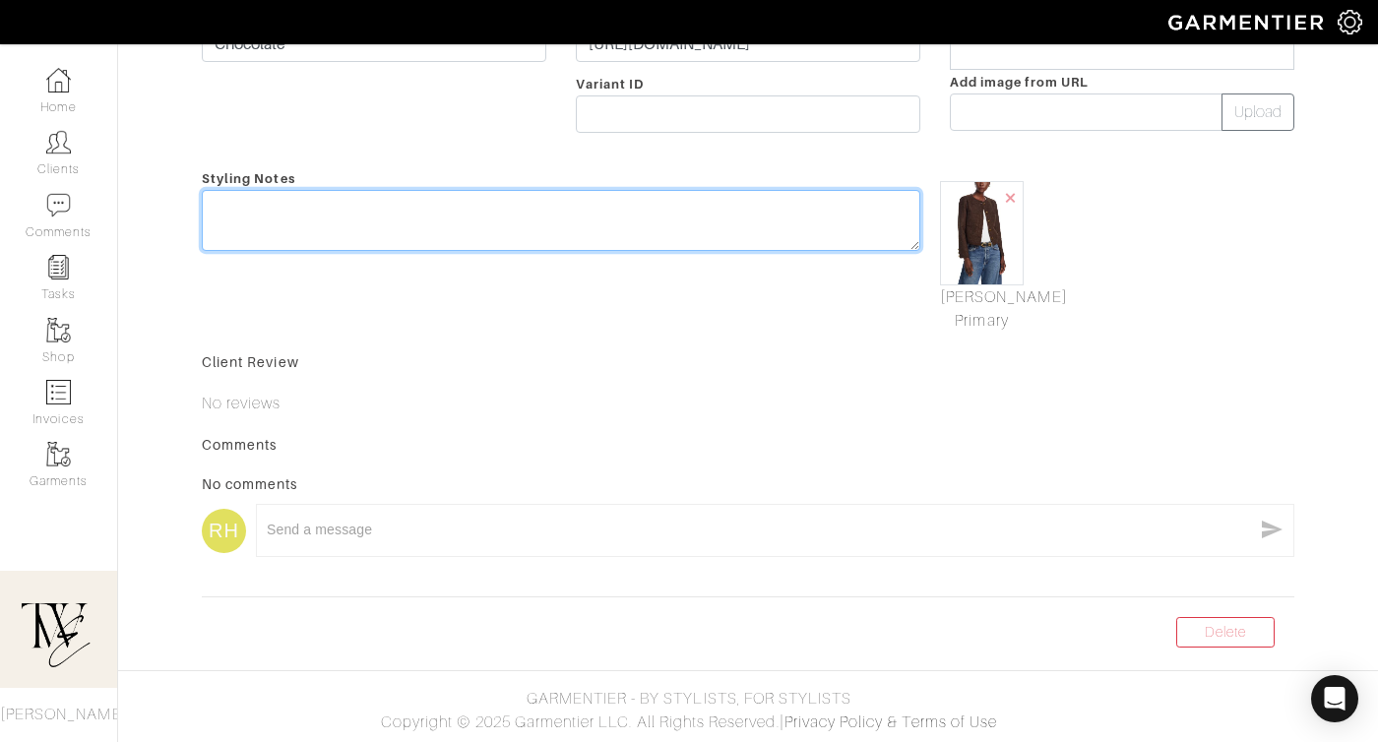
click at [352, 208] on div "Styling Notes" at bounding box center [561, 249] width 748 height 166
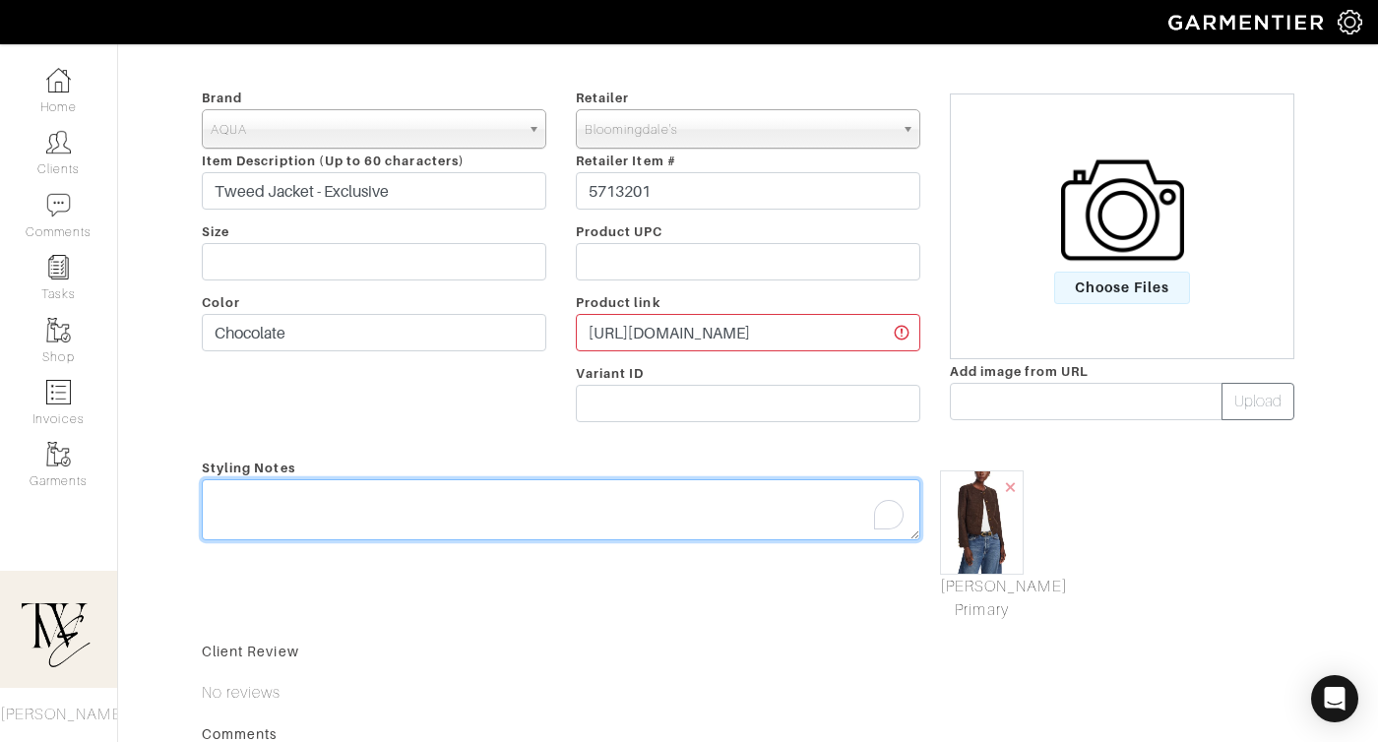
scroll to position [288, 0]
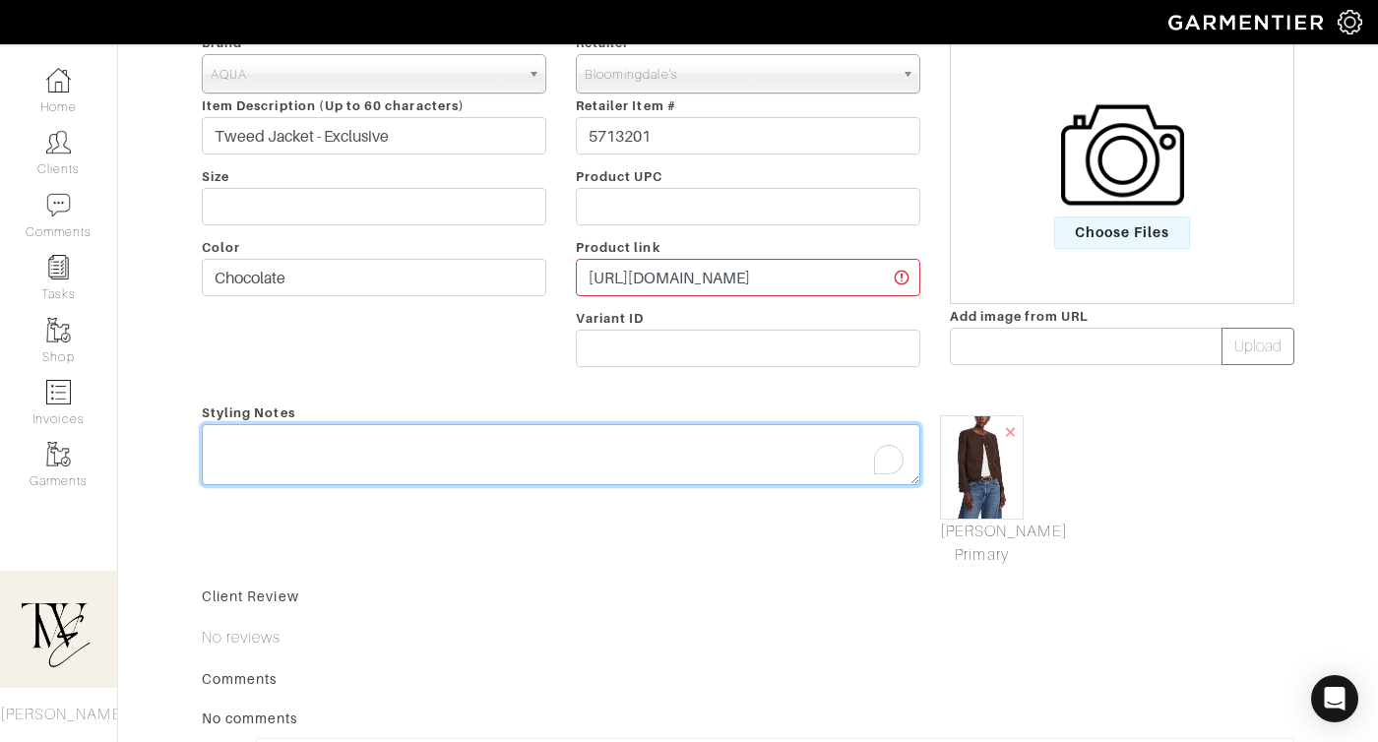
click at [530, 443] on textarea "To enrich screen reader interactions, please activate Accessibility in Grammarl…" at bounding box center [561, 454] width 718 height 61
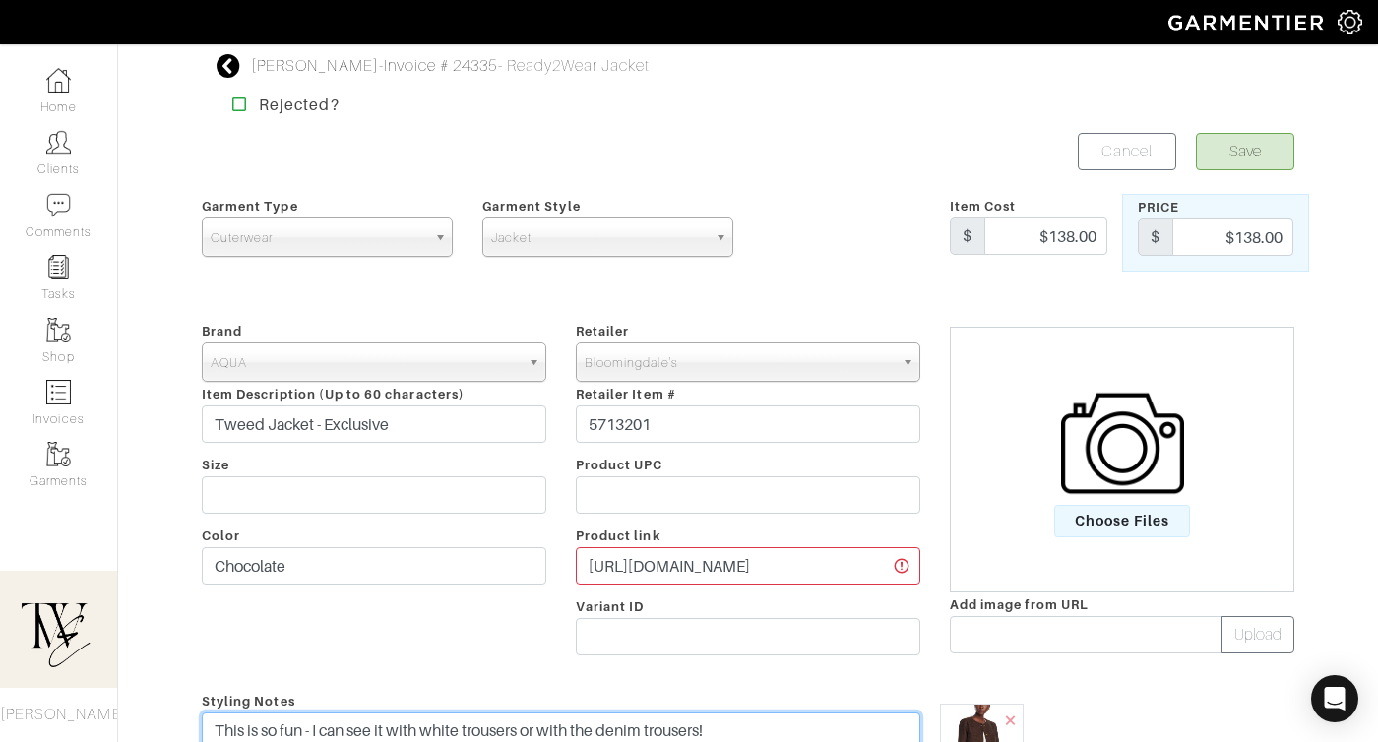
type textarea "This is so fun - I can see it with white trousers or with the denim trousers!"
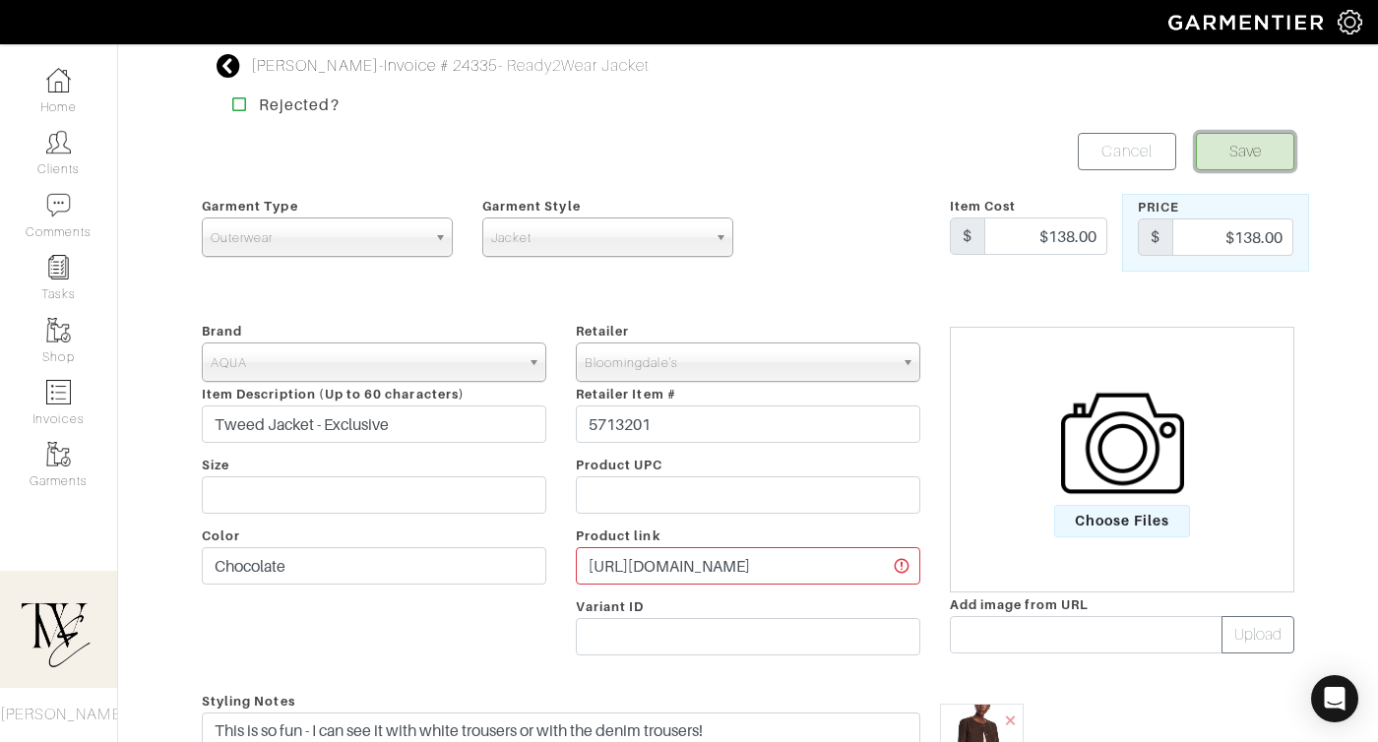
click at [1234, 147] on button "Save" at bounding box center [1245, 151] width 98 height 37
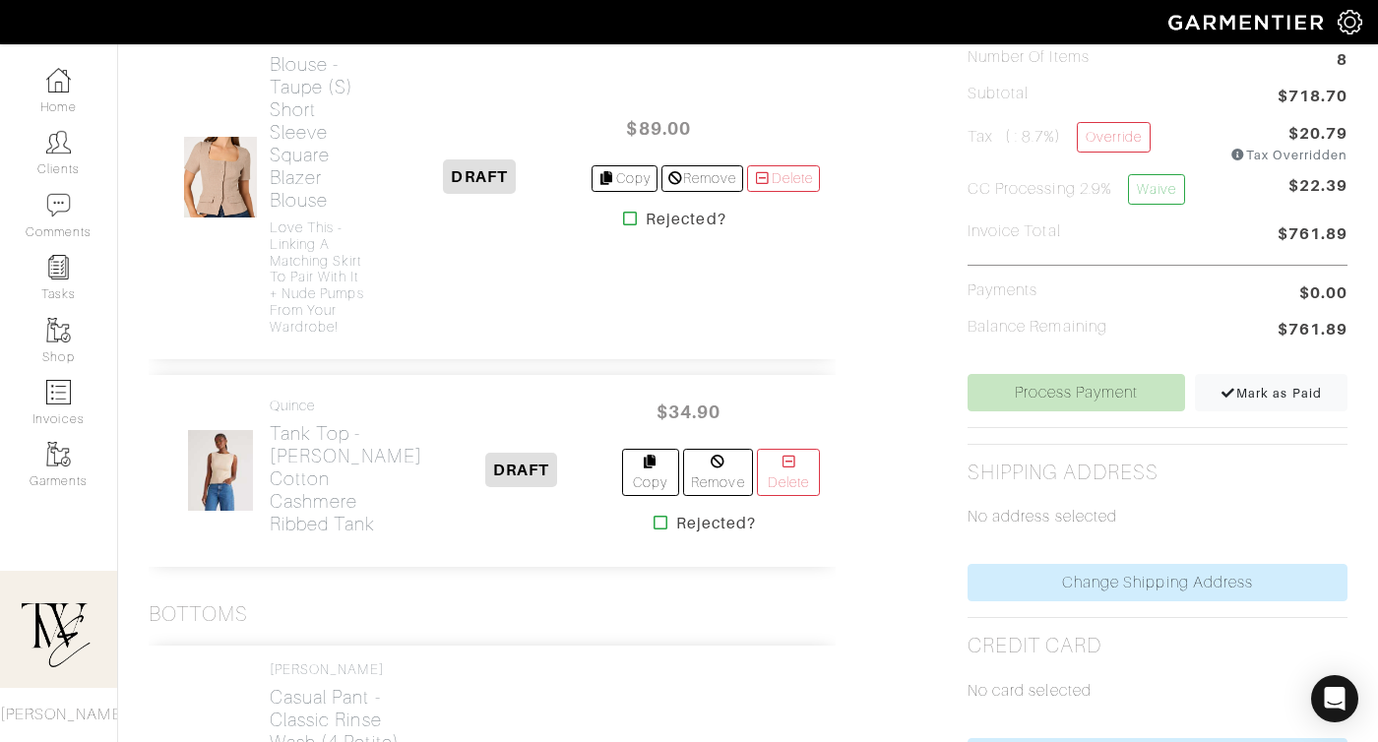
scroll to position [627, 0]
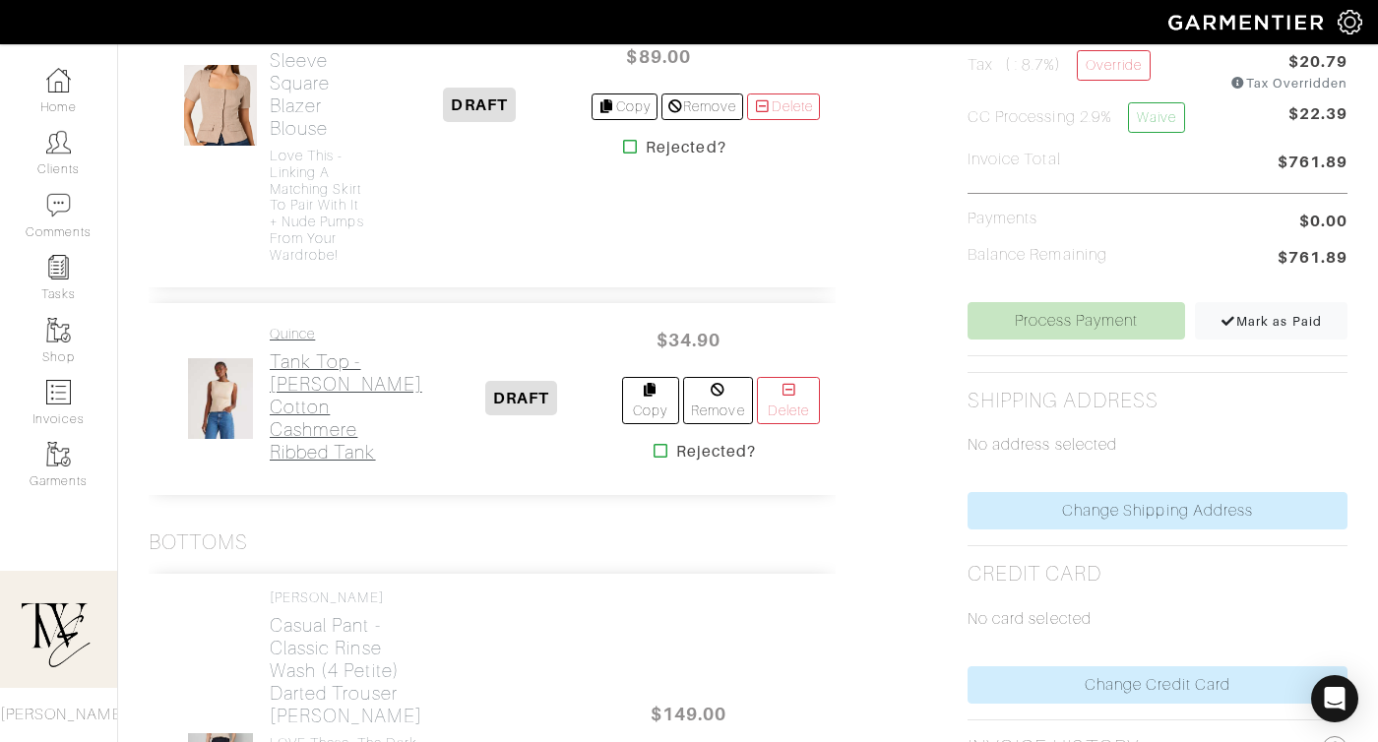
click at [323, 462] on h2 "Tank Top - [PERSON_NAME] Cotton Cashmere Ribbed Tank" at bounding box center [346, 406] width 153 height 113
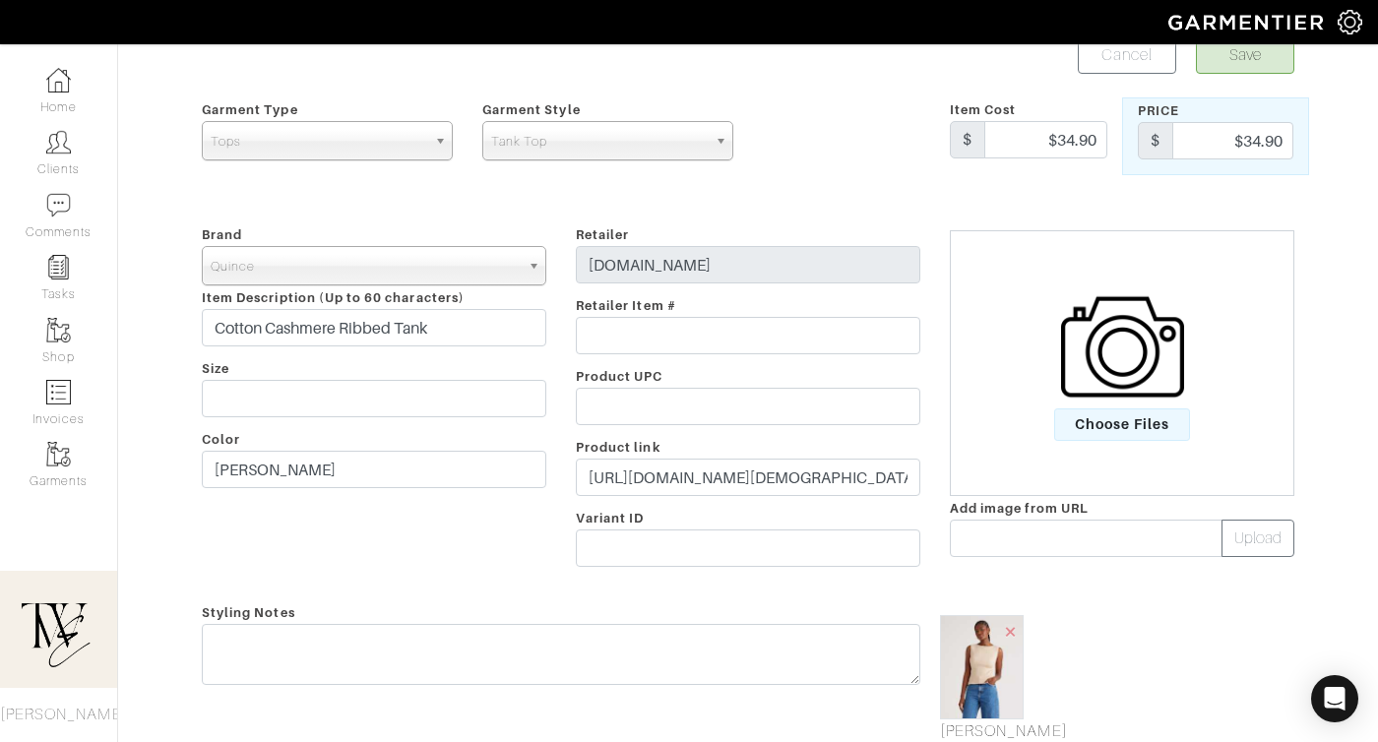
scroll to position [249, 0]
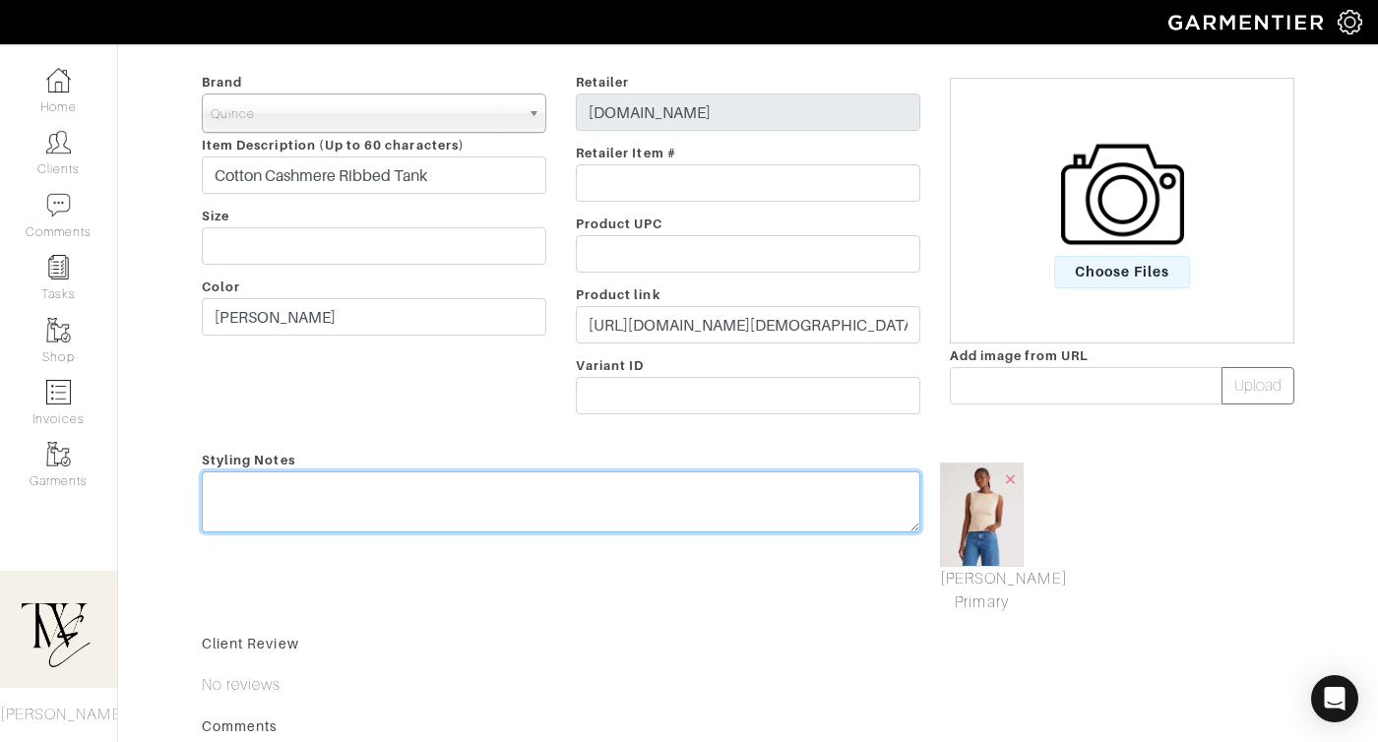
click at [724, 515] on textarea at bounding box center [561, 501] width 718 height 61
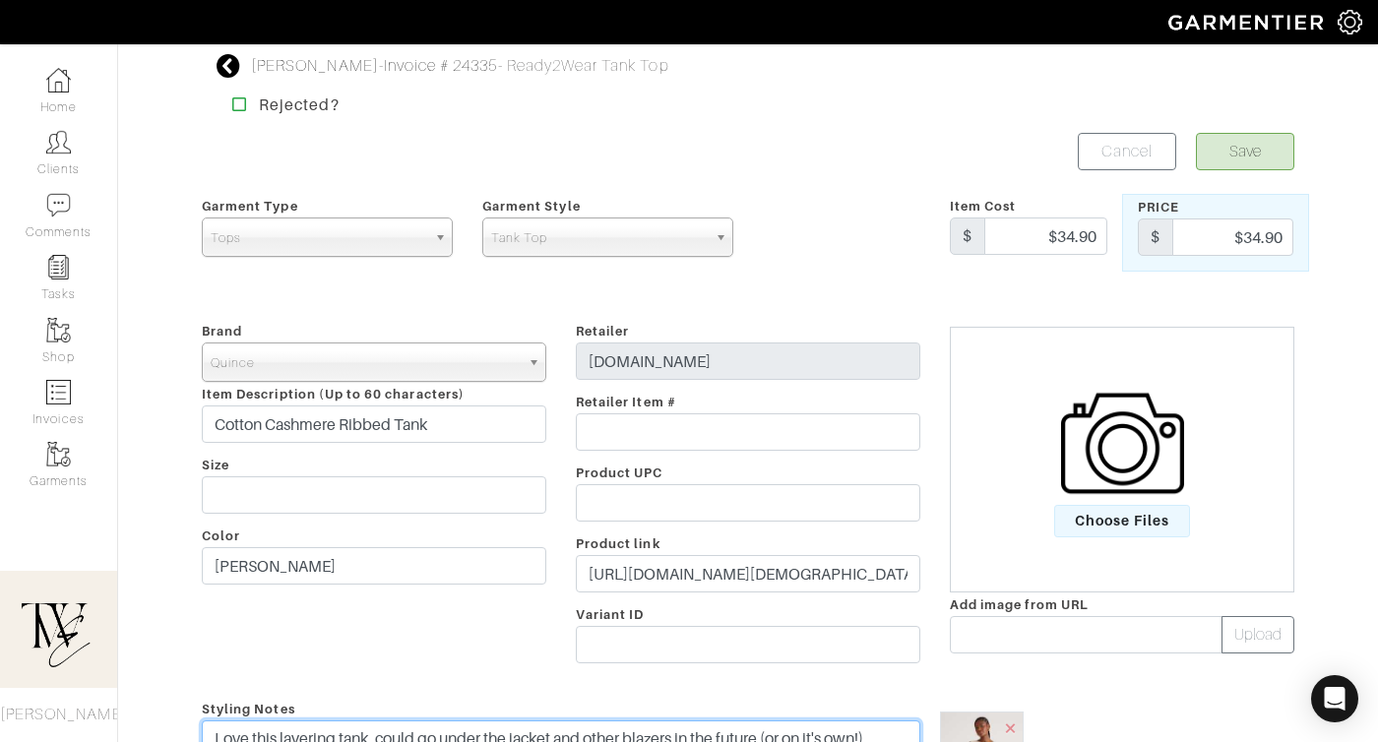
type textarea "Love this layering tank, could go under the jacket and other blazers in the fut…"
click at [1223, 141] on button "Save" at bounding box center [1245, 151] width 98 height 37
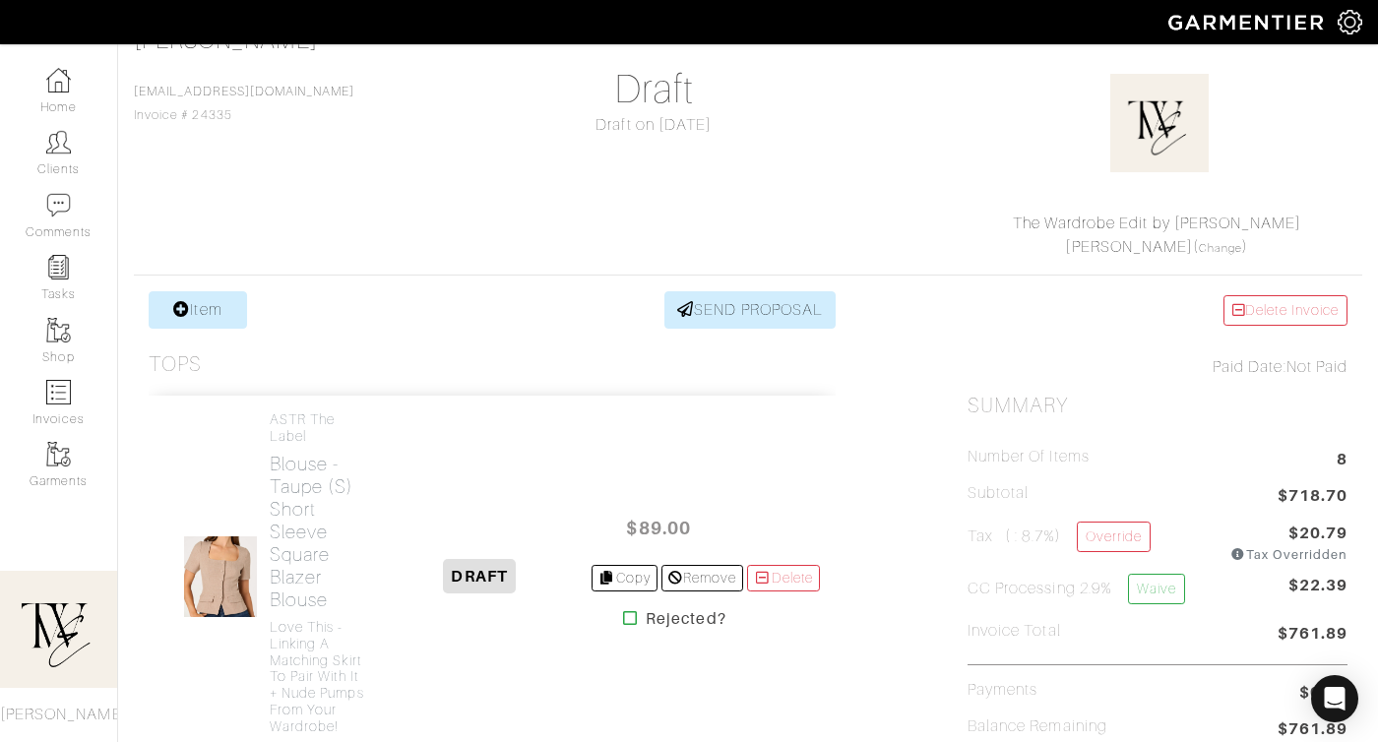
scroll to position [156, 0]
click at [730, 322] on link "SEND PROPOSAL" at bounding box center [749, 308] width 171 height 37
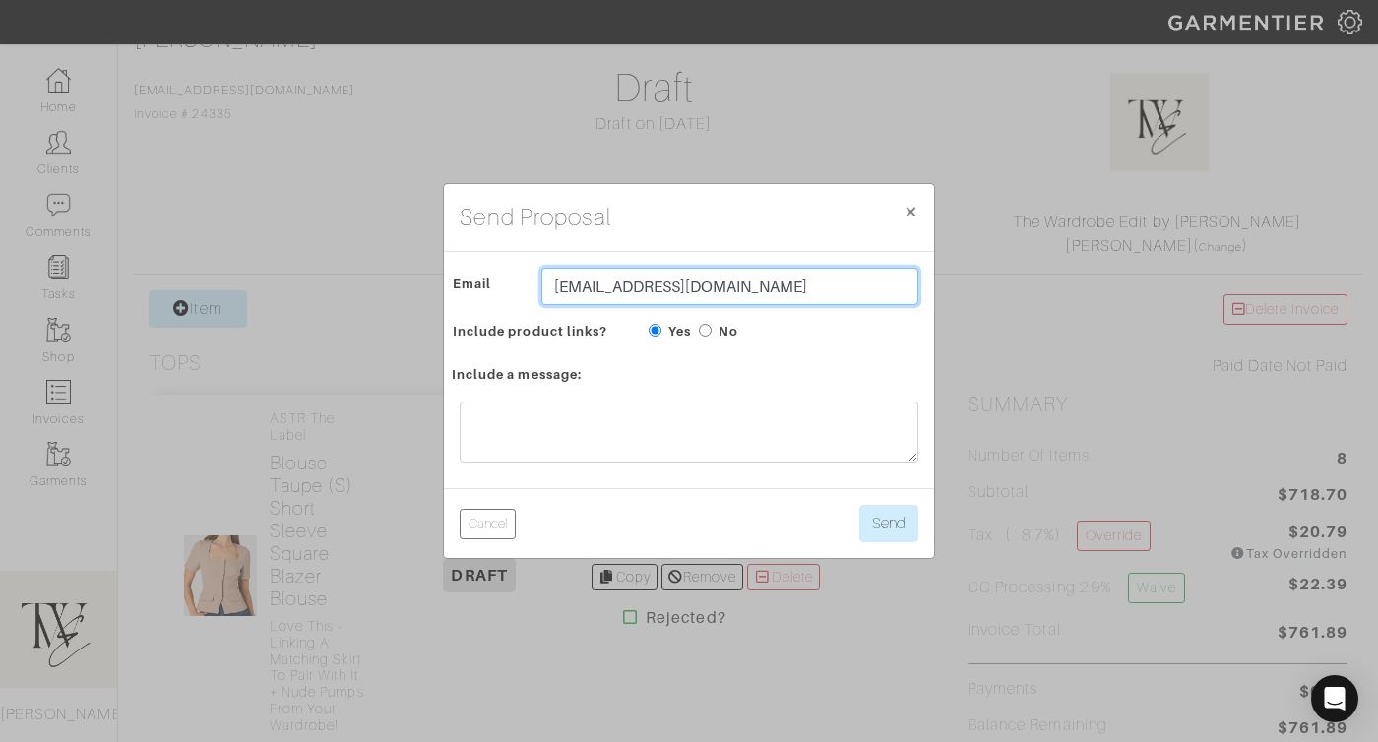
click at [592, 292] on input "[EMAIL_ADDRESS][DOMAIN_NAME]" at bounding box center [729, 286] width 377 height 37
type input "[EMAIL_ADDRESS][DOMAIN_NAME]"
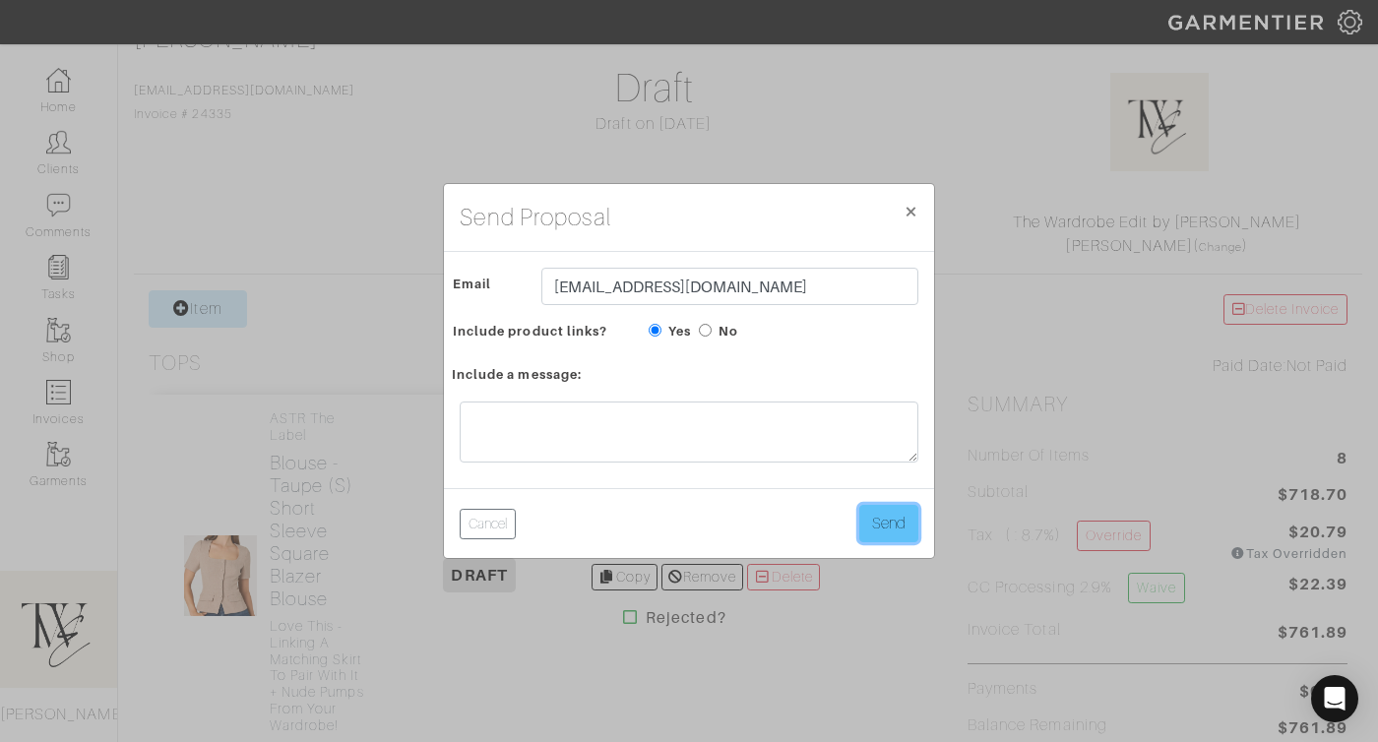
click at [902, 524] on button "Send" at bounding box center [888, 523] width 59 height 37
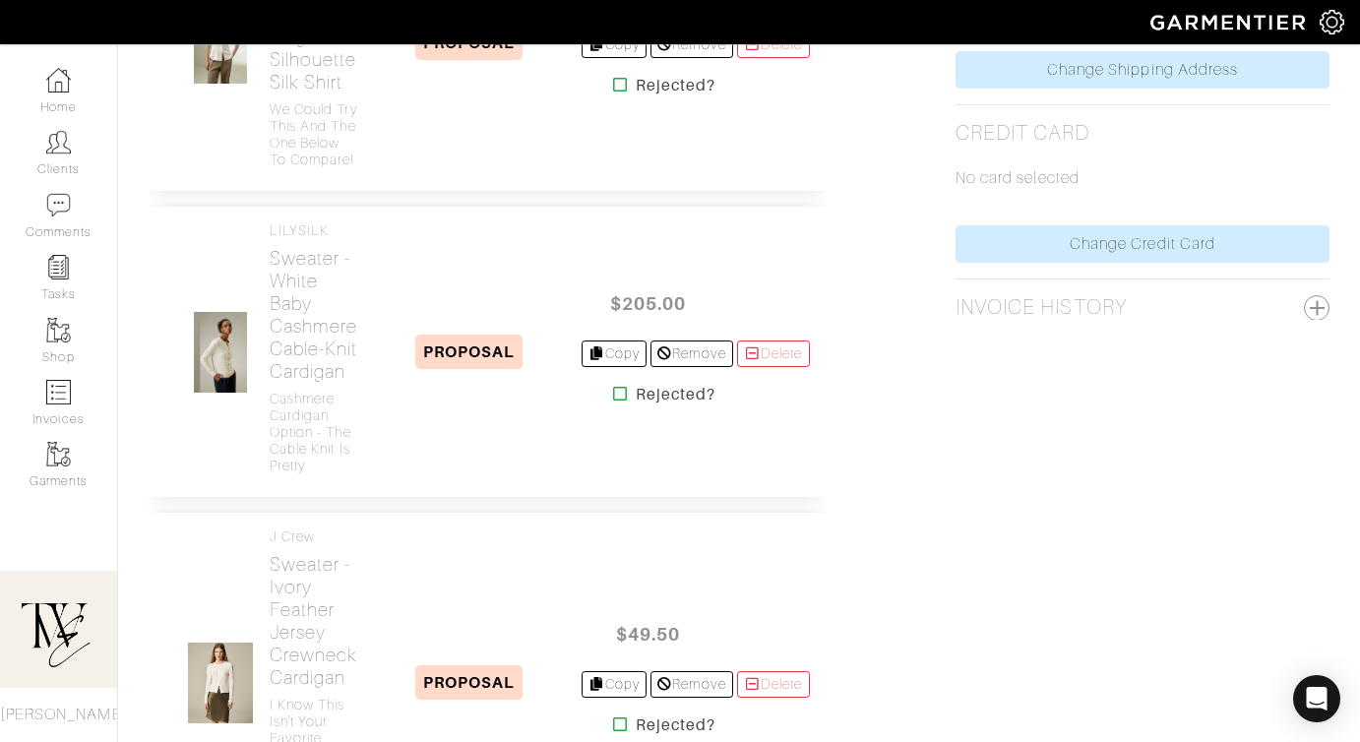
scroll to position [1065, 0]
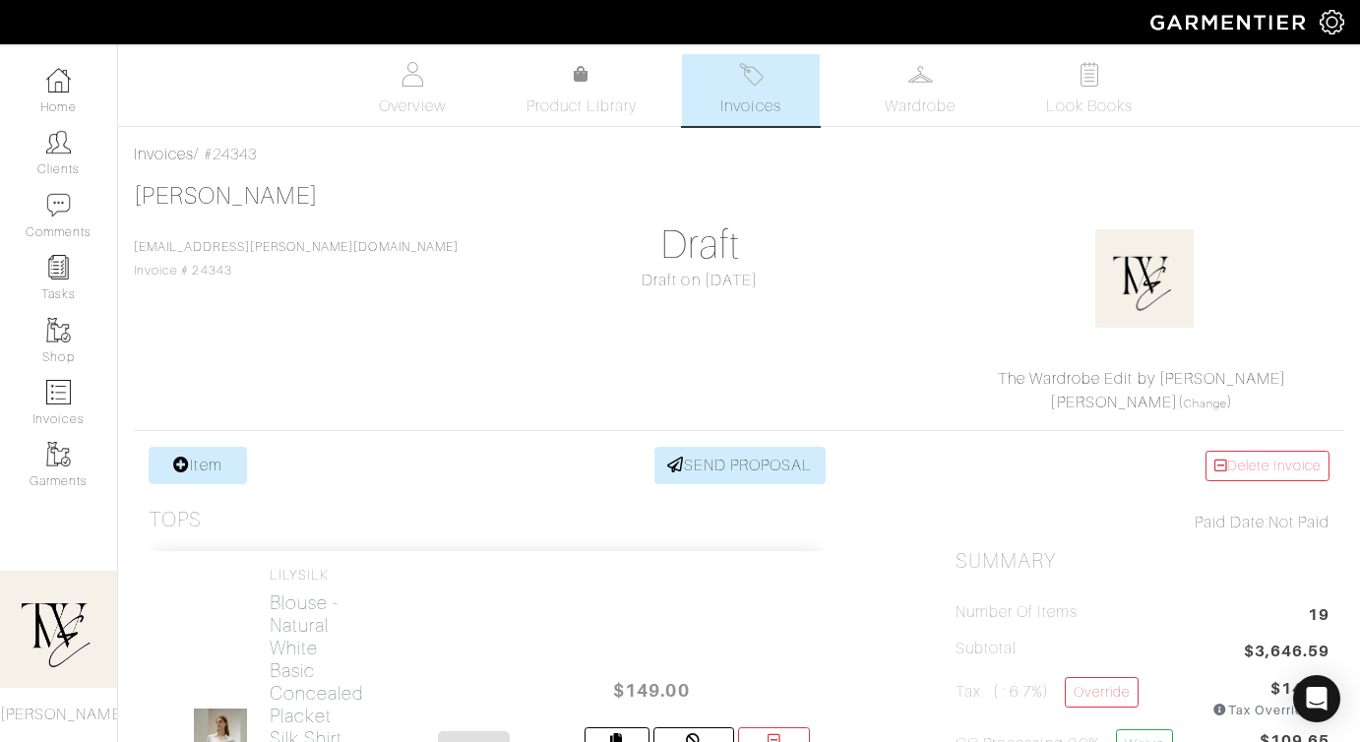
click at [68, 160] on link "Clients" at bounding box center [58, 153] width 117 height 62
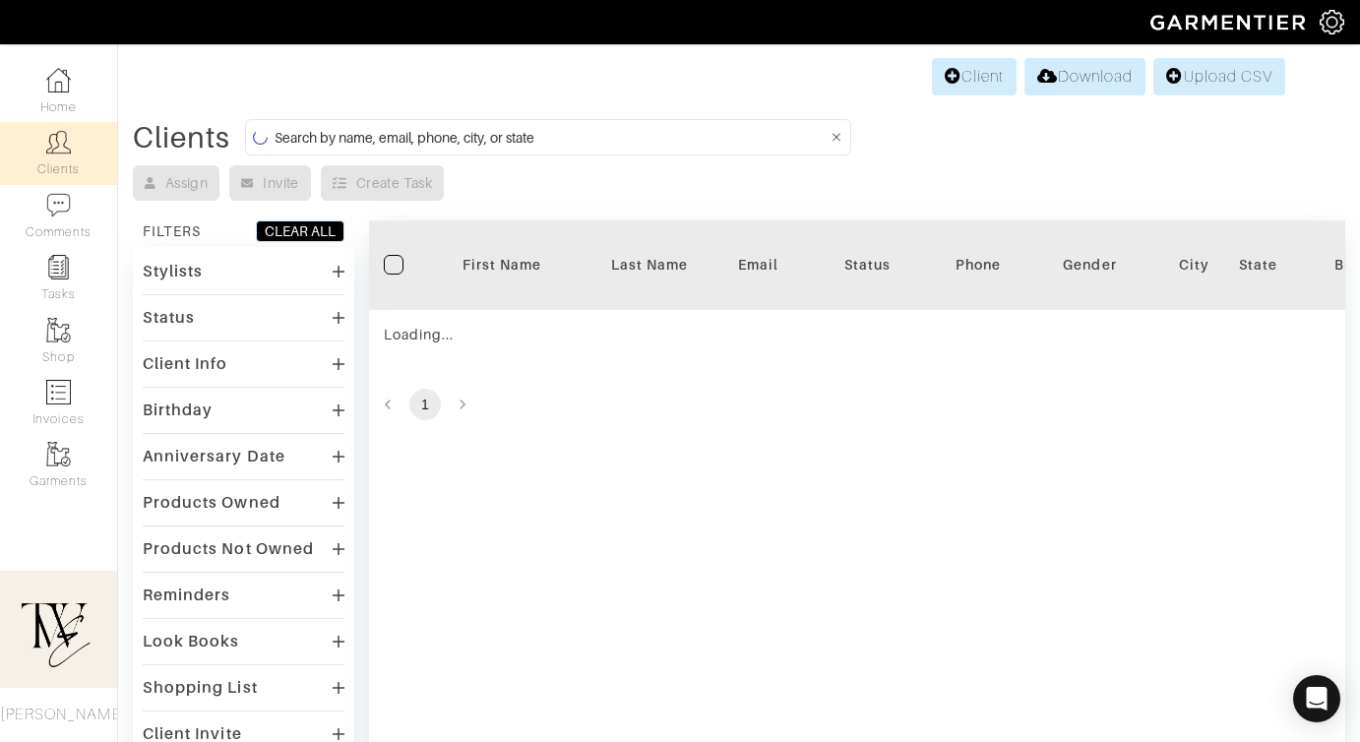
click at [493, 272] on div "First Name" at bounding box center [502, 265] width 118 height 20
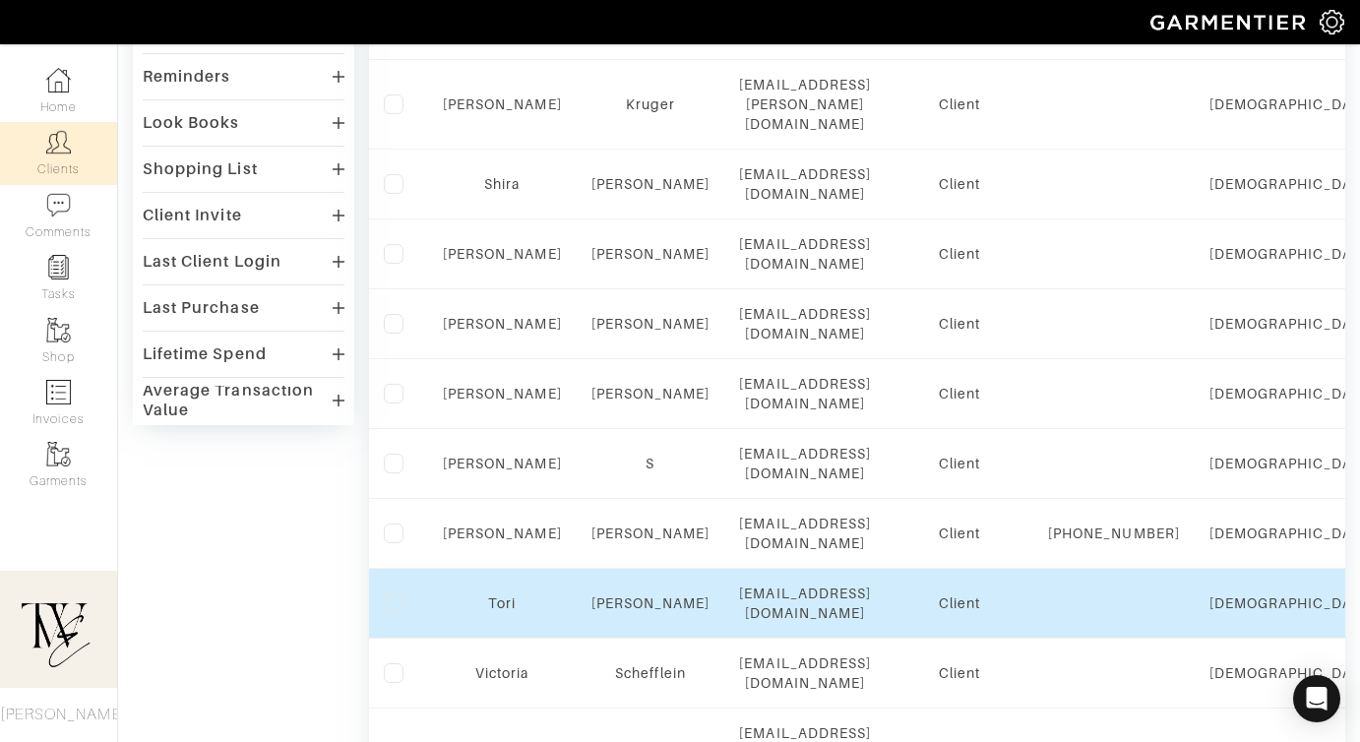
scroll to position [499, 0]
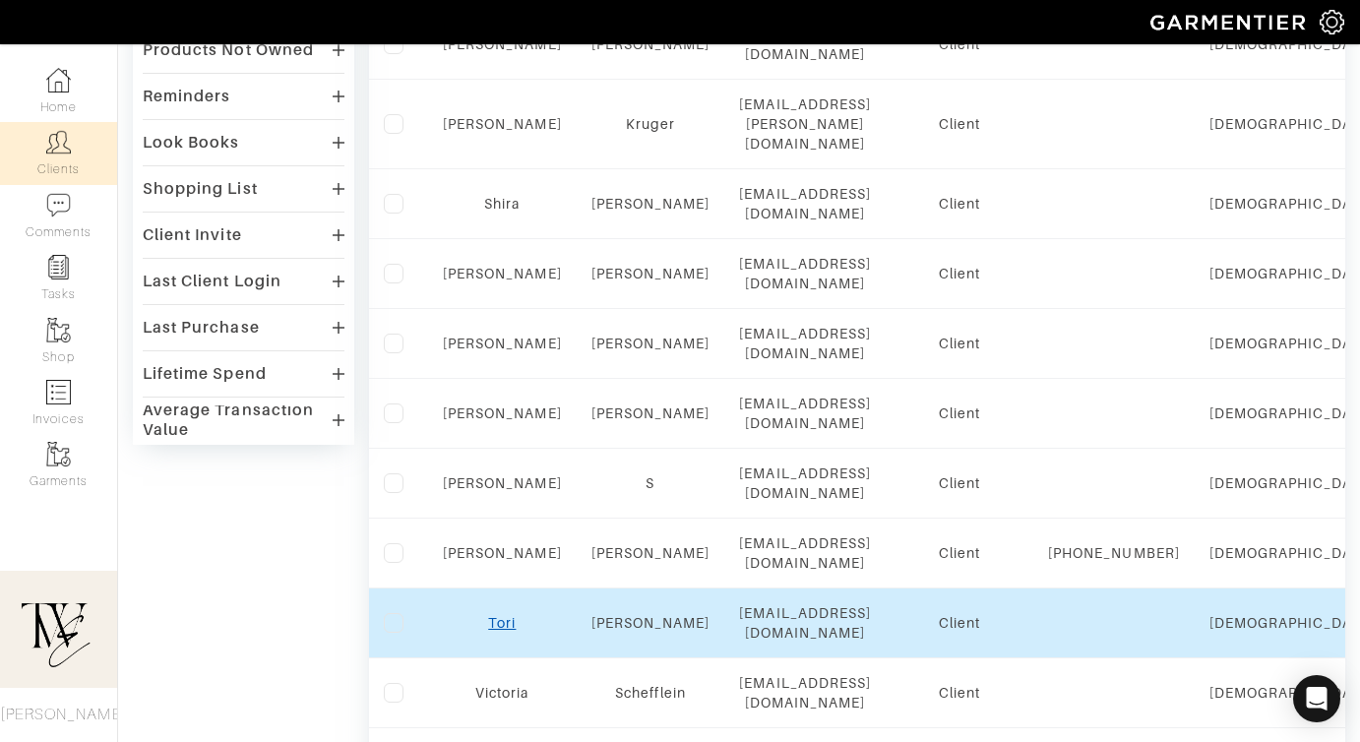
click at [502, 615] on link "Tori" at bounding box center [502, 623] width 28 height 16
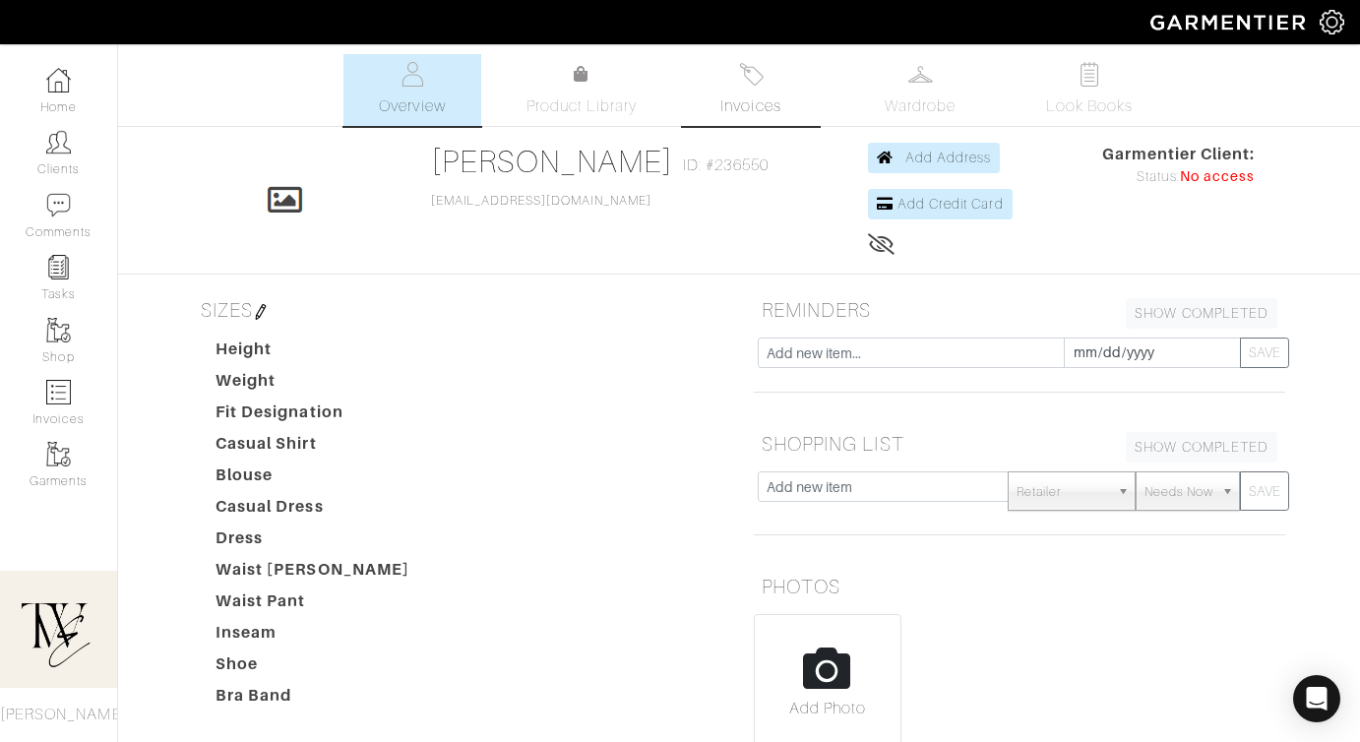
click at [756, 74] on img at bounding box center [751, 74] width 25 height 25
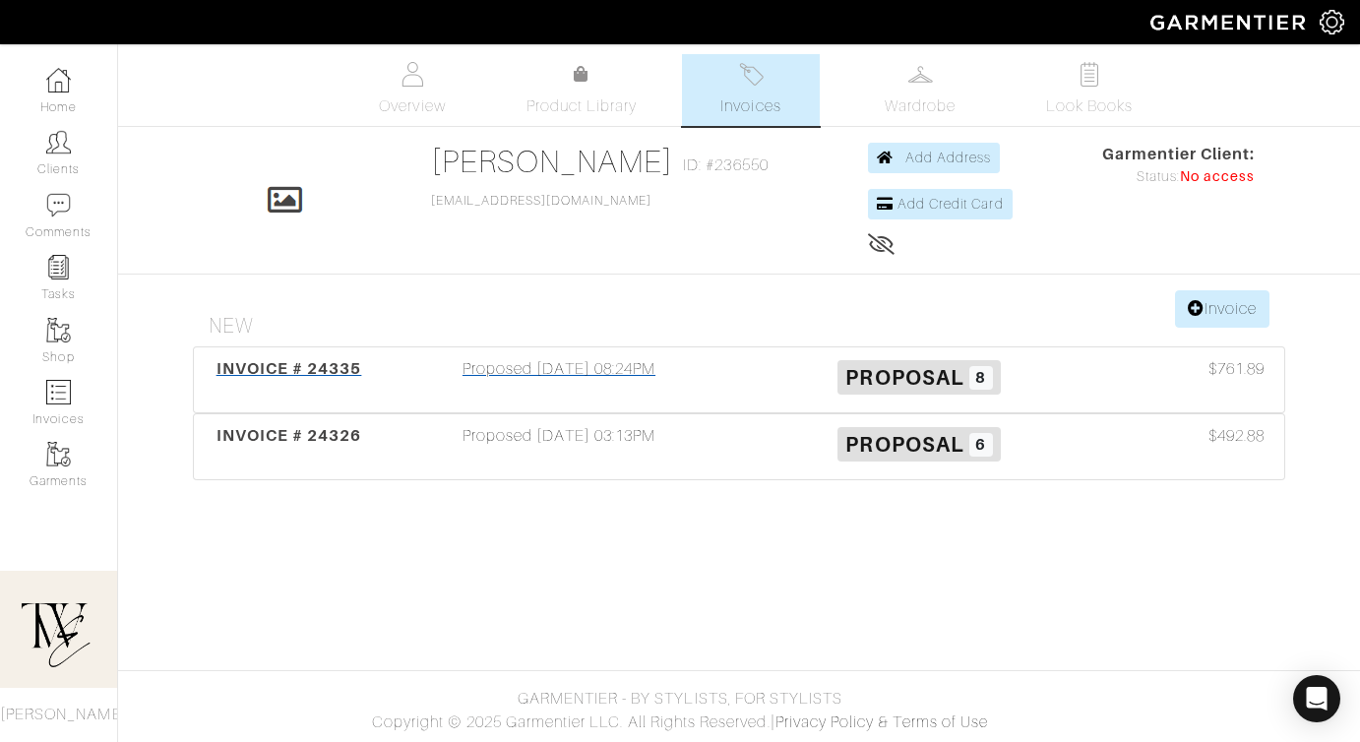
click at [313, 377] on span "INVOICE # 24335" at bounding box center [289, 368] width 146 height 19
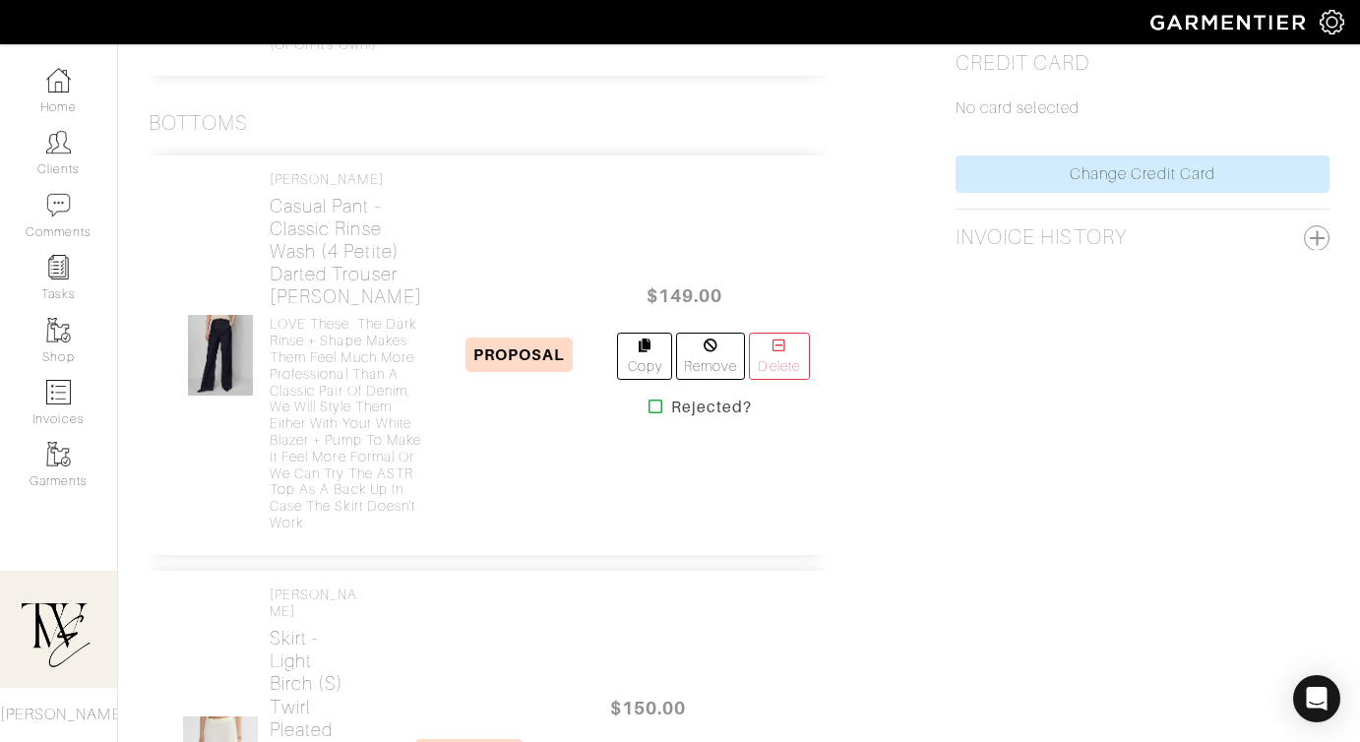
scroll to position [920, 0]
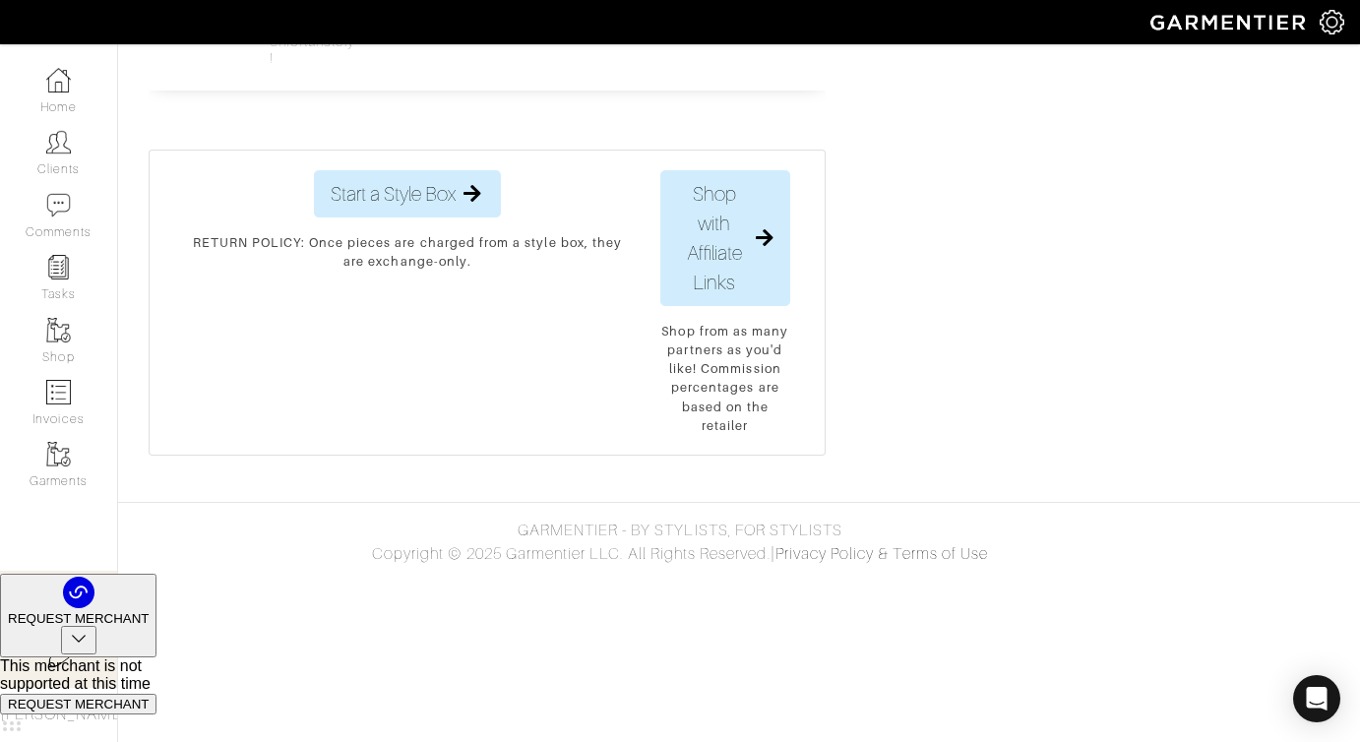
scroll to position [3659, 0]
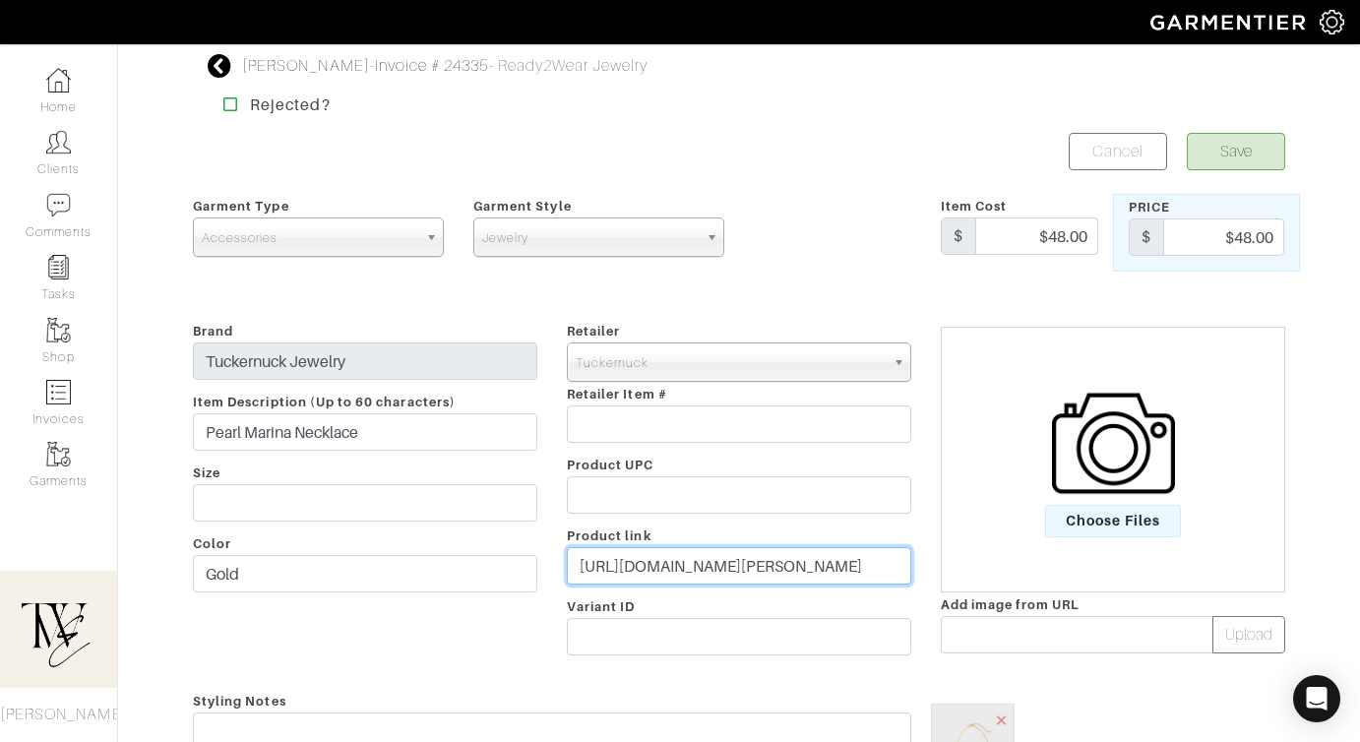
click at [719, 569] on input "[URL][DOMAIN_NAME][PERSON_NAME]" at bounding box center [739, 565] width 344 height 37
paste input "text"
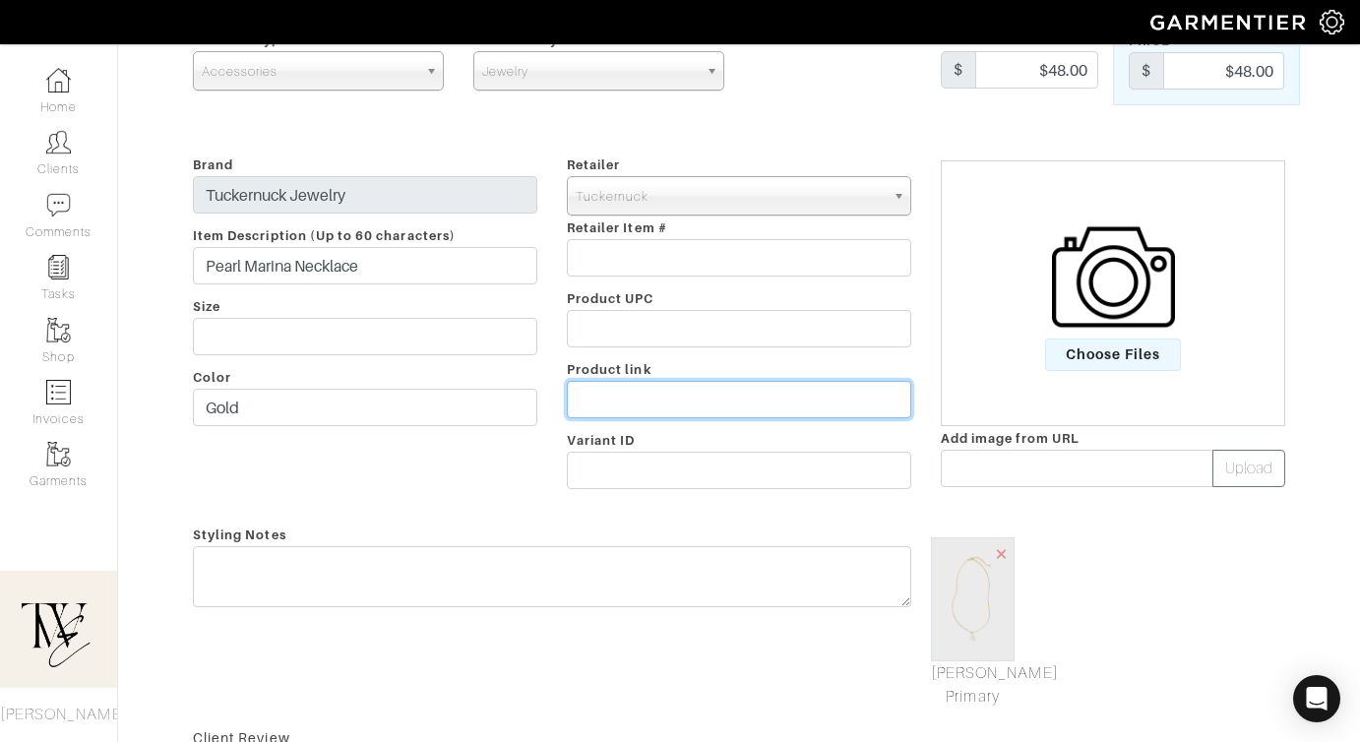
paste input "text"
paste input "[URL][DOMAIN_NAME]"
type input "[URL][DOMAIN_NAME]"
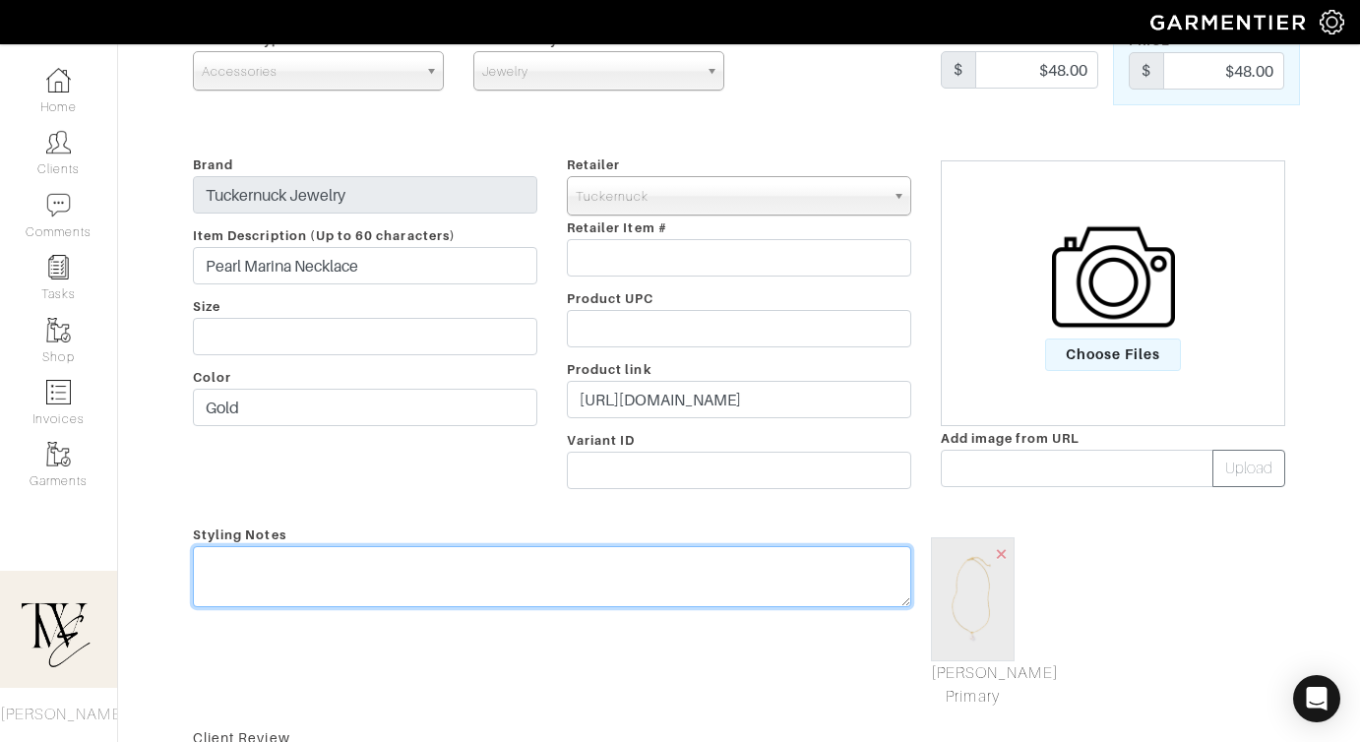
click at [416, 578] on textarea at bounding box center [552, 576] width 718 height 61
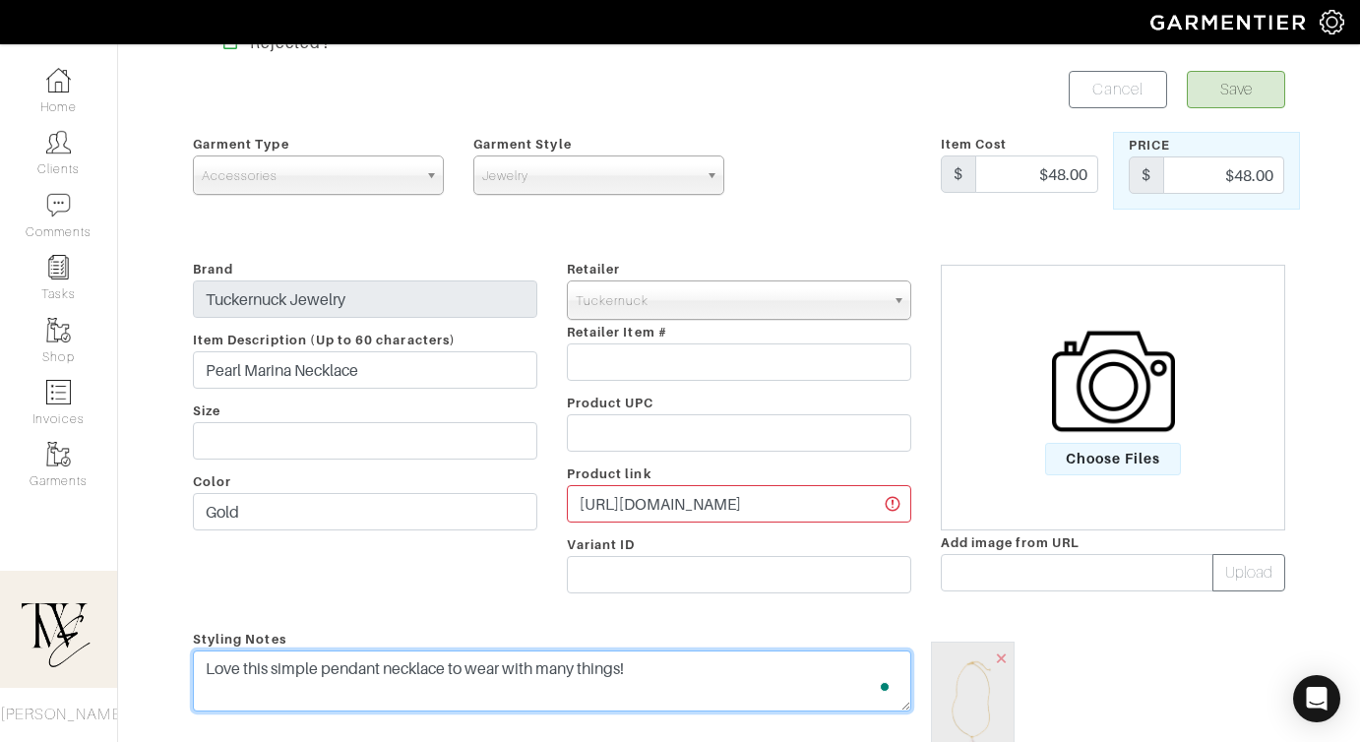
scroll to position [0, 0]
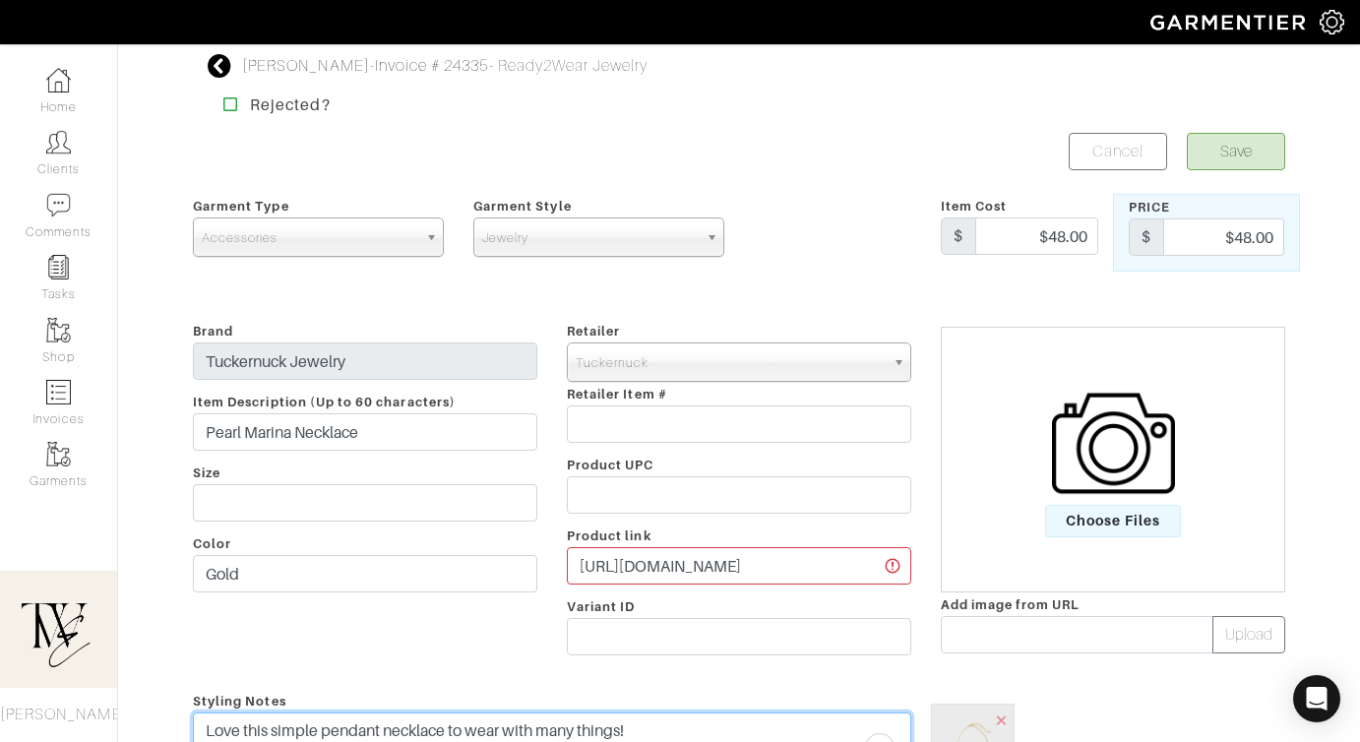
type textarea "Love this simple pendant necklace to wear with many things!"
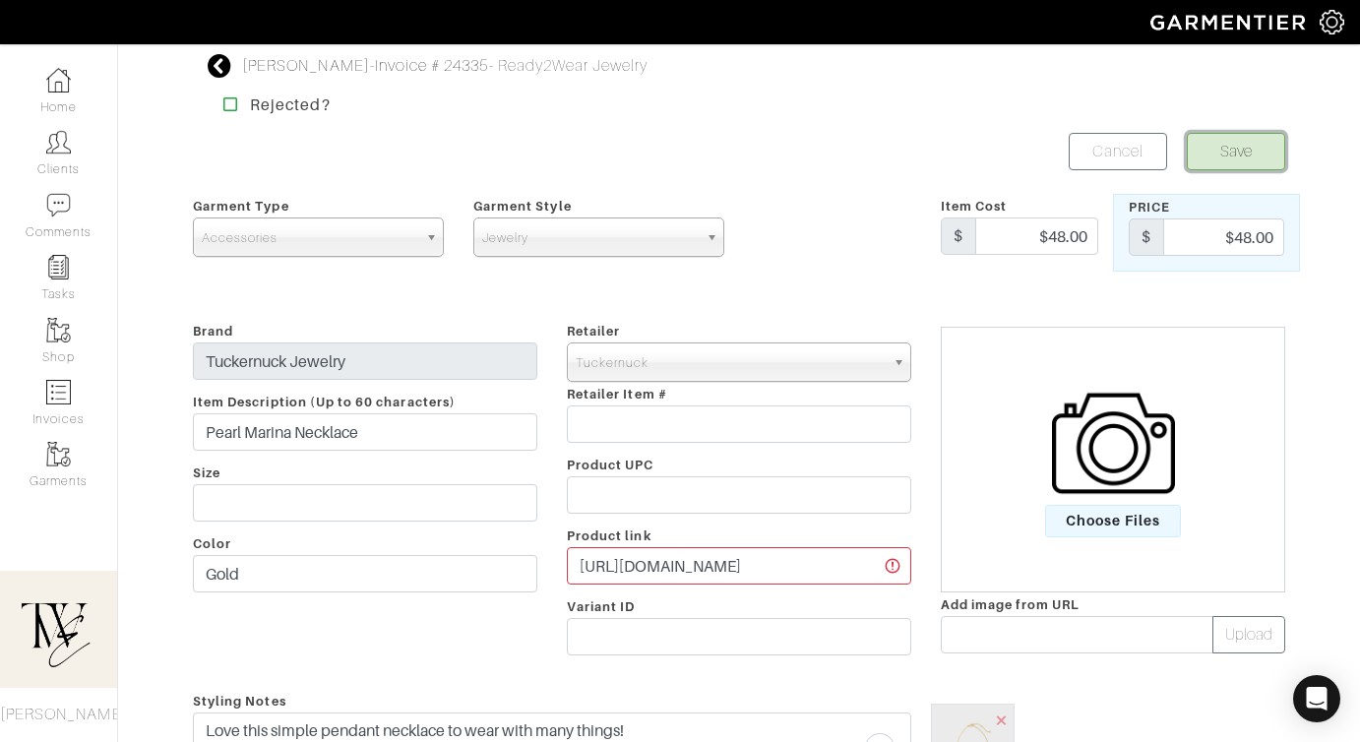
click at [1219, 145] on button "Save" at bounding box center [1236, 151] width 98 height 37
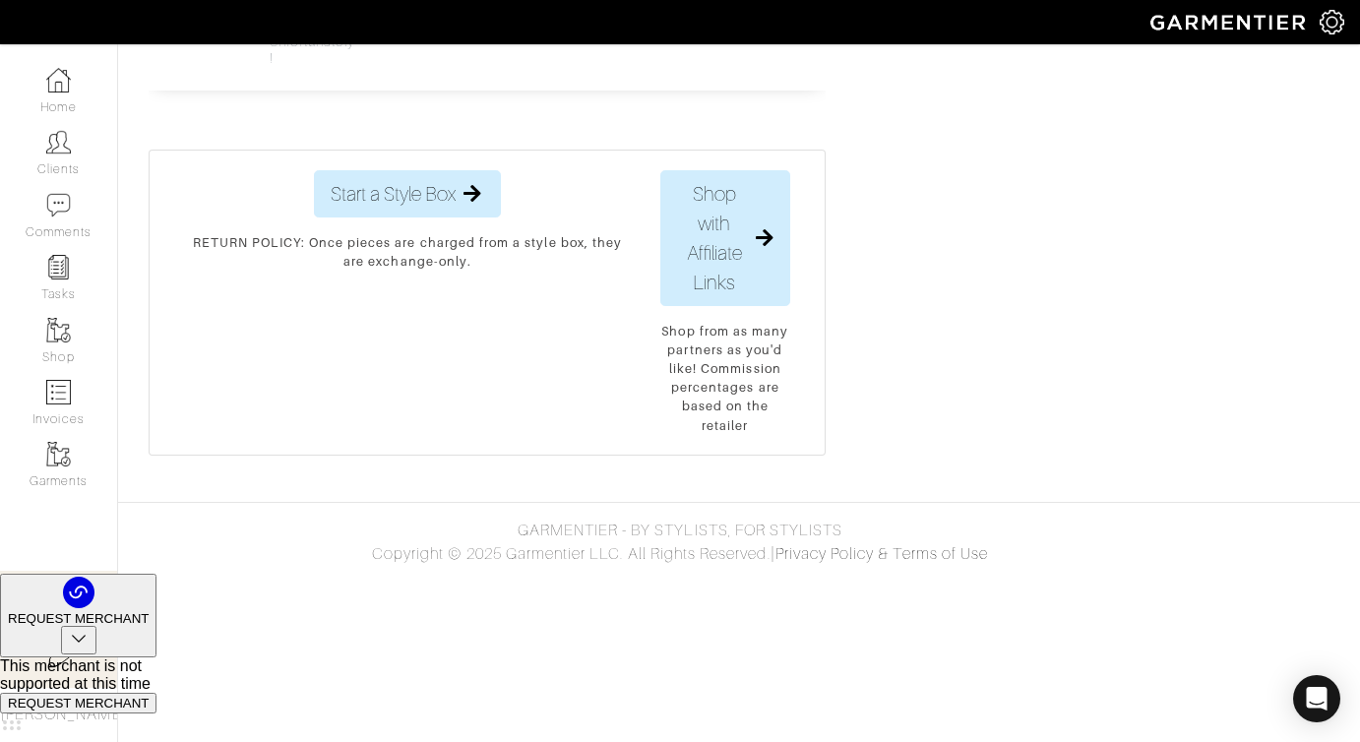
scroll to position [3748, 0]
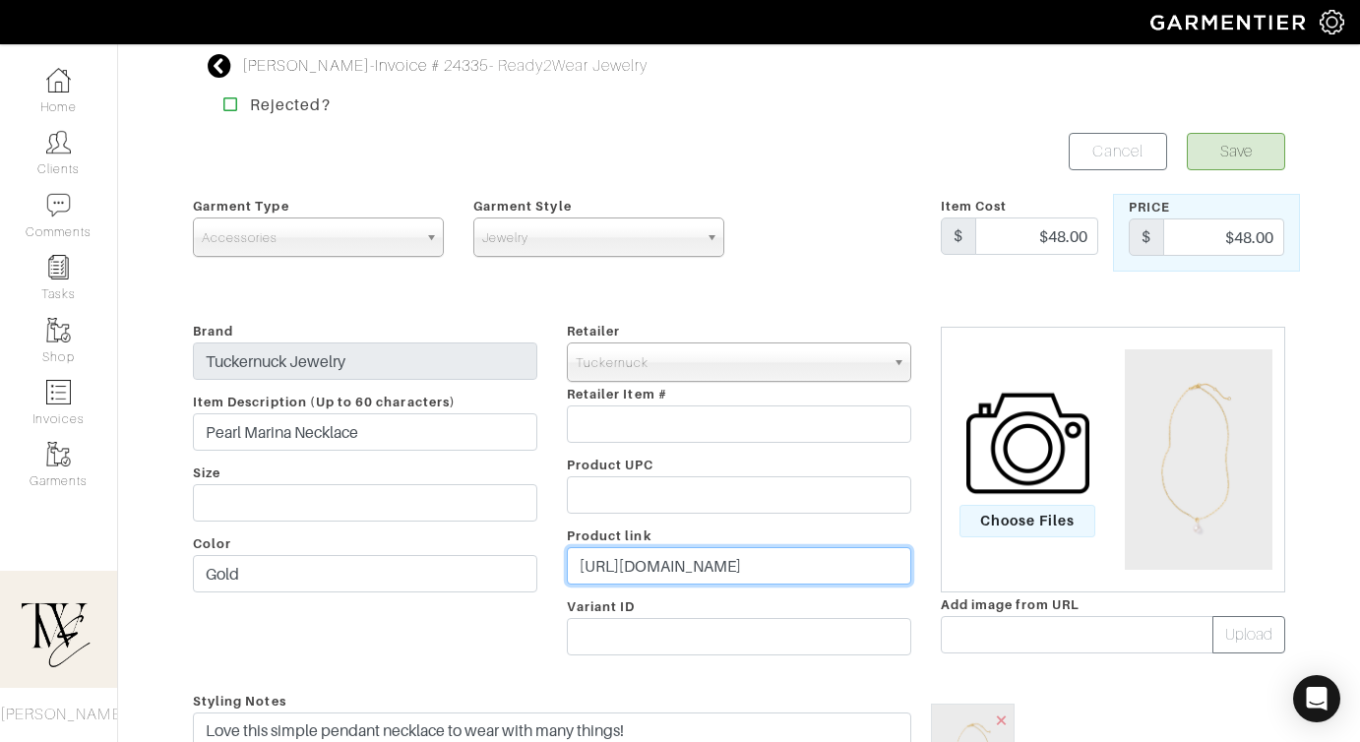
click at [763, 575] on input "https://go.shopmy.us/p-22985039" at bounding box center [739, 565] width 344 height 37
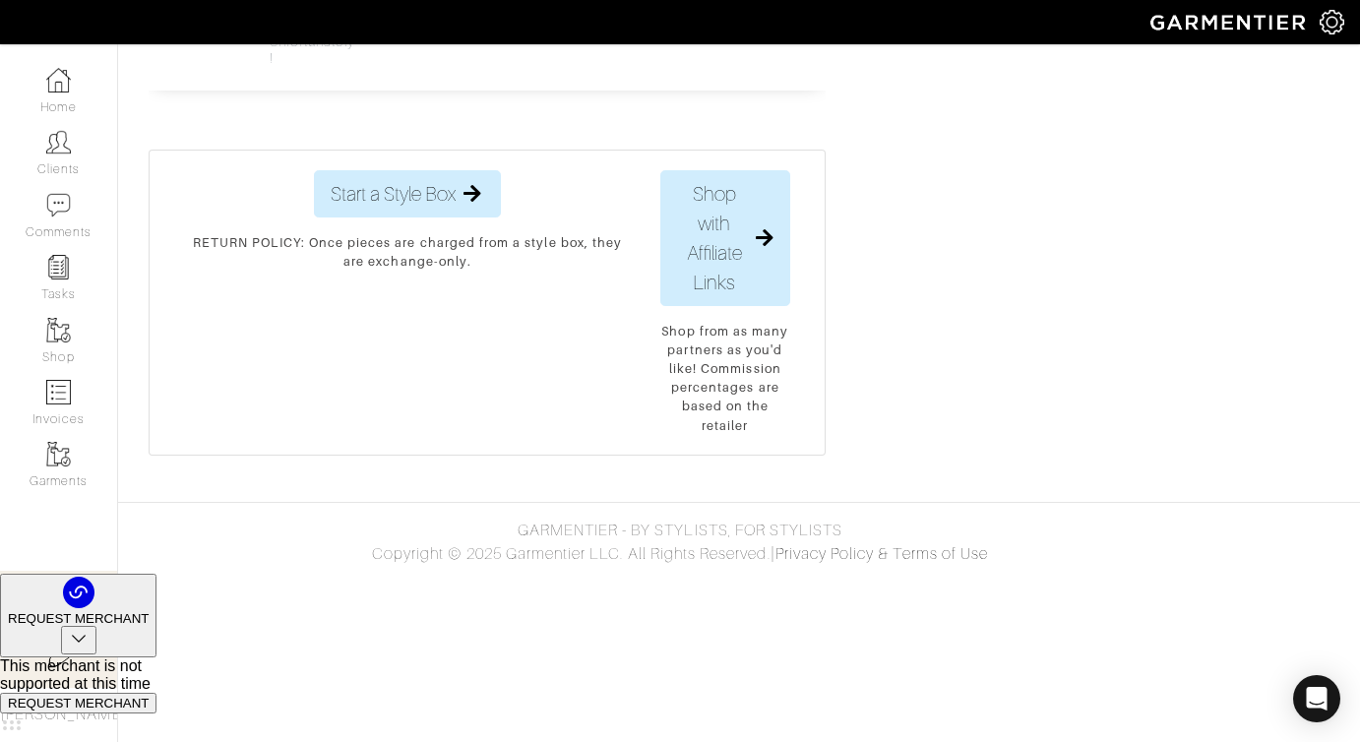
scroll to position [3982, 0]
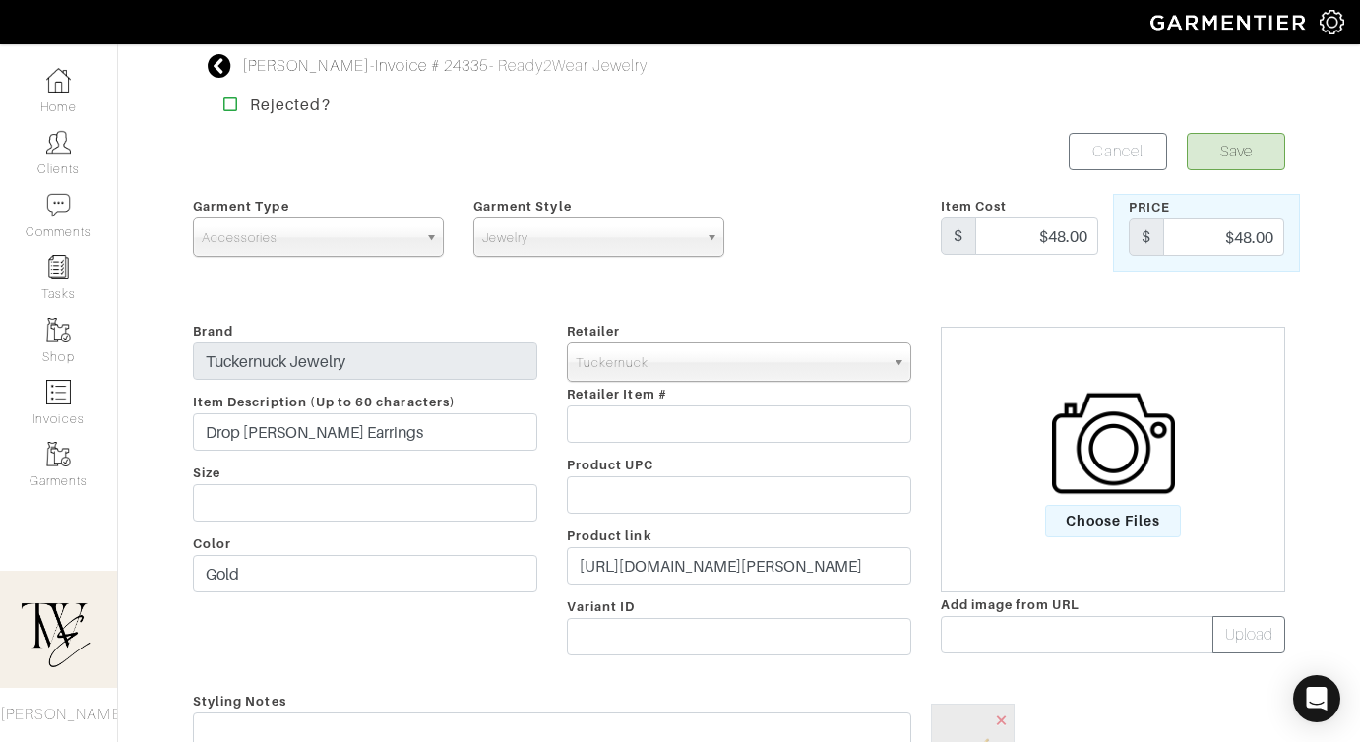
click at [689, 544] on div "Retailer - 032c 1017 ALYX 9SM 111SKIN 11 by [PERSON_NAME] 11 [PERSON_NAME] 12 S…" at bounding box center [739, 492] width 374 height 346
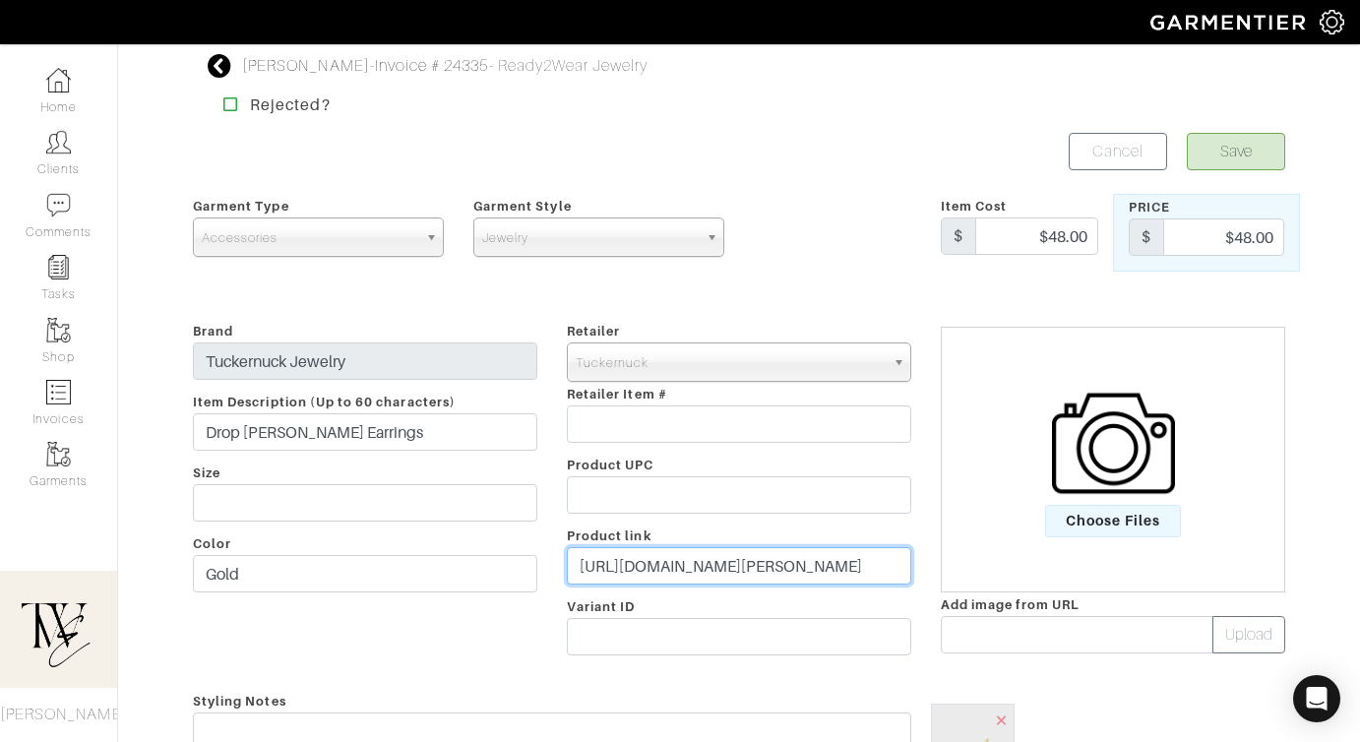
click at [690, 566] on input "https://tnuck.com/products/drop-pearl-amelia-hoop-earrings?variant=461092895787…" at bounding box center [739, 565] width 344 height 37
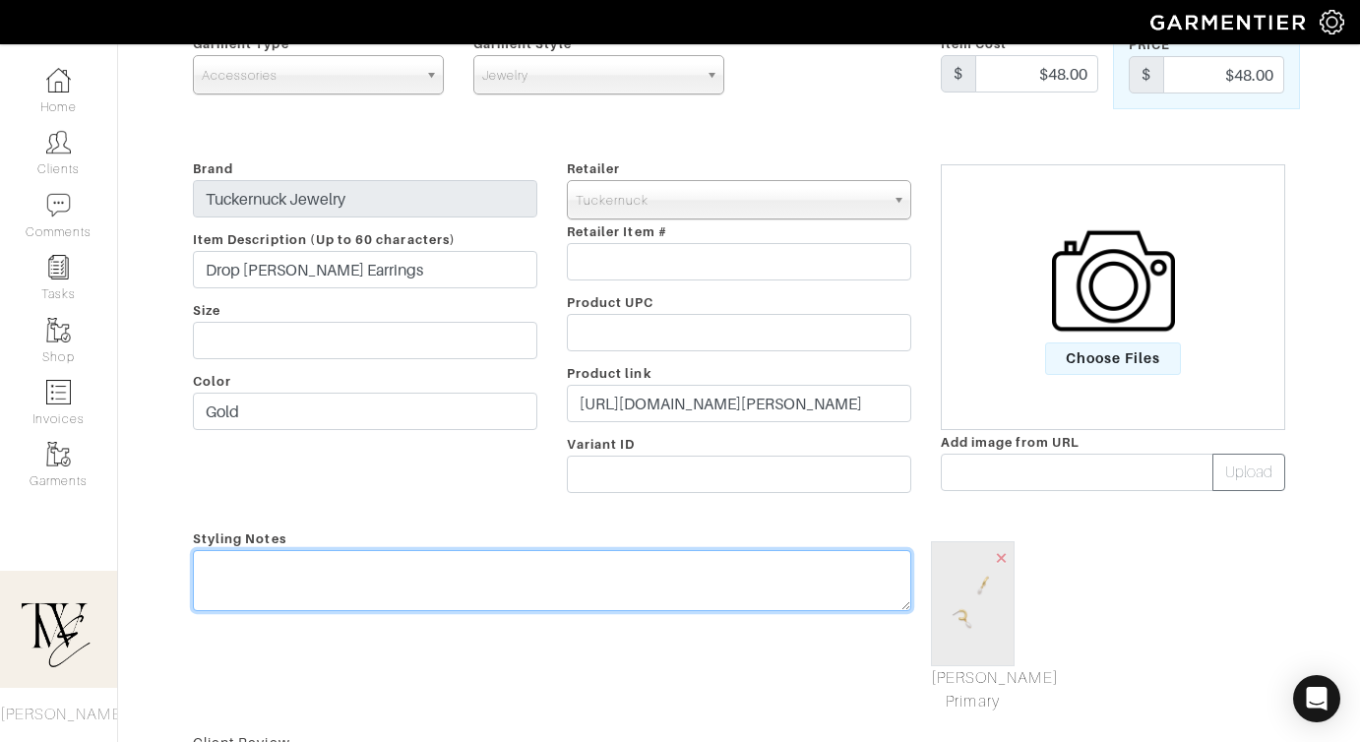
click at [597, 580] on textarea at bounding box center [552, 580] width 718 height 61
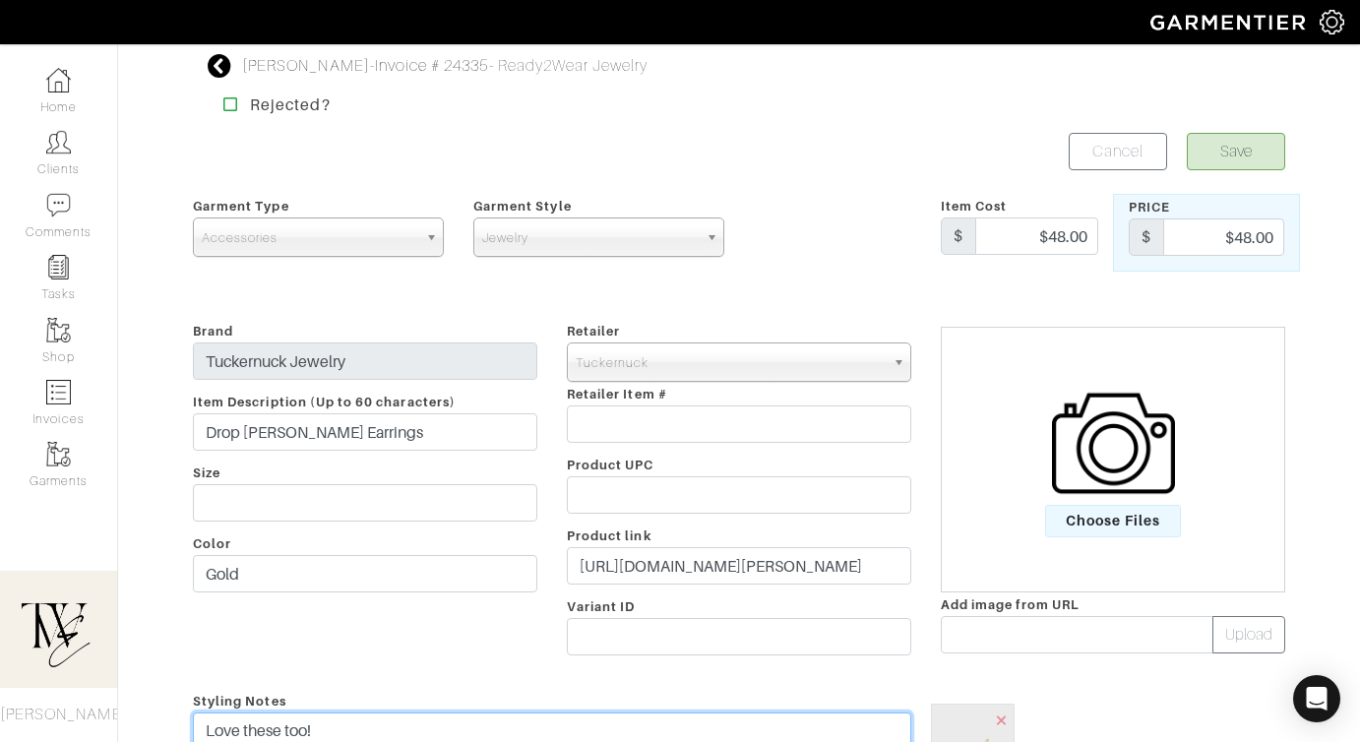
type textarea "Love these too!"
click at [1232, 151] on button "Save" at bounding box center [1236, 151] width 98 height 37
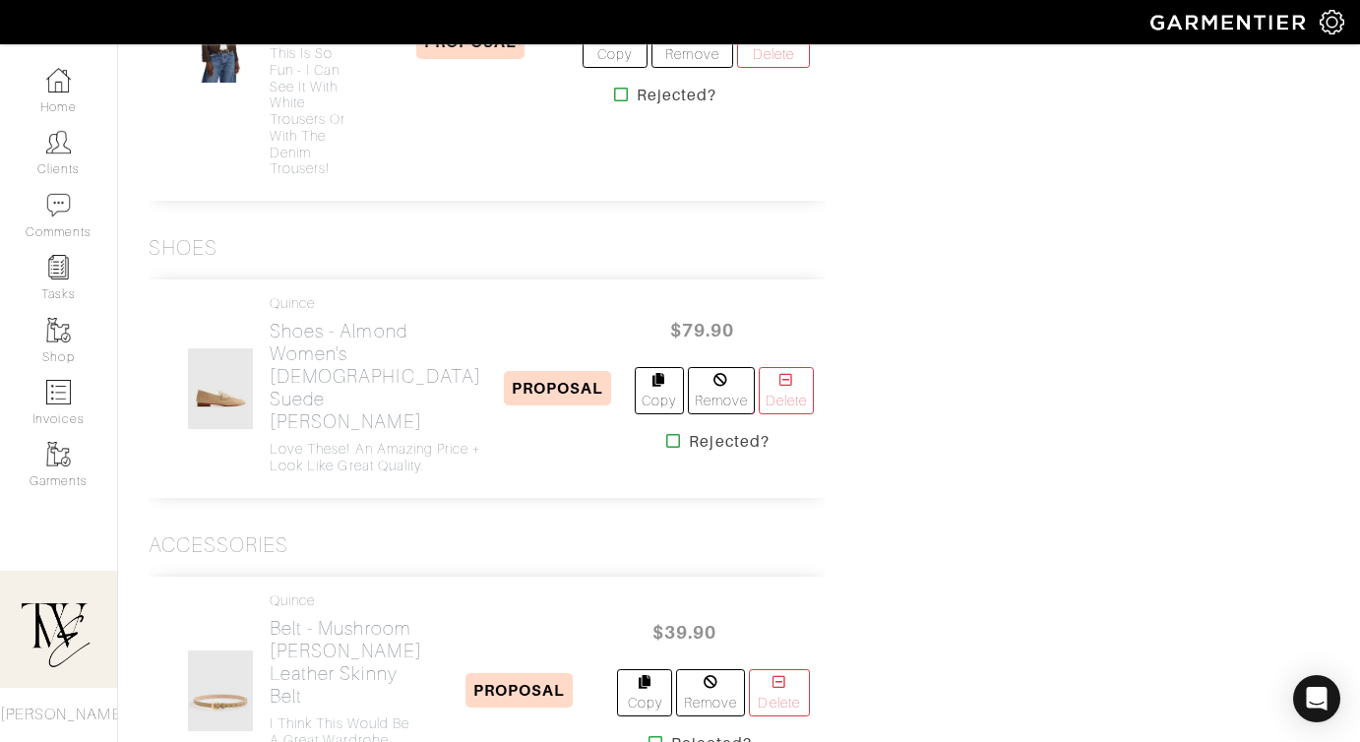
scroll to position [2272, 0]
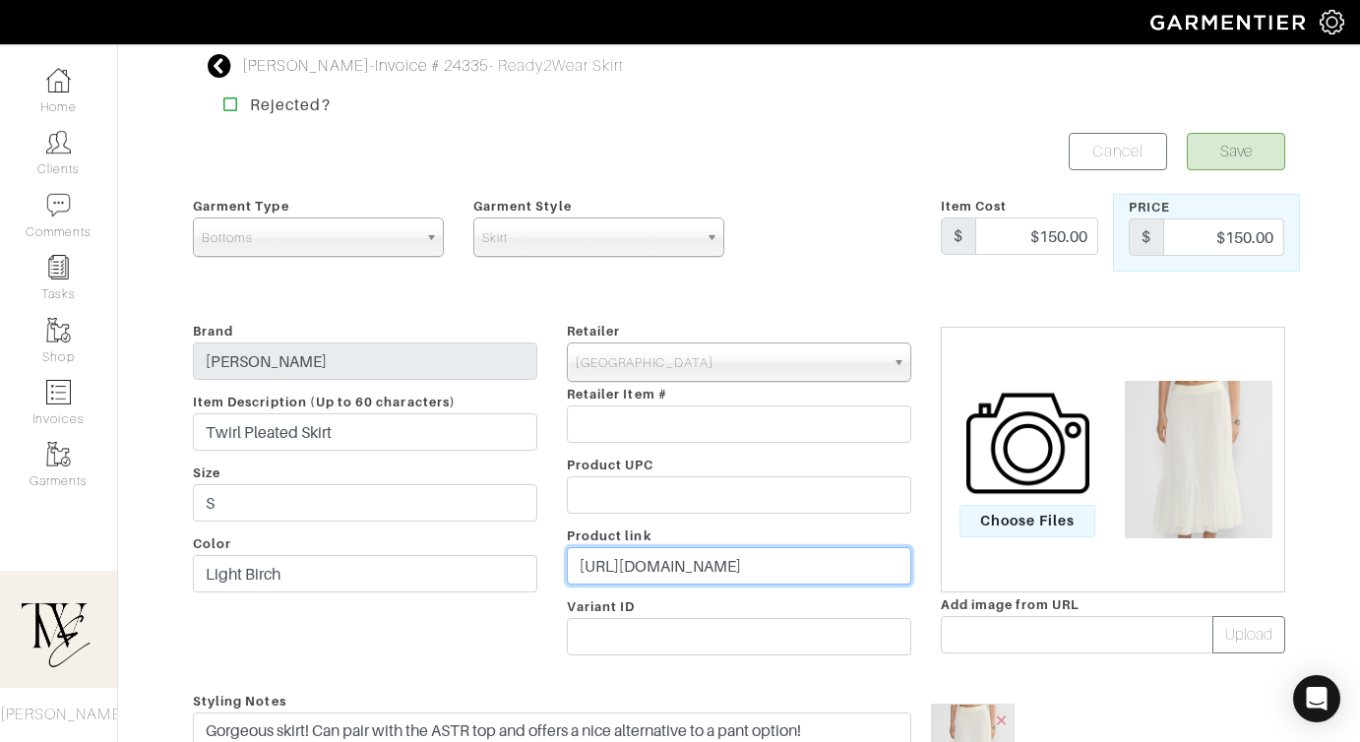
click at [740, 567] on input "https://go.shopmy.us/p-22835392" at bounding box center [739, 565] width 344 height 37
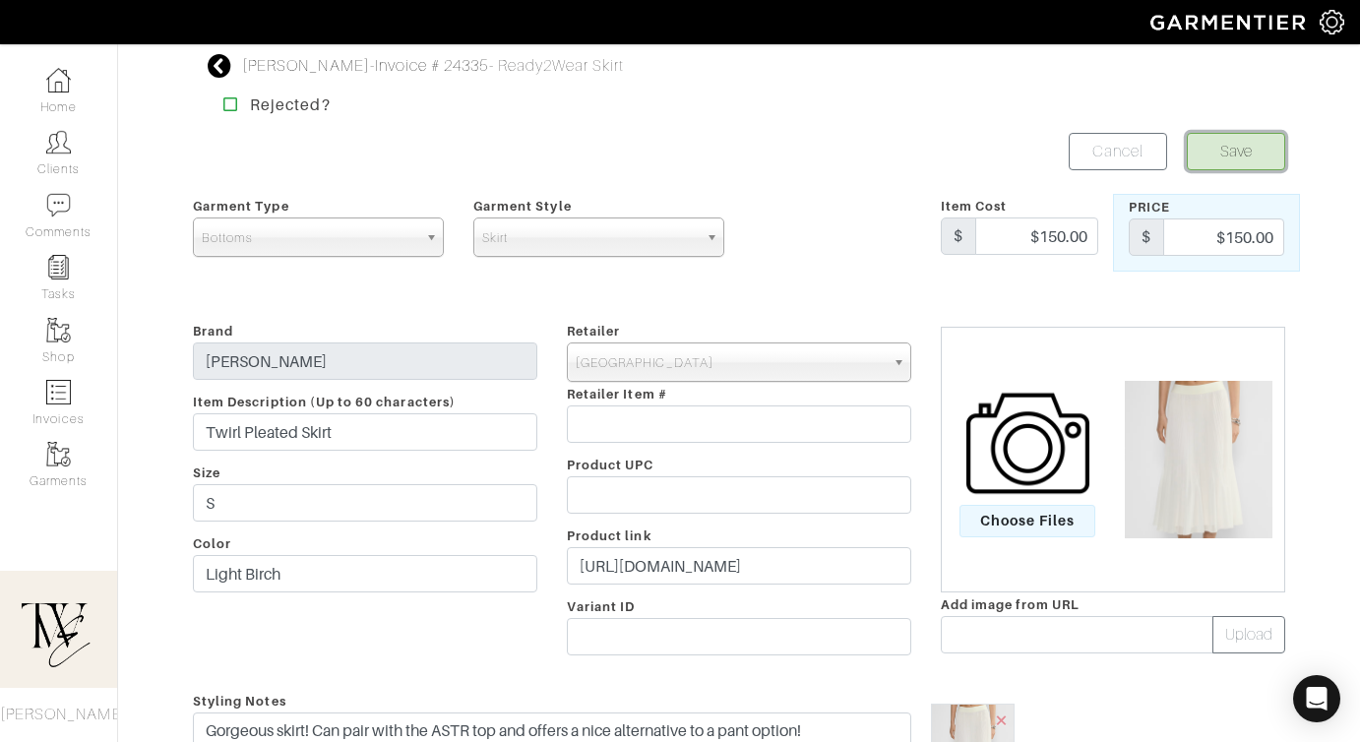
click at [1211, 159] on button "Save" at bounding box center [1236, 151] width 98 height 37
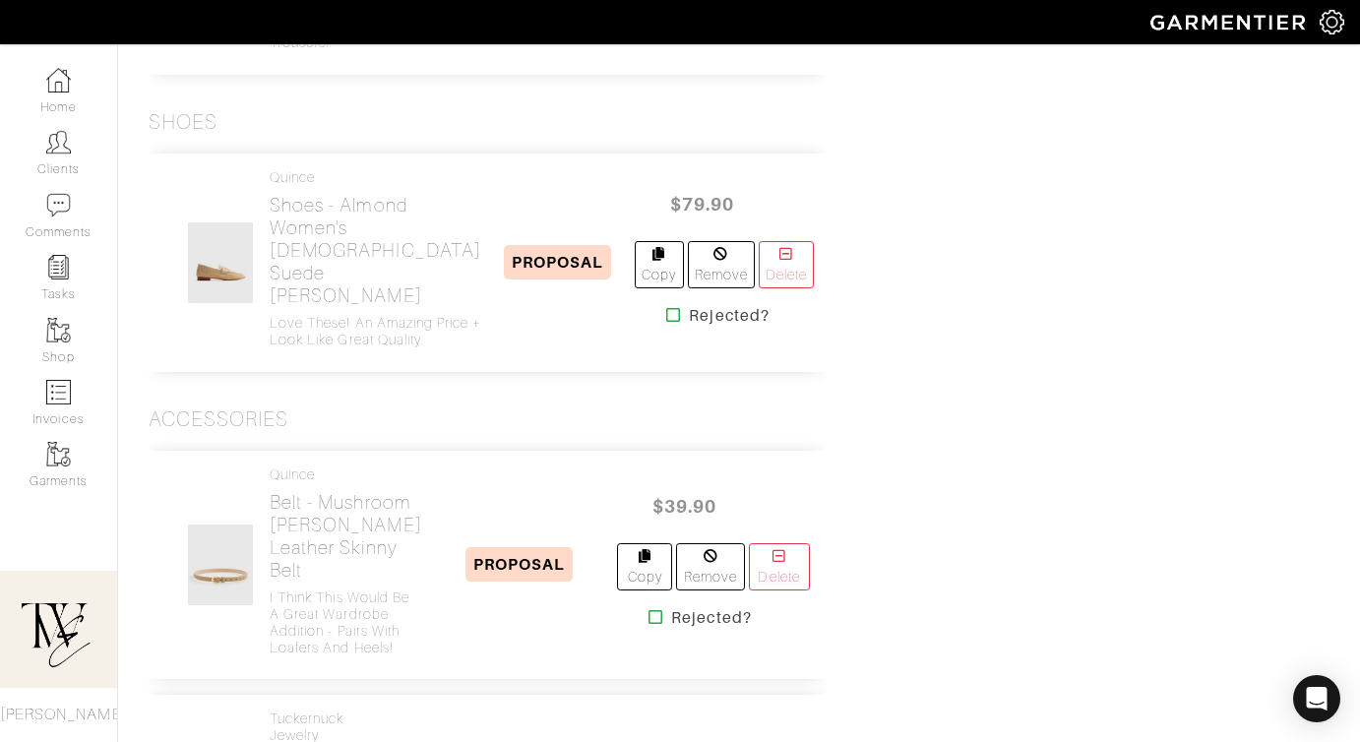
scroll to position [2083, 0]
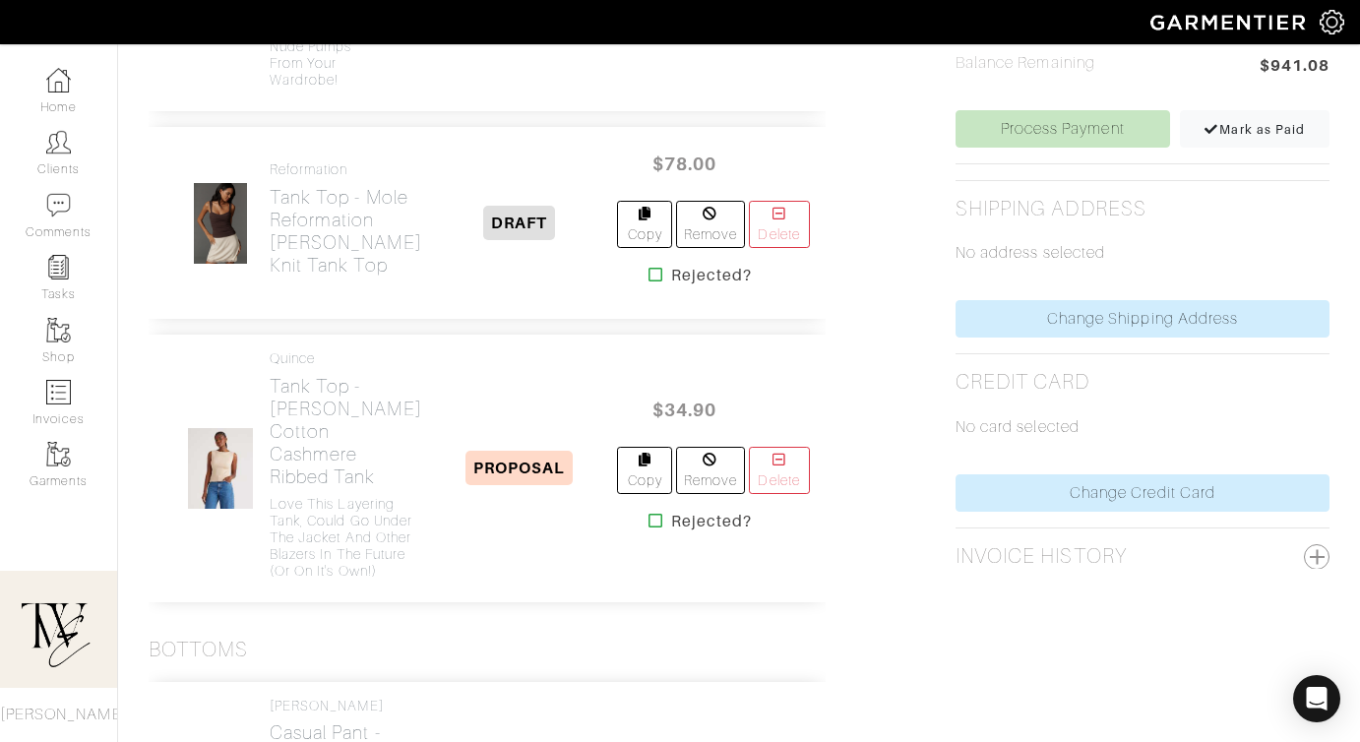
scroll to position [450, 0]
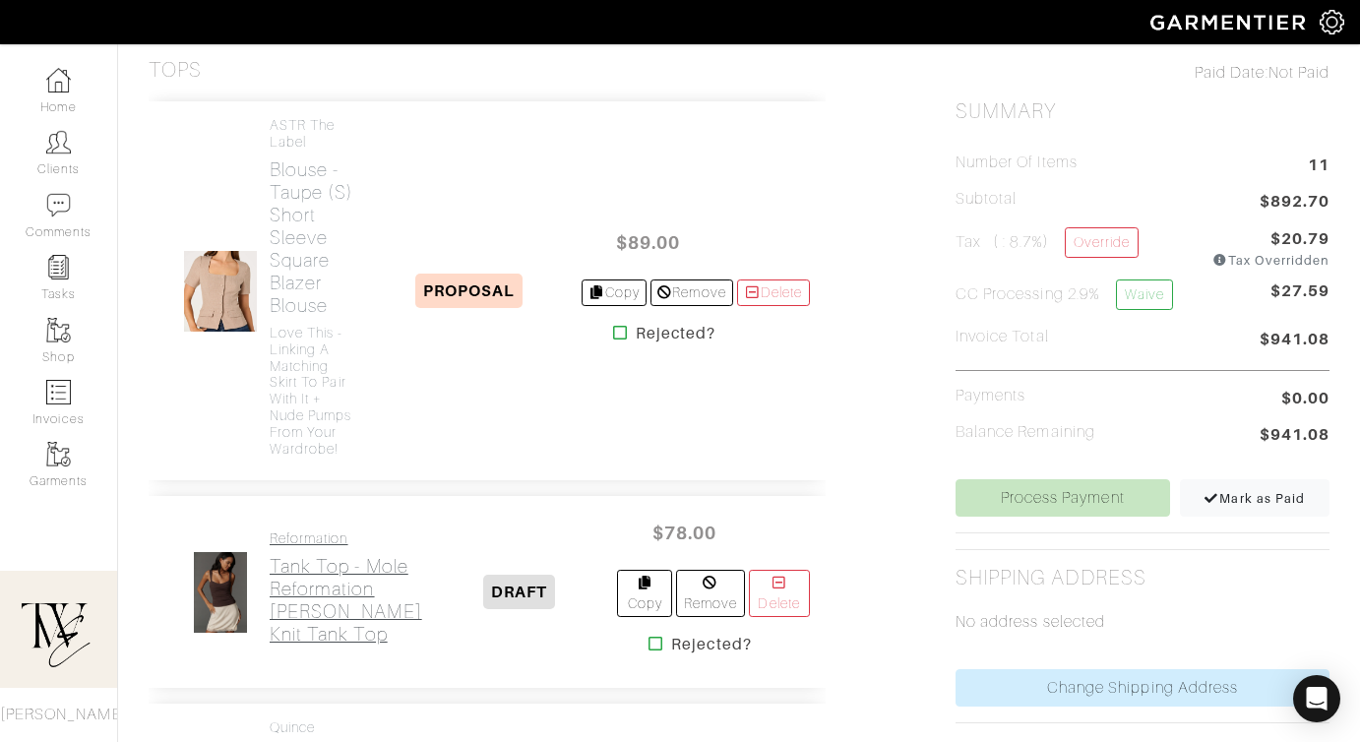
click at [310, 609] on h2 "Tank Top - Mole Reformation [PERSON_NAME] Knit Tank Top" at bounding box center [346, 600] width 153 height 91
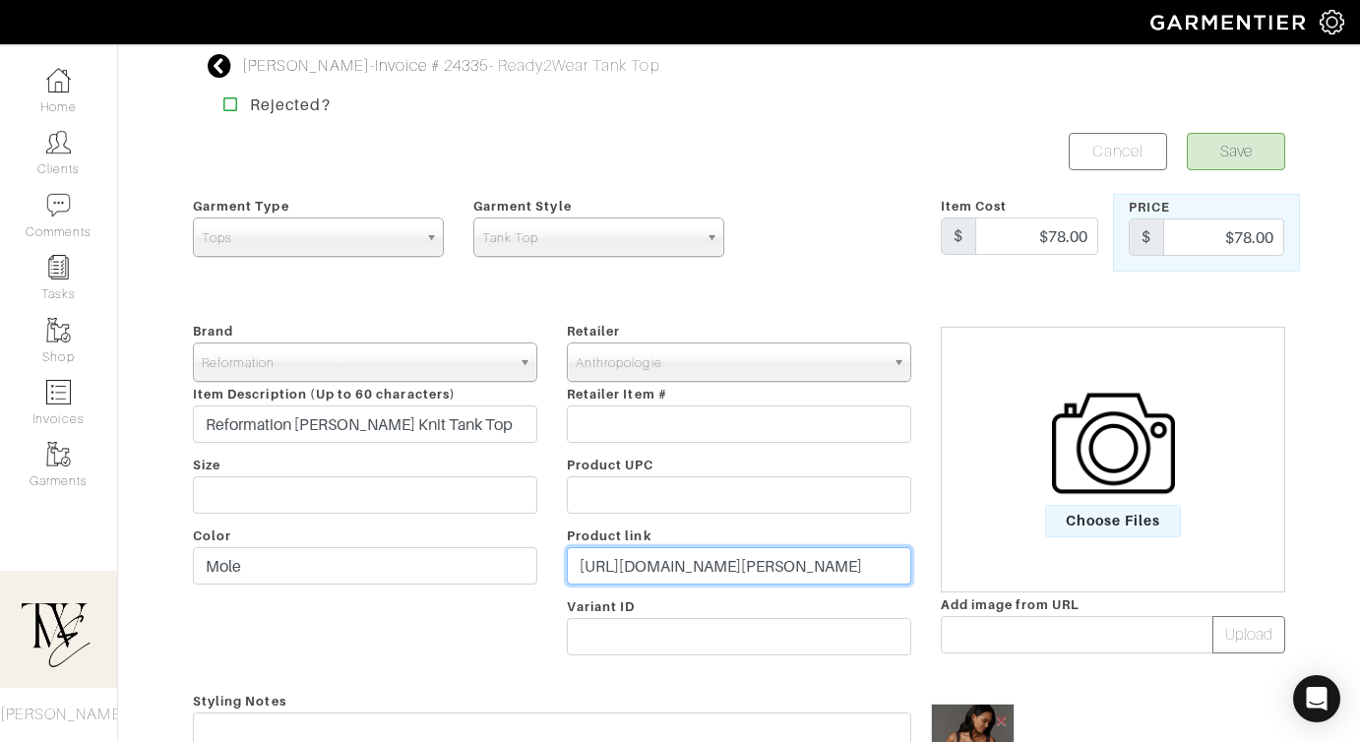
click at [702, 562] on input "https://www.anthropologie.com/shop/reformation-trish-knit-tank-top2?category=SE…" at bounding box center [739, 565] width 344 height 37
paste input "go.shopmy.us/p-22985516"
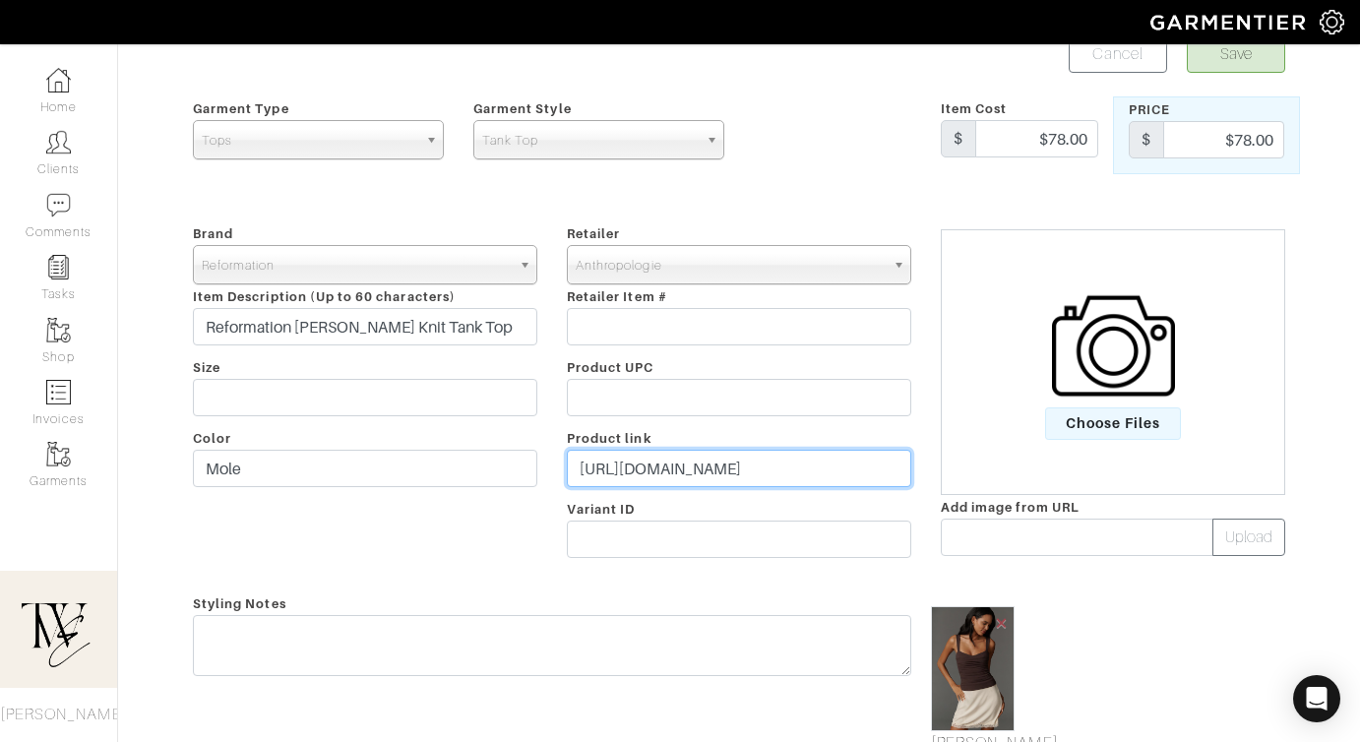
scroll to position [250, 0]
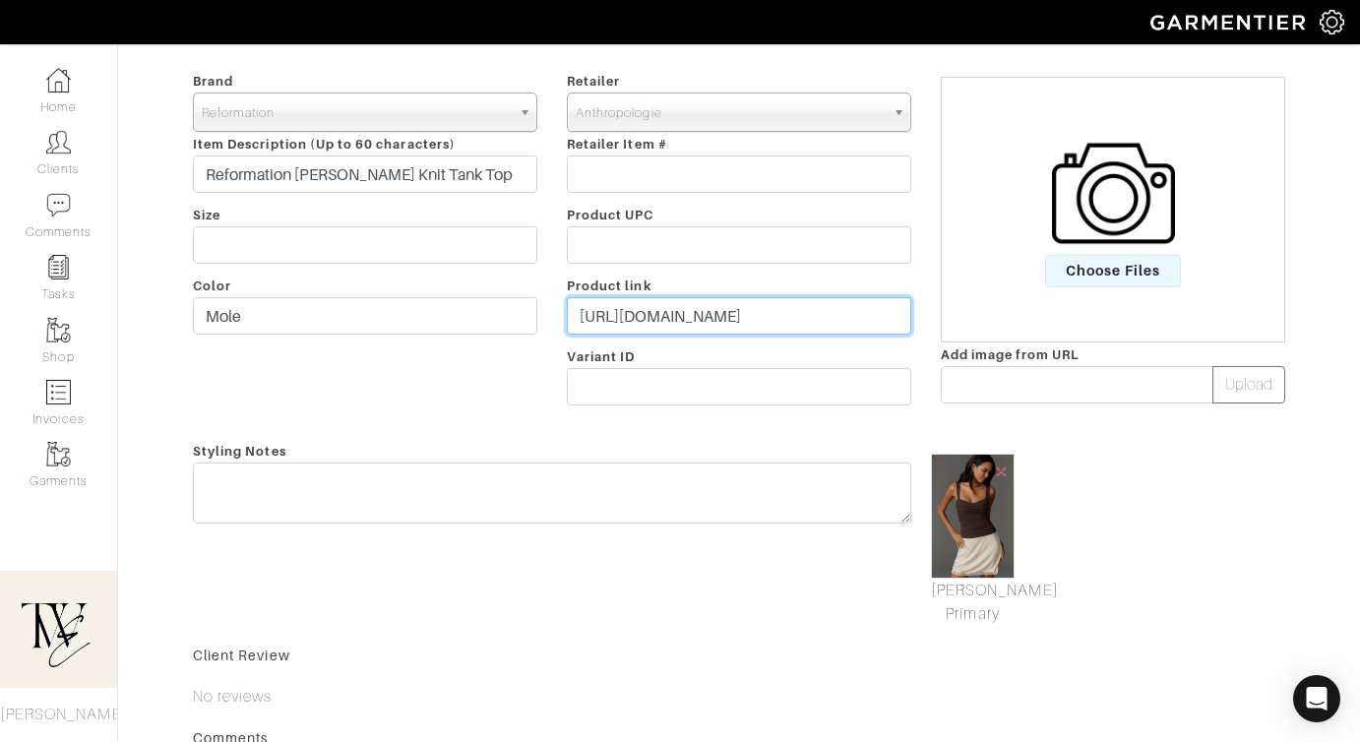
type input "https://go.shopmy.us/p-22985516"
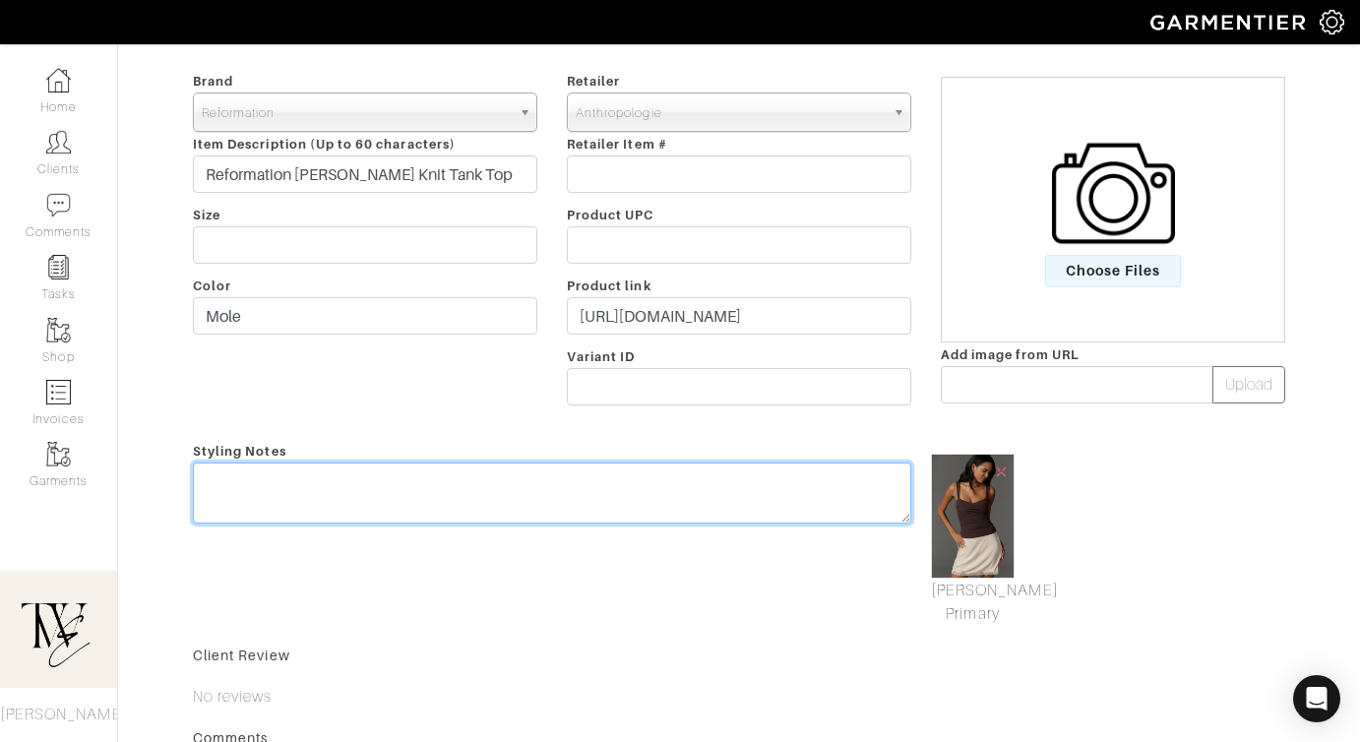
click at [675, 502] on textarea at bounding box center [552, 492] width 718 height 61
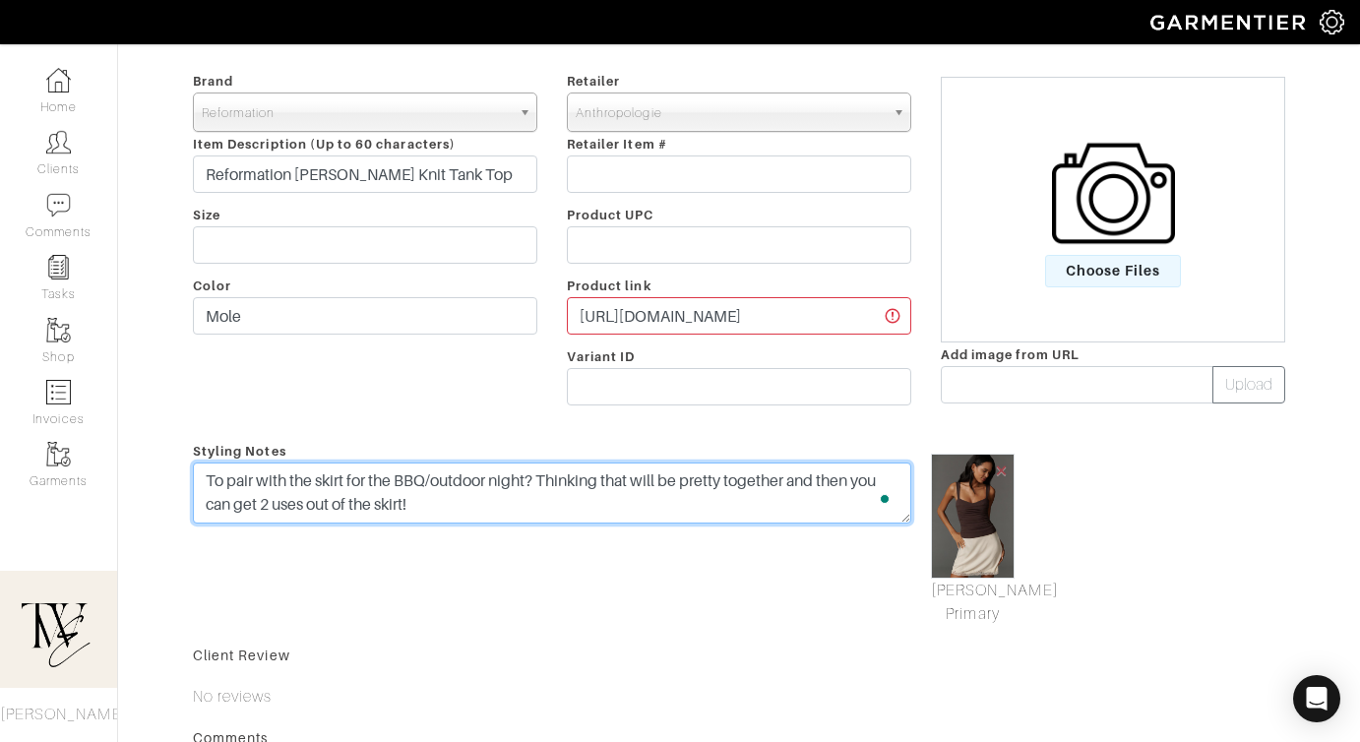
scroll to position [0, 0]
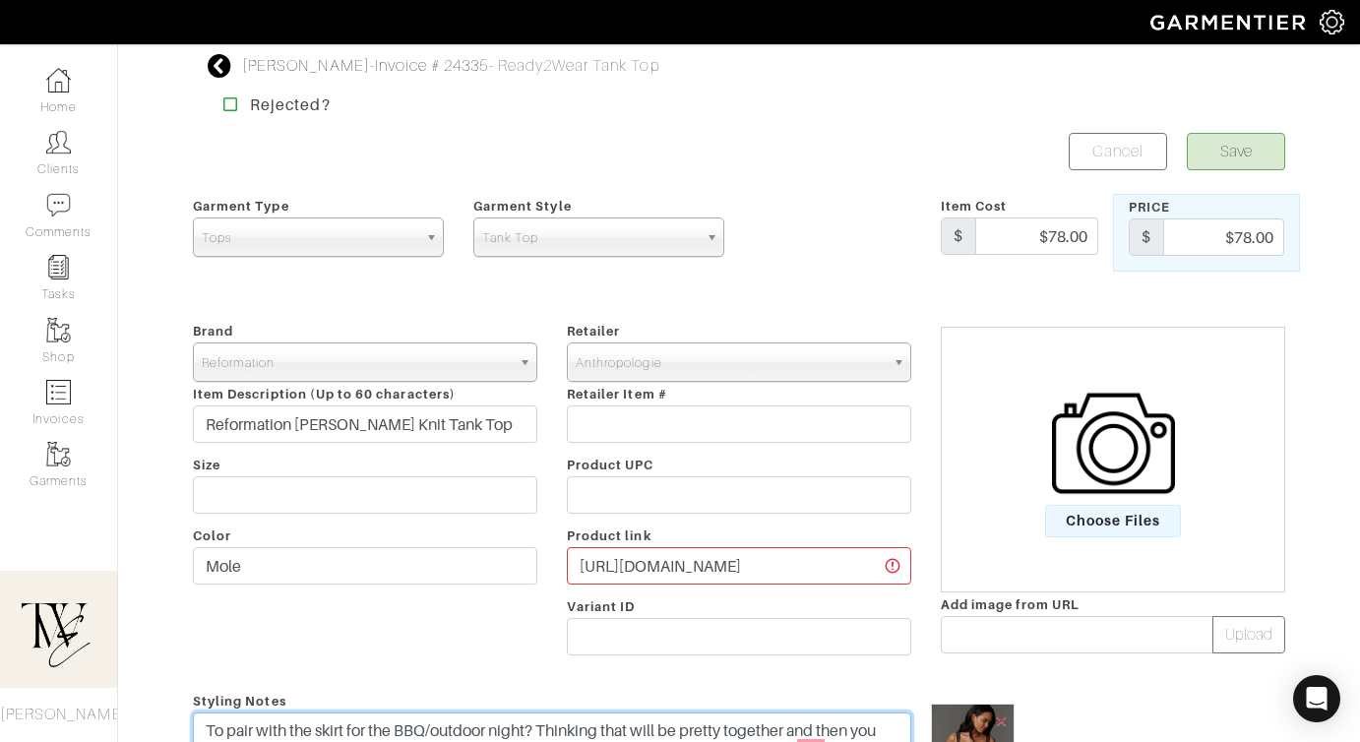
type textarea "To pair with the skirt for the BBQ/outdoor night? Thinking that will be pretty …"
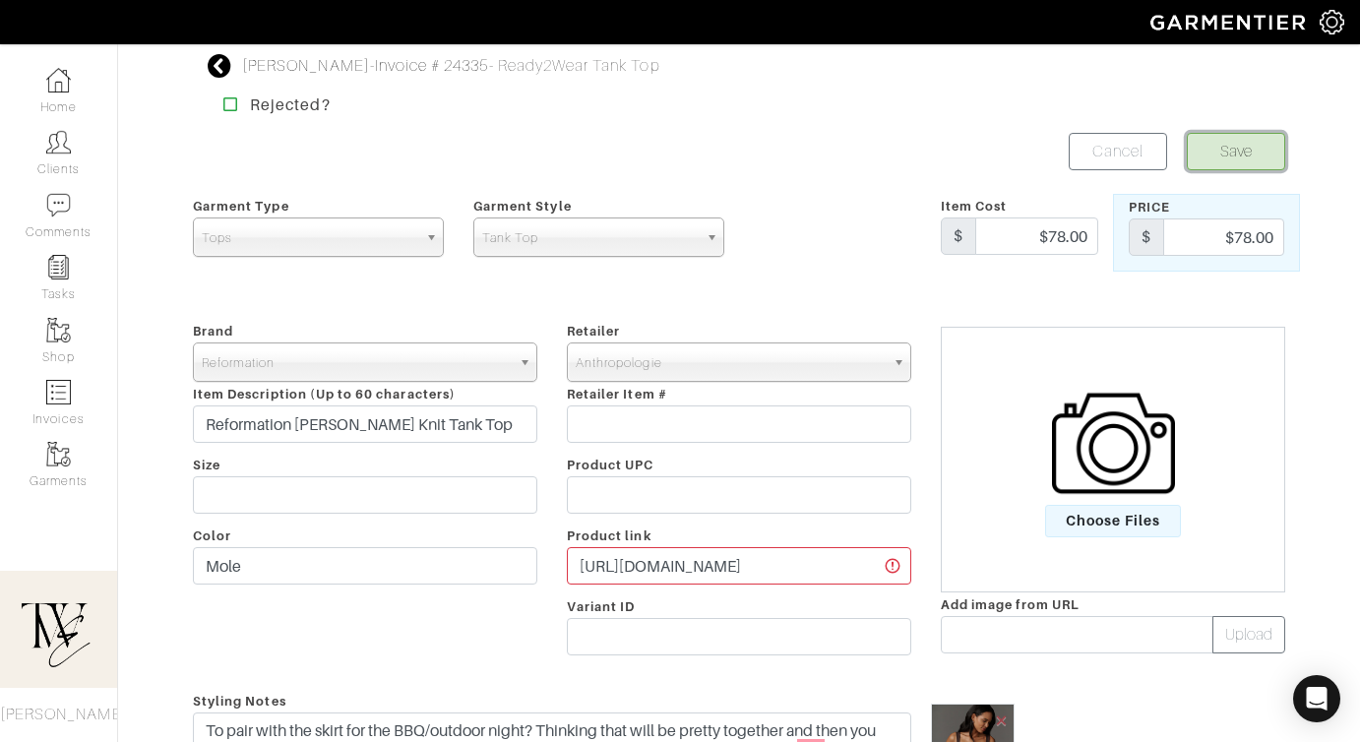
click at [1266, 152] on button "Save" at bounding box center [1236, 151] width 98 height 37
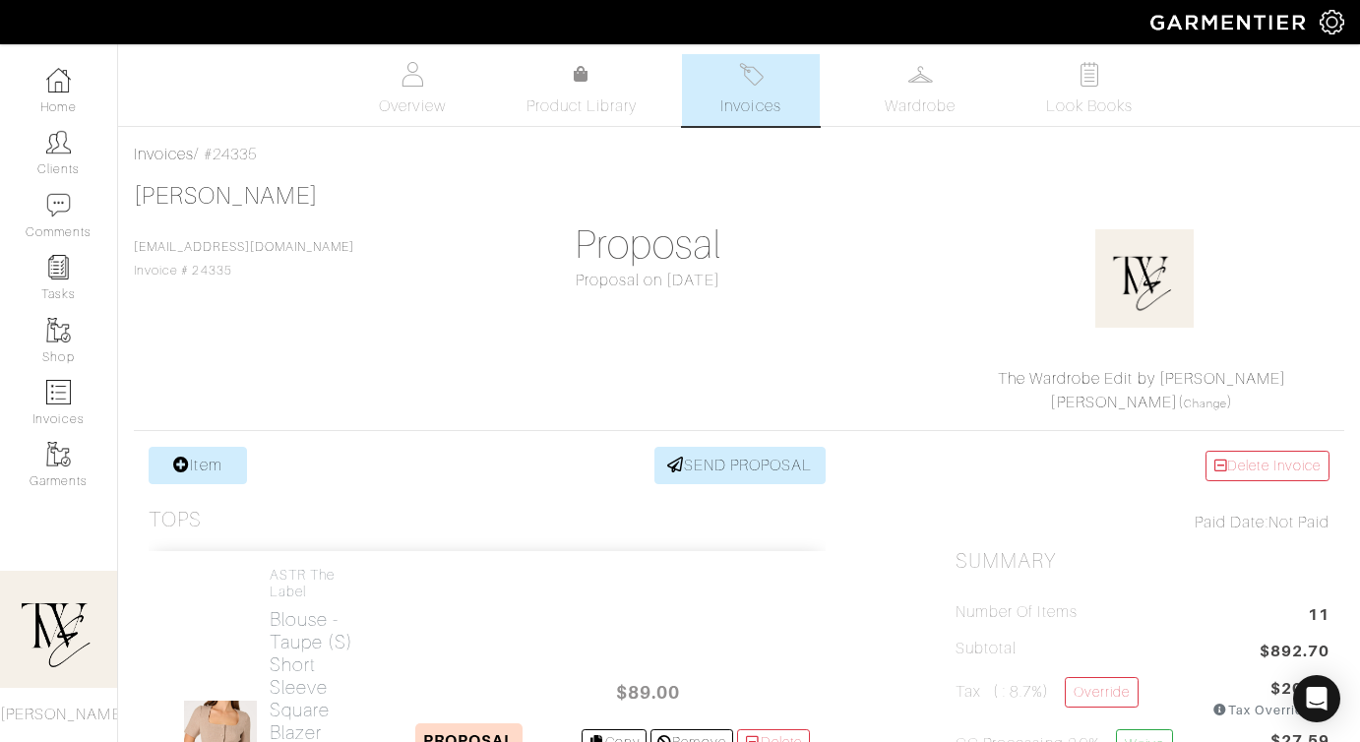
click at [977, 232] on div at bounding box center [1144, 278] width 352 height 177
click at [951, 334] on div "The Wardrobe Edit by Regan Regan Heinrichs ( Change )" at bounding box center [1142, 302] width 403 height 224
click at [710, 468] on link "SEND PROPOSAL" at bounding box center [739, 465] width 171 height 37
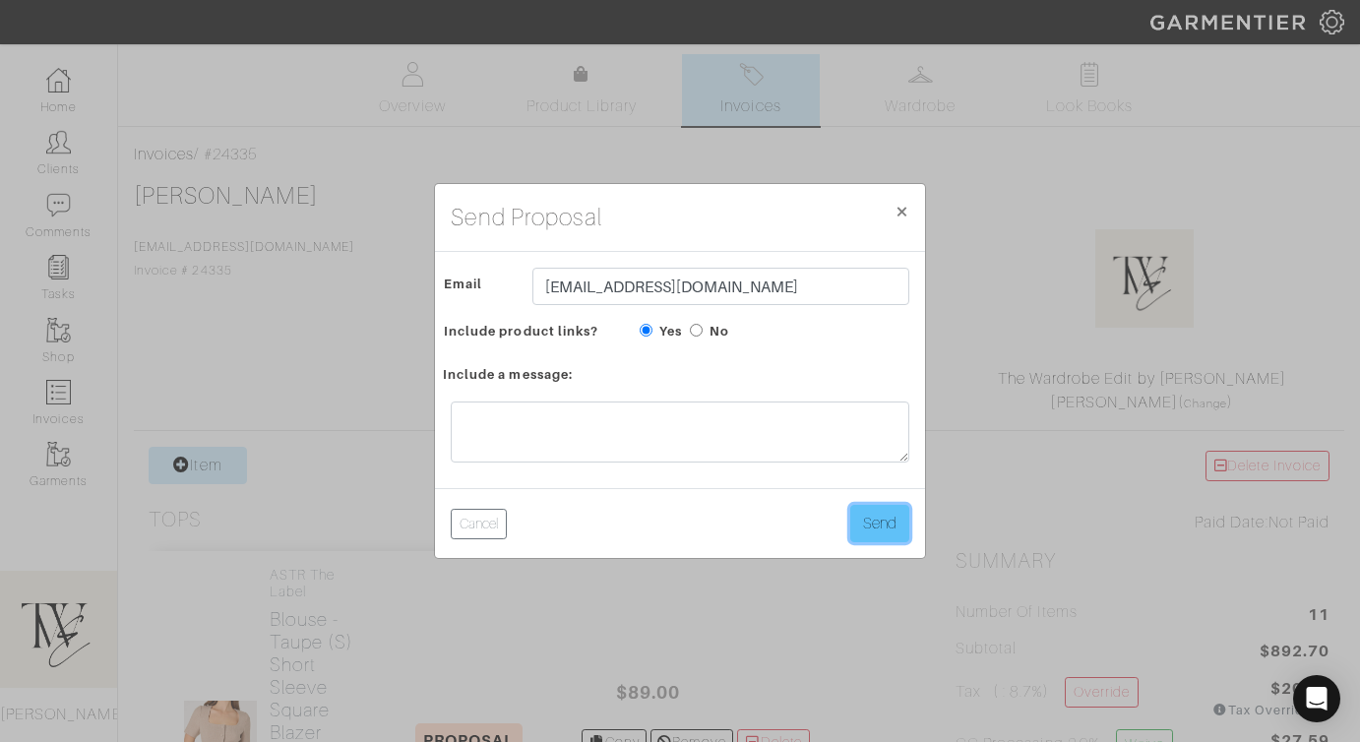
click at [877, 523] on button "Send" at bounding box center [879, 523] width 59 height 37
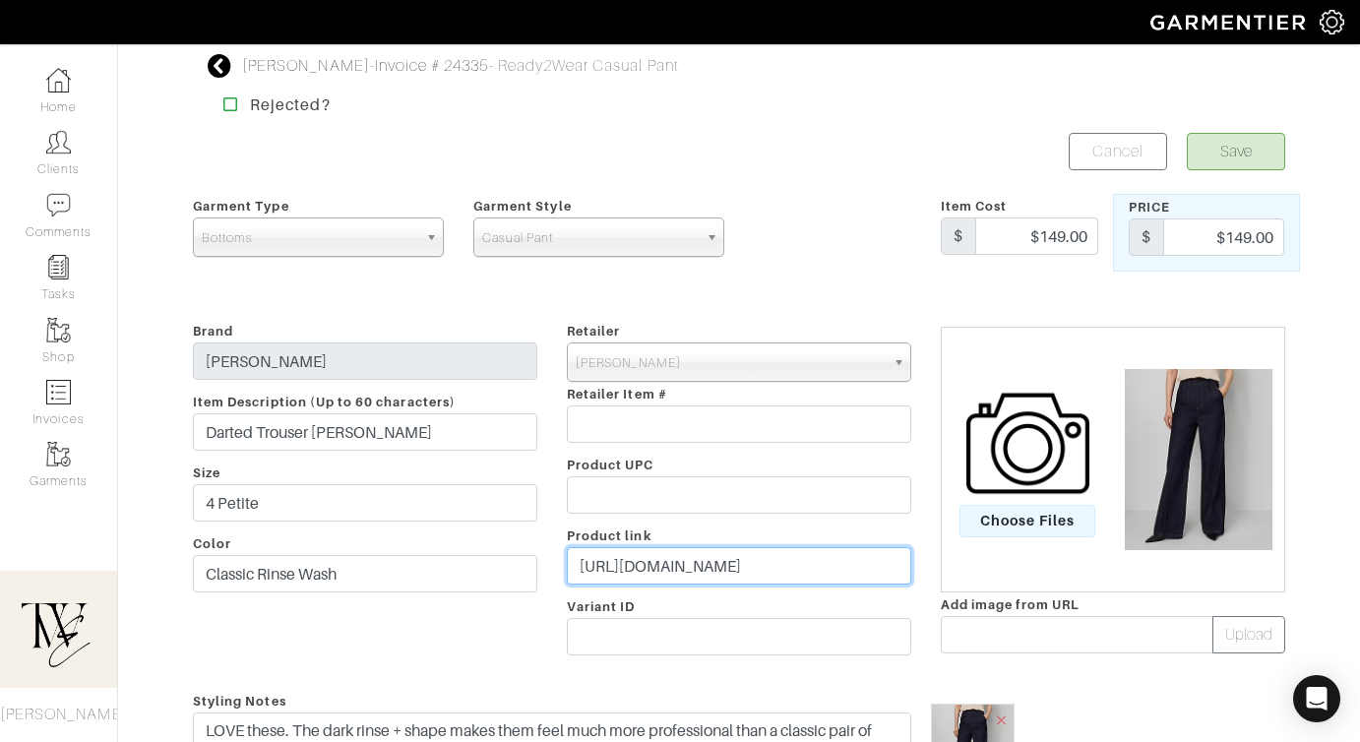
click at [748, 564] on input "https://go.shopmy.us/p-22836374" at bounding box center [739, 565] width 344 height 37
click at [646, 573] on input "[URL][DOMAIN_NAME]" at bounding box center [739, 565] width 344 height 37
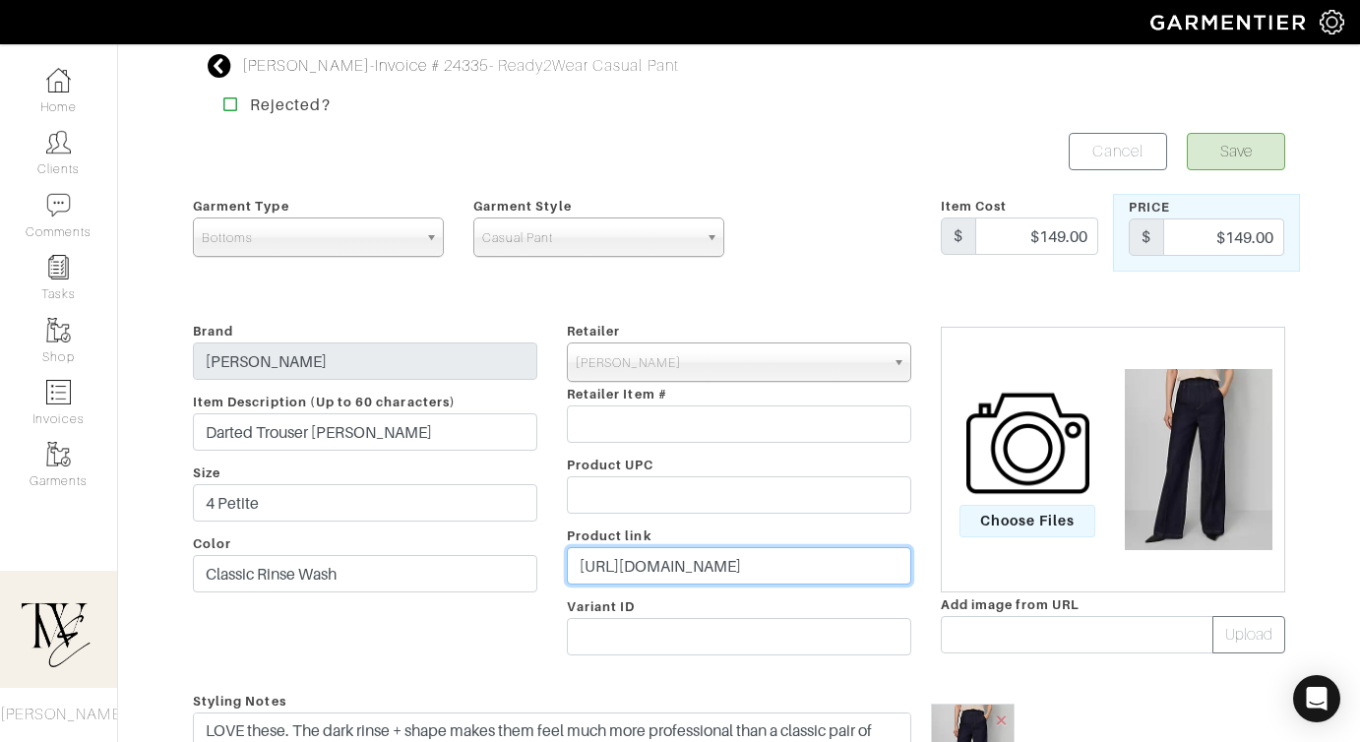
click at [646, 573] on input "[URL][DOMAIN_NAME]" at bounding box center [739, 565] width 344 height 37
